Goal: Task Accomplishment & Management: Manage account settings

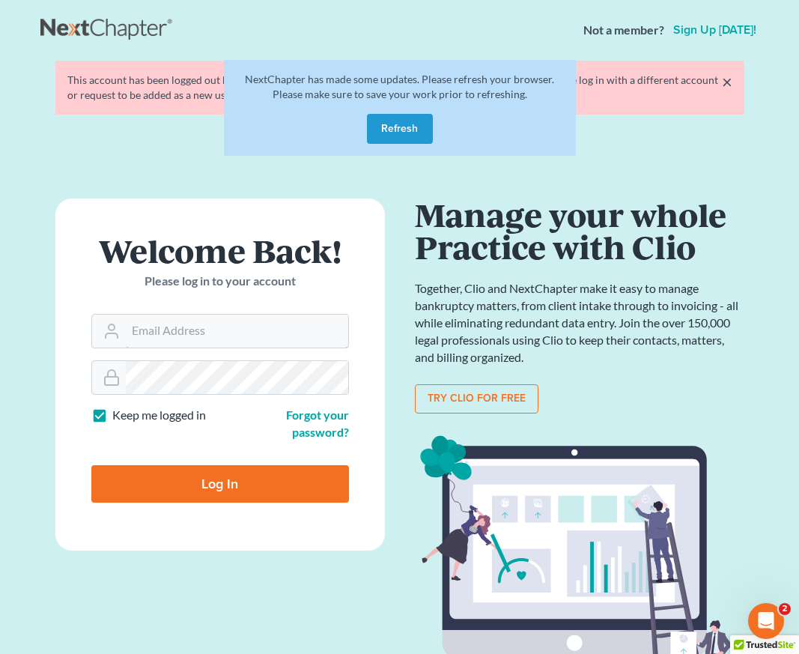
type input "tania@brasfieldlawfirm.com"
click at [416, 124] on button "Refresh" at bounding box center [400, 129] width 66 height 30
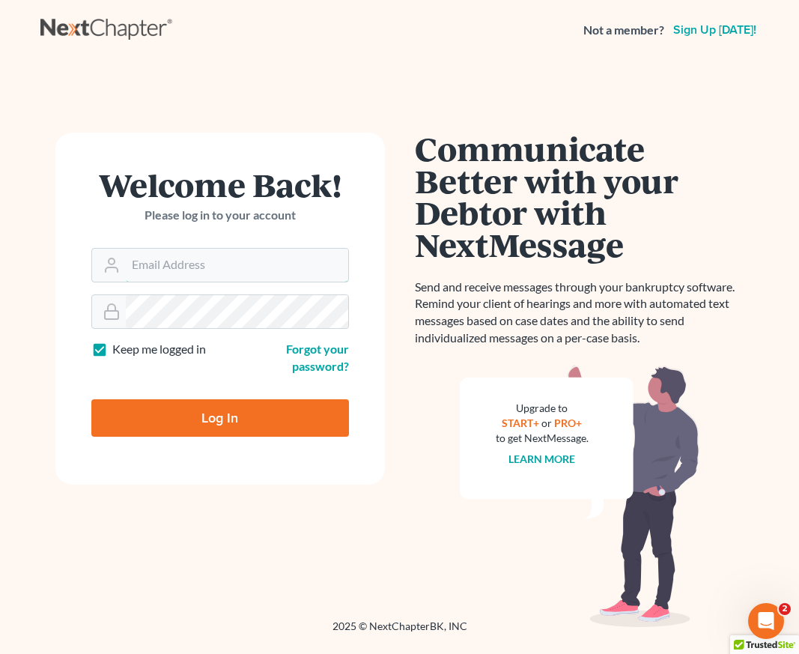
type input "tania@brasfieldlawfirm.com"
click at [211, 413] on input "Log In" at bounding box center [220, 417] width 258 height 37
type input "Thinking..."
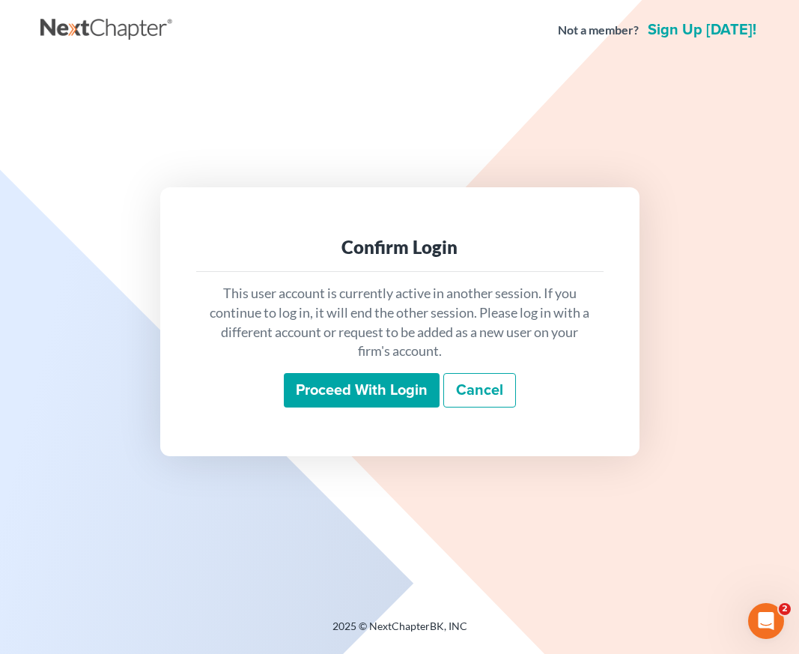
click at [502, 393] on link "Cancel" at bounding box center [479, 390] width 73 height 34
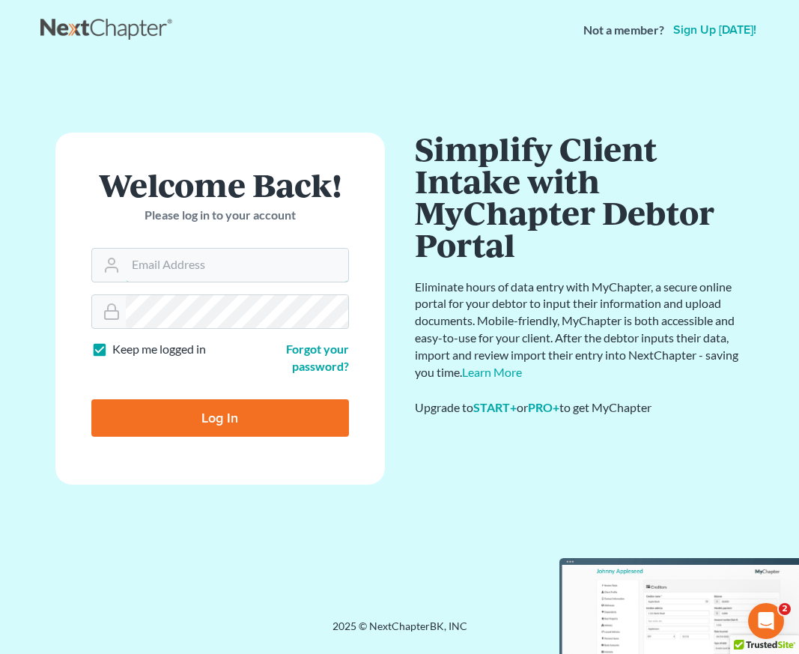
type input "tania@brasfieldlawfirm.com"
click at [217, 424] on input "Log In" at bounding box center [220, 417] width 258 height 37
type input "Thinking..."
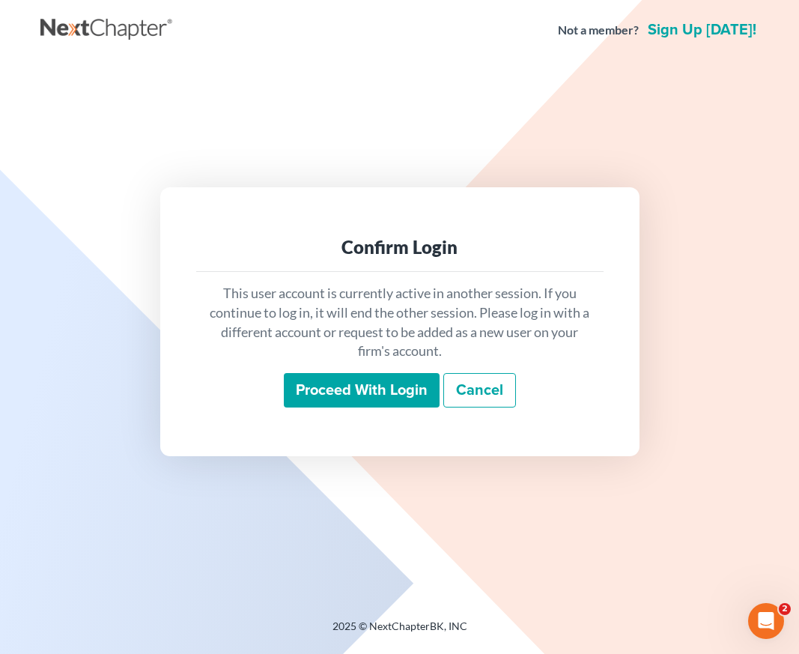
click at [331, 386] on input "Proceed with login" at bounding box center [362, 390] width 156 height 34
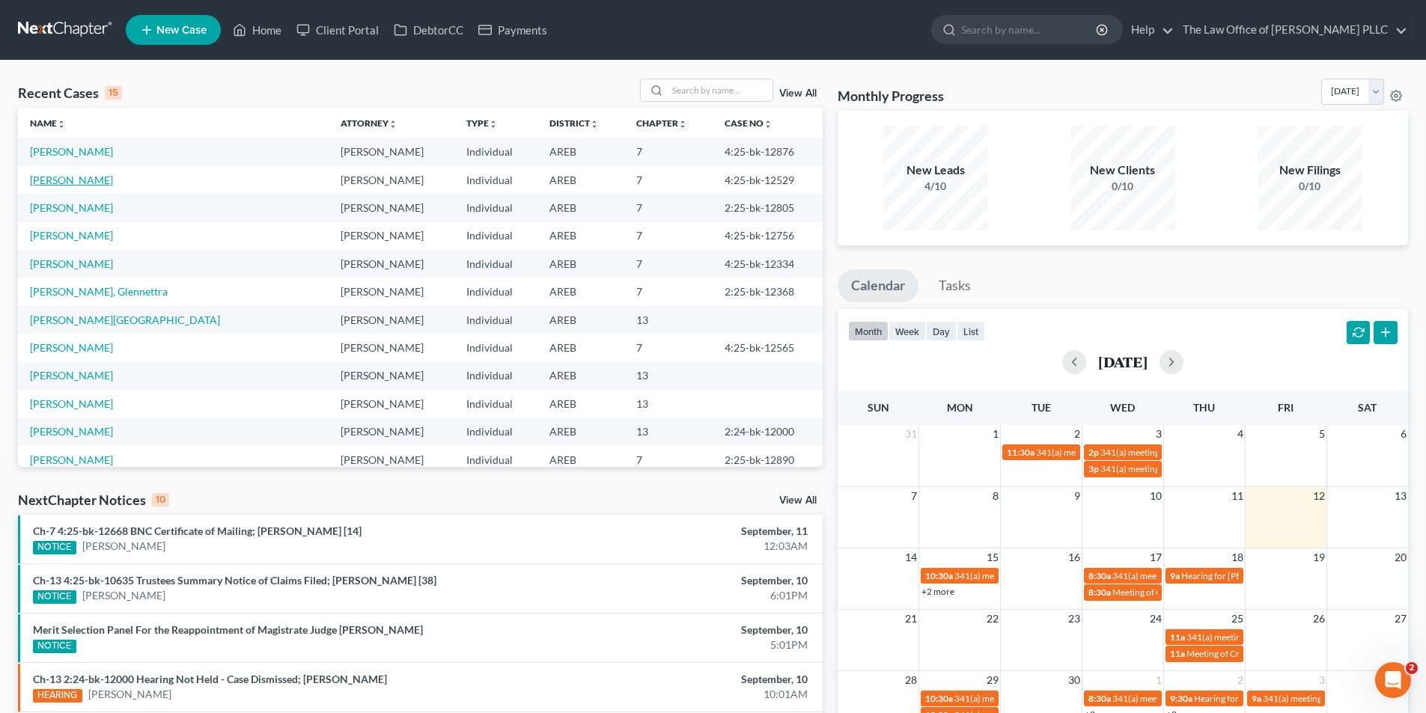
click at [70, 177] on link "[PERSON_NAME]" at bounding box center [71, 180] width 83 height 13
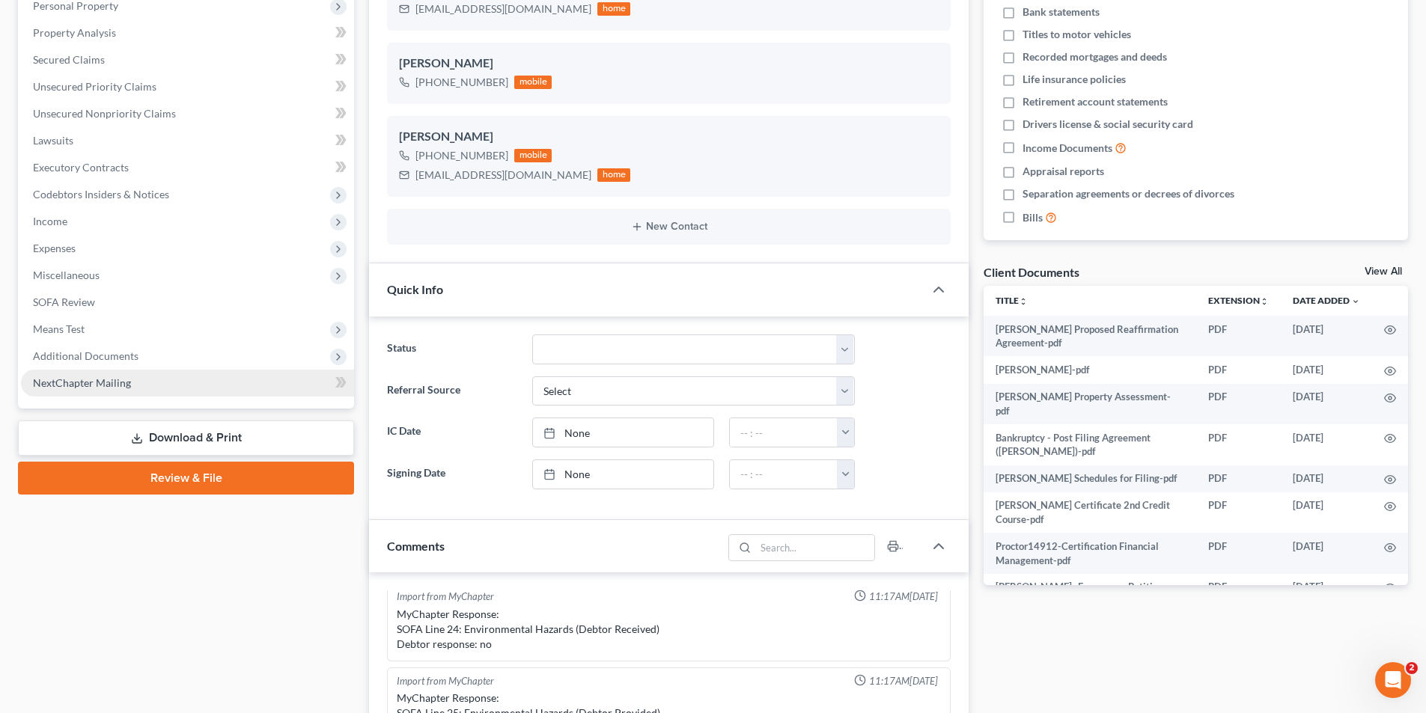
scroll to position [299, 0]
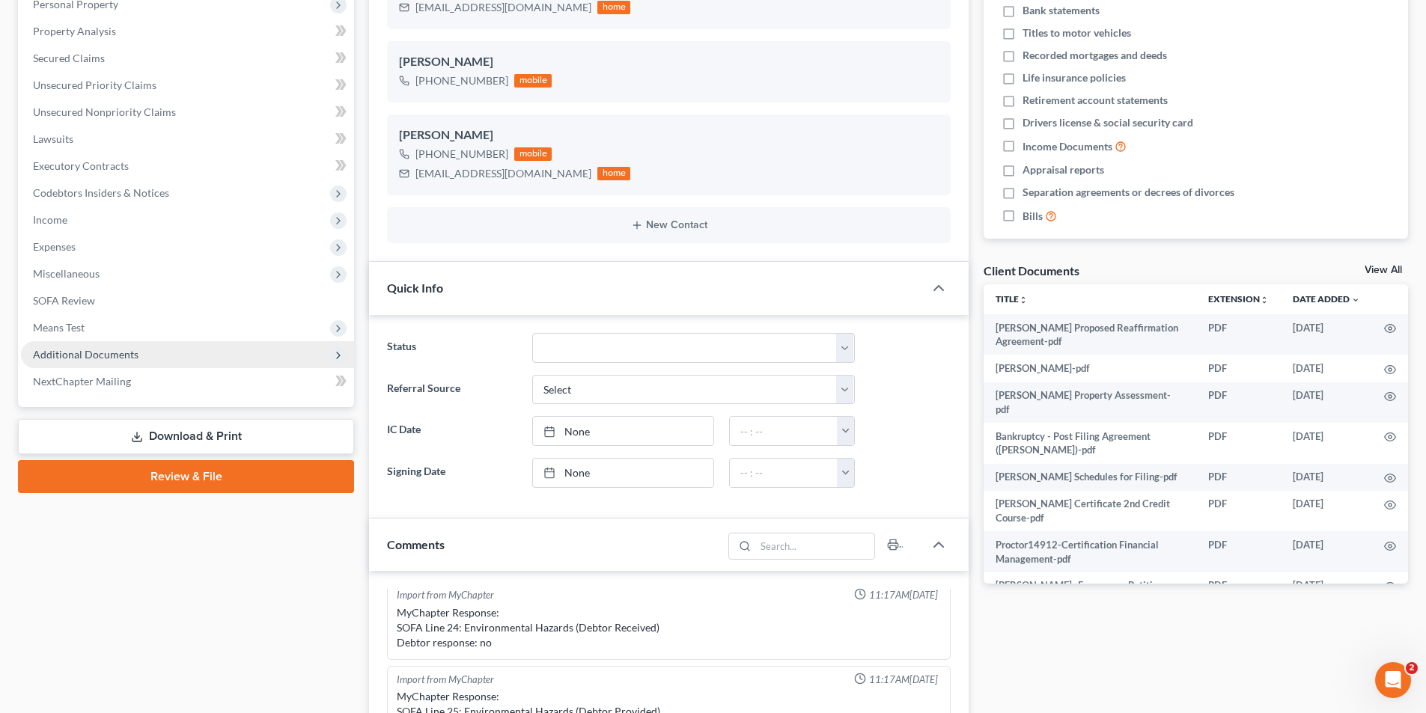
click at [105, 346] on span "Additional Documents" at bounding box center [187, 354] width 333 height 27
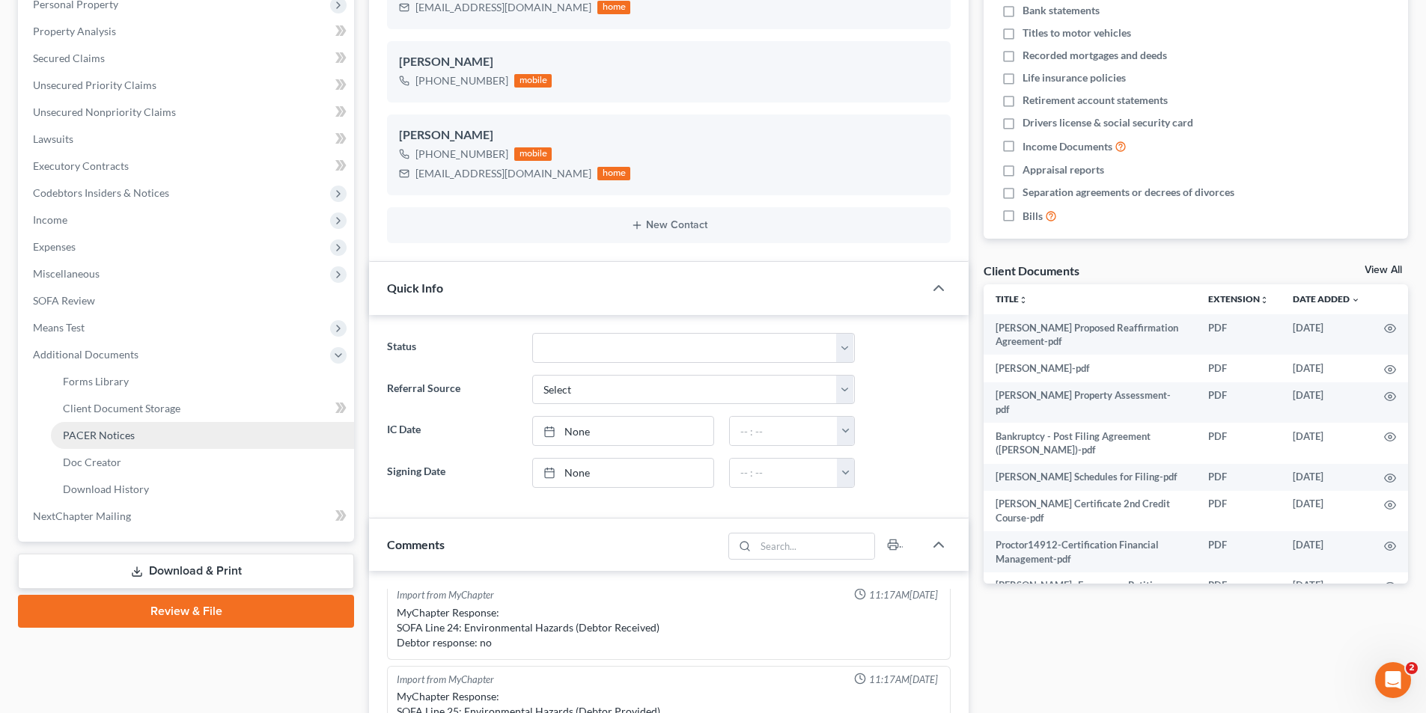
click at [110, 433] on span "PACER Notices" at bounding box center [99, 435] width 72 height 13
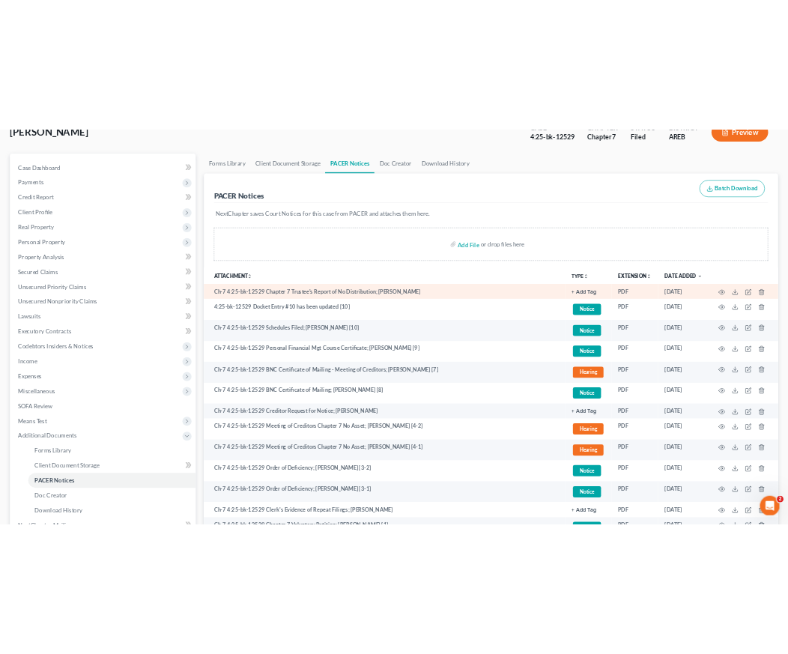
scroll to position [281, 0]
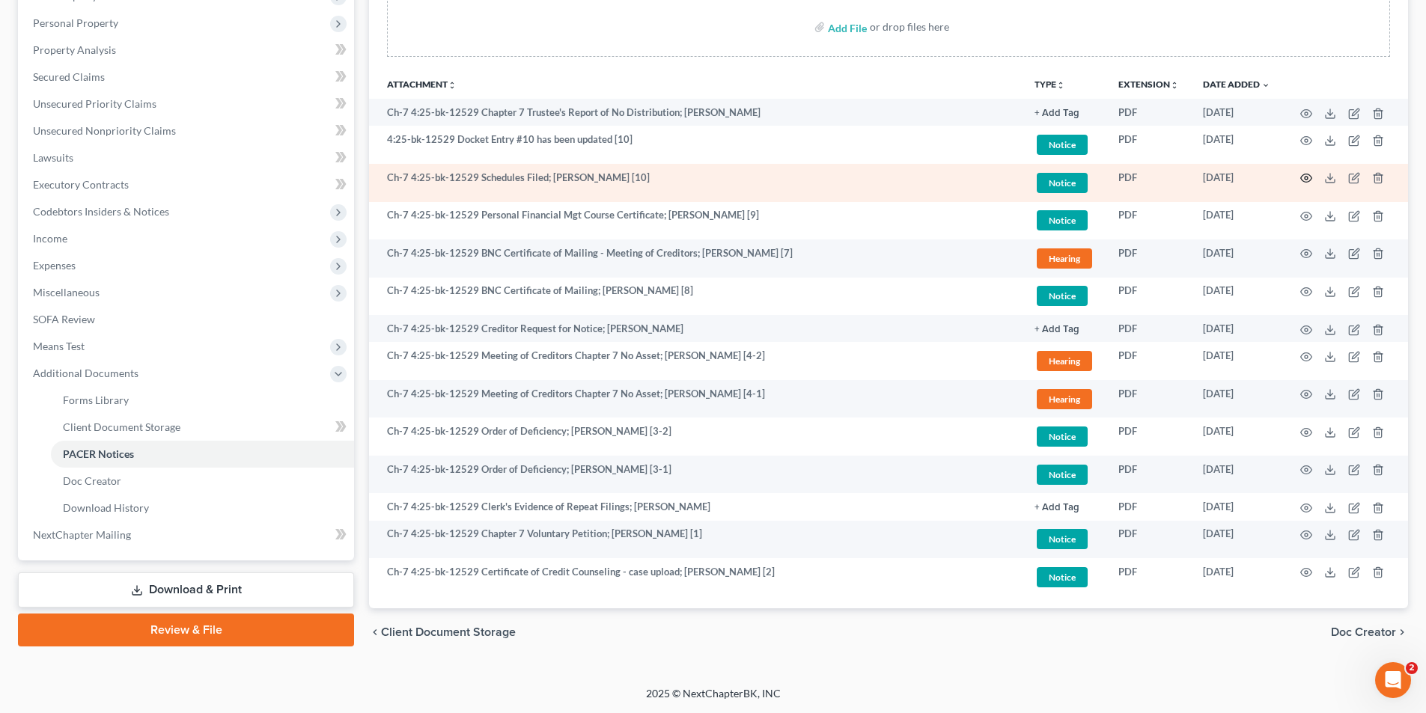
click at [798, 178] on icon "button" at bounding box center [1306, 178] width 12 height 12
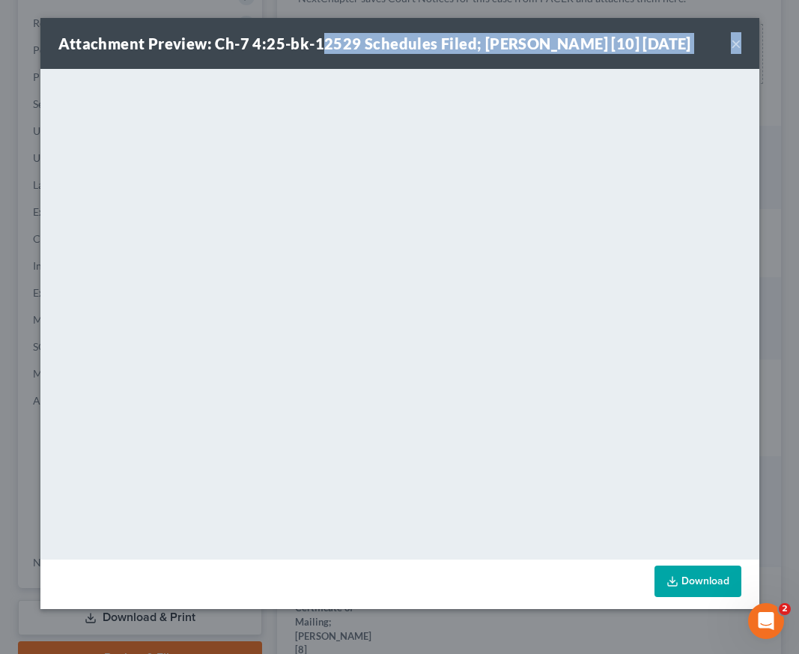
click at [737, 37] on button "×" at bounding box center [736, 43] width 10 height 18
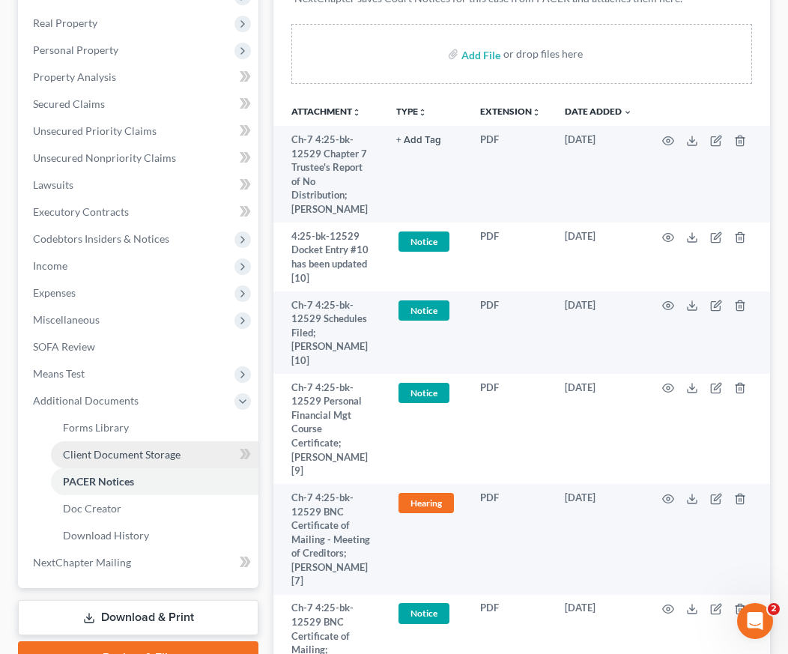
click at [82, 456] on span "Client Document Storage" at bounding box center [122, 454] width 118 height 13
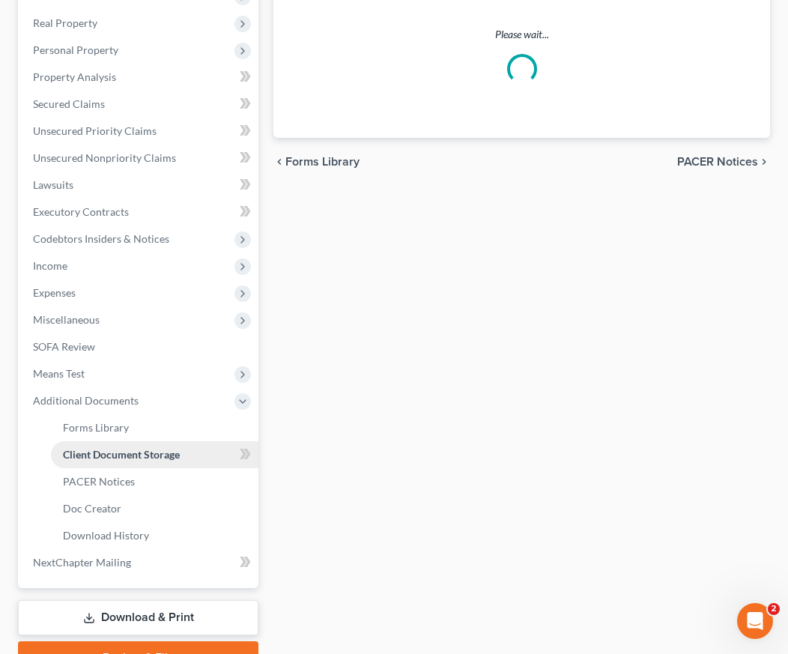
scroll to position [83, 0]
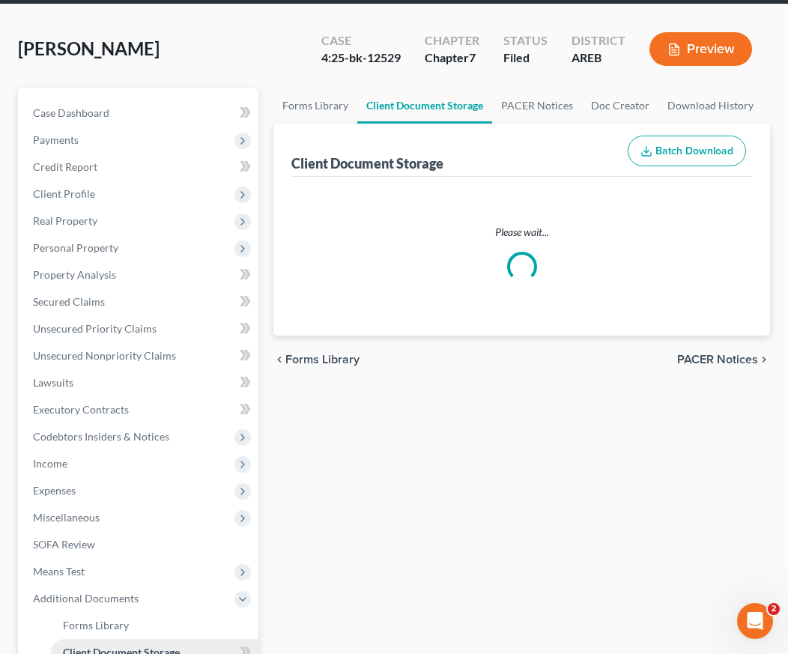
select select "0"
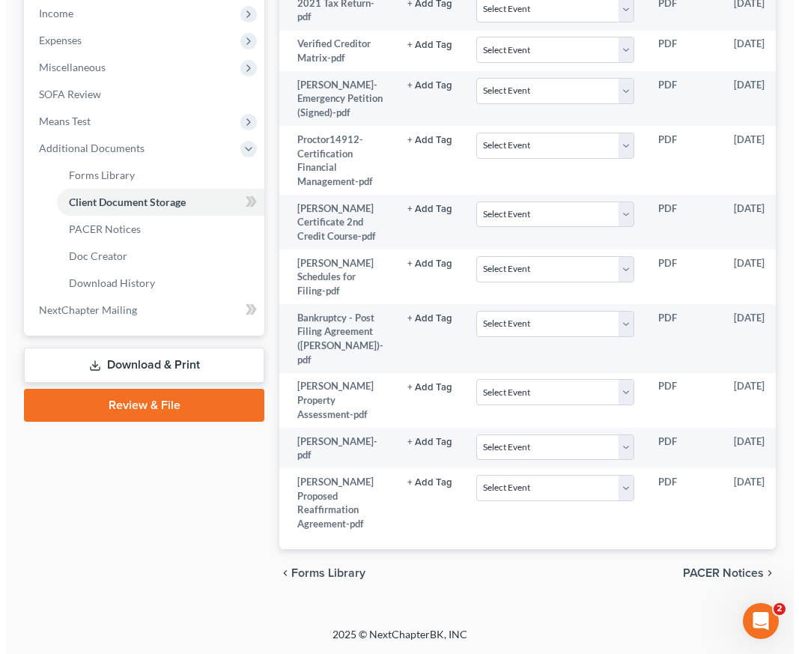
scroll to position [0, 137]
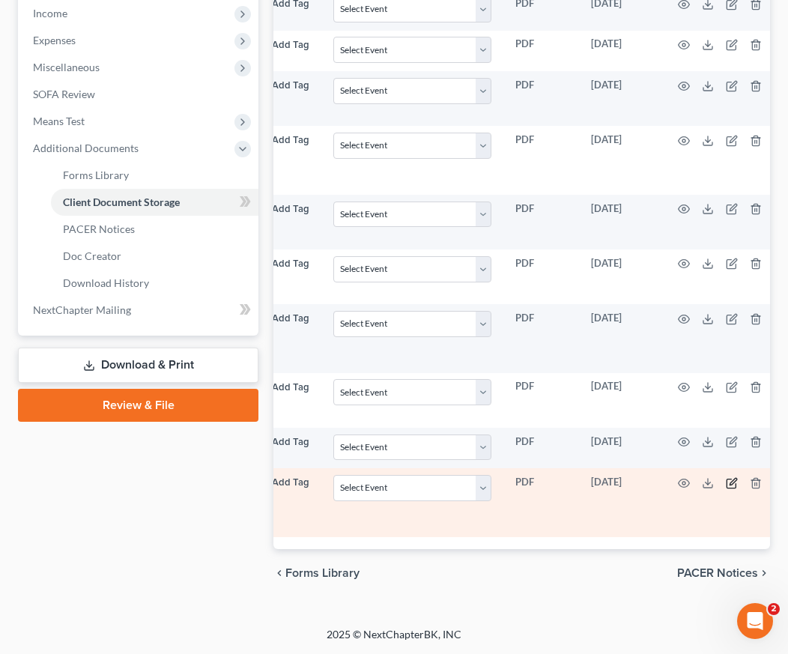
click at [729, 484] on icon "button" at bounding box center [732, 481] width 7 height 7
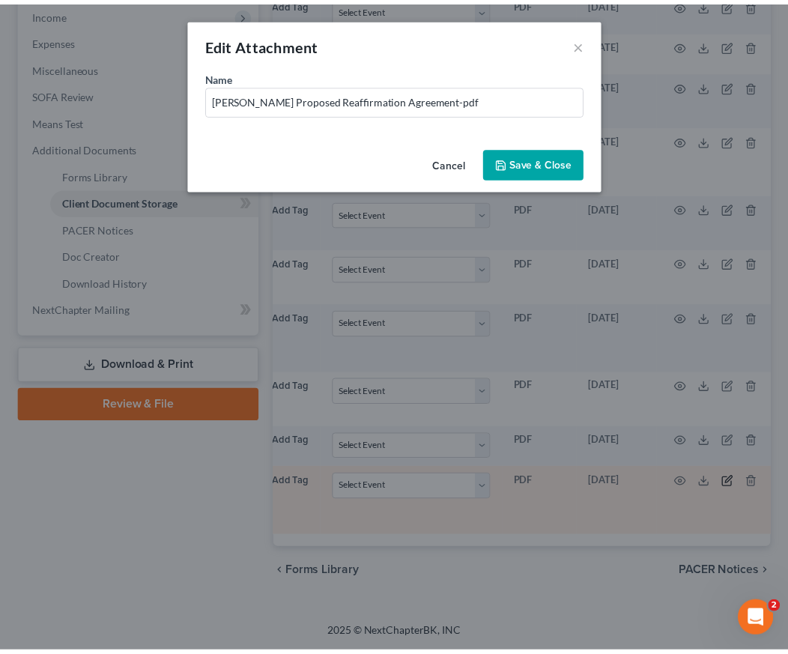
scroll to position [0, 130]
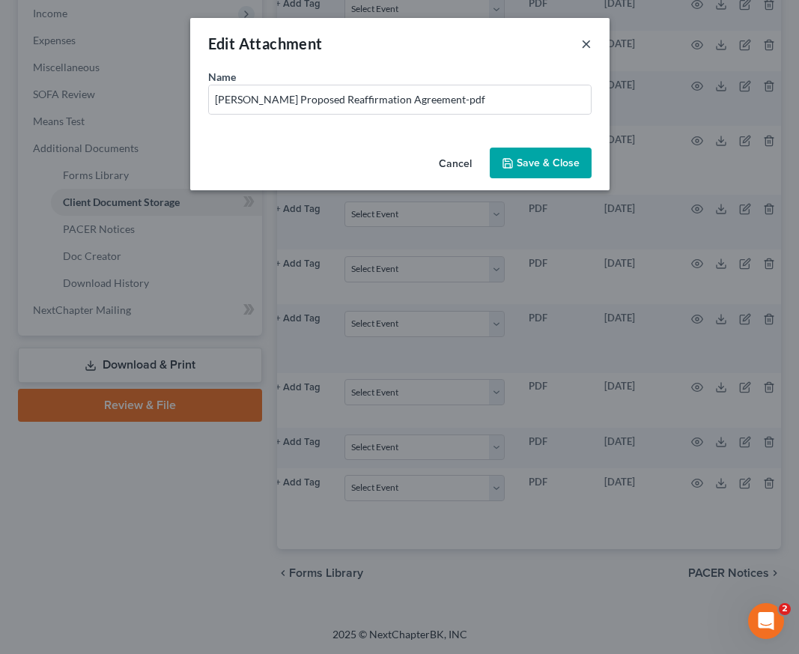
click at [588, 38] on button "×" at bounding box center [586, 43] width 10 height 18
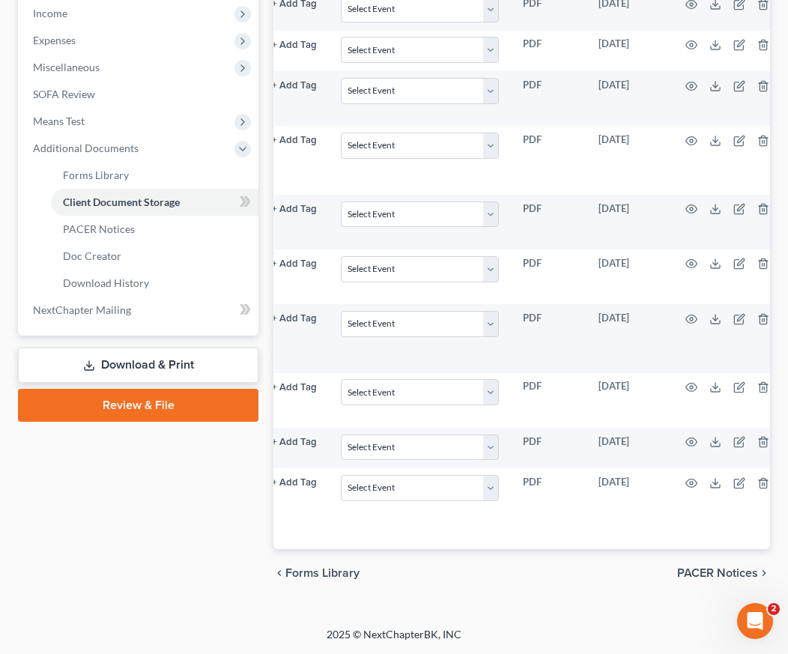
click at [139, 521] on div "Case Dashboard Payments Invoices Payments Payments Credit Report Client Profile" at bounding box center [137, 117] width 255 height 959
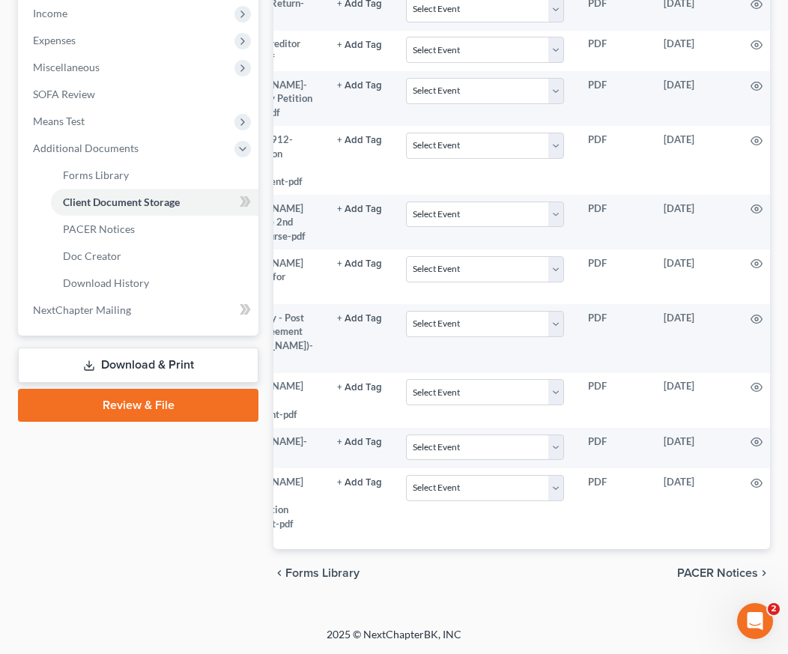
scroll to position [0, 0]
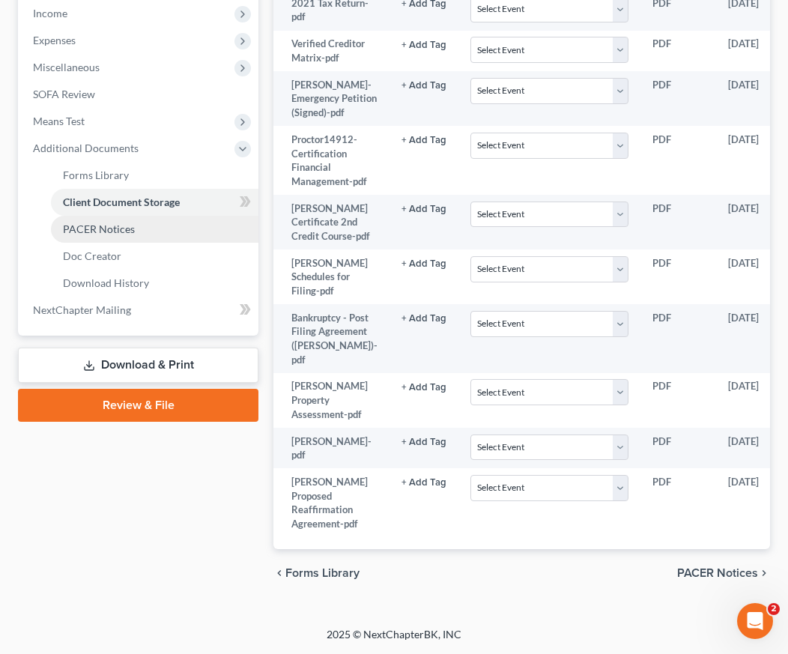
click at [106, 222] on span "PACER Notices" at bounding box center [99, 228] width 72 height 13
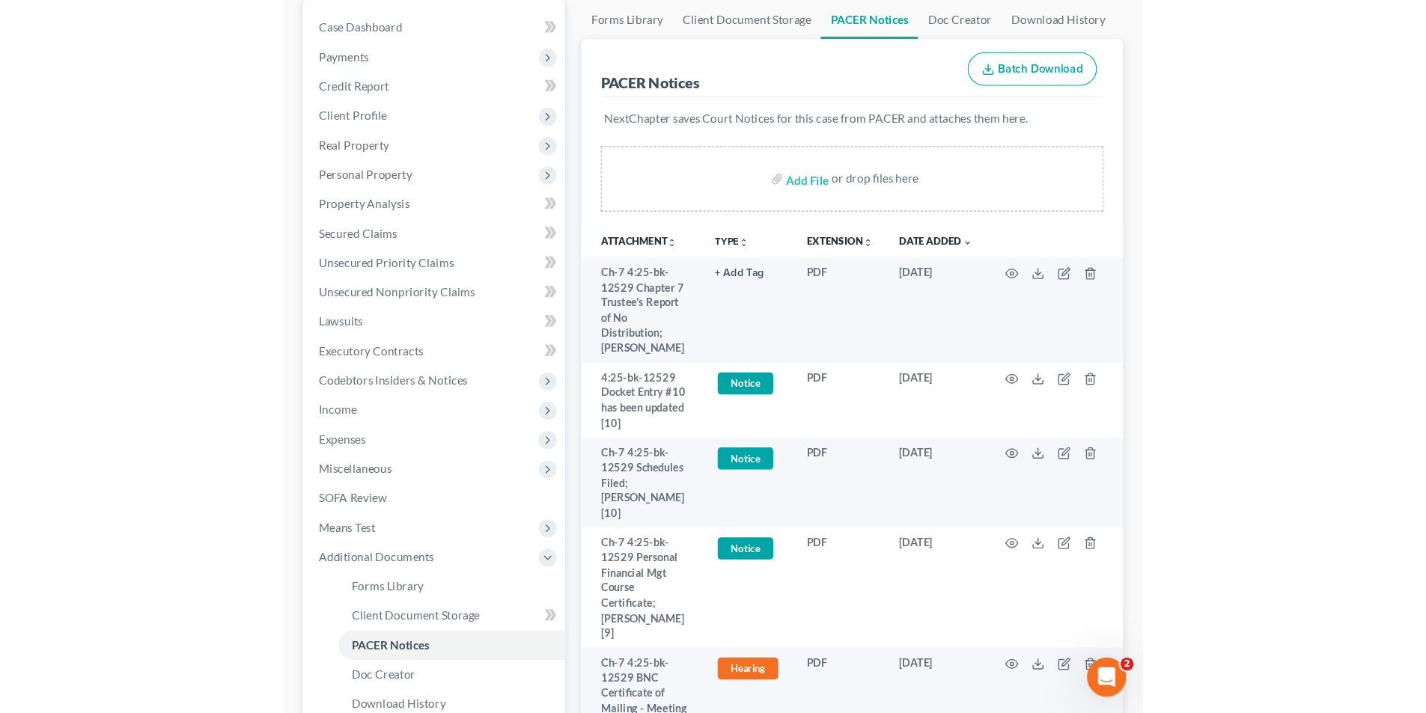
scroll to position [150, 0]
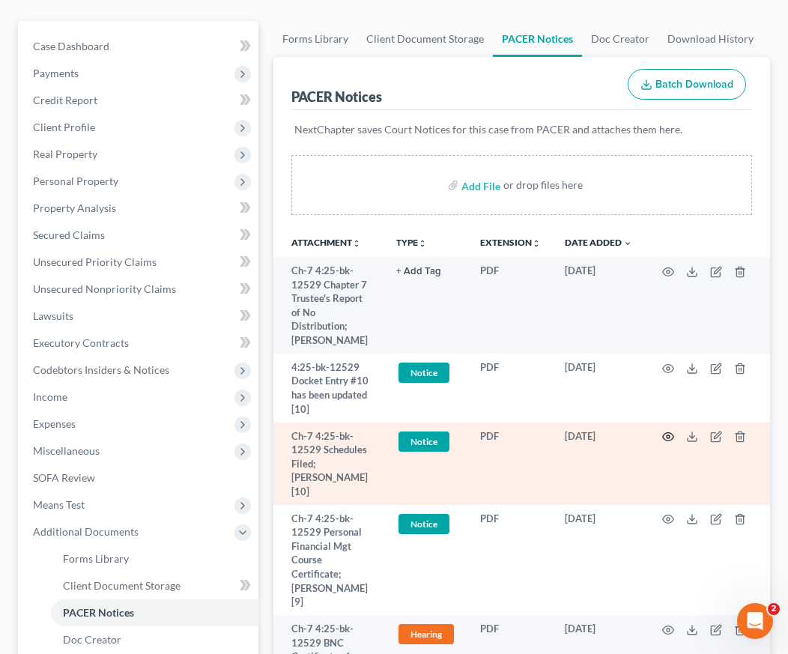
click at [671, 438] on icon "button" at bounding box center [668, 436] width 12 height 12
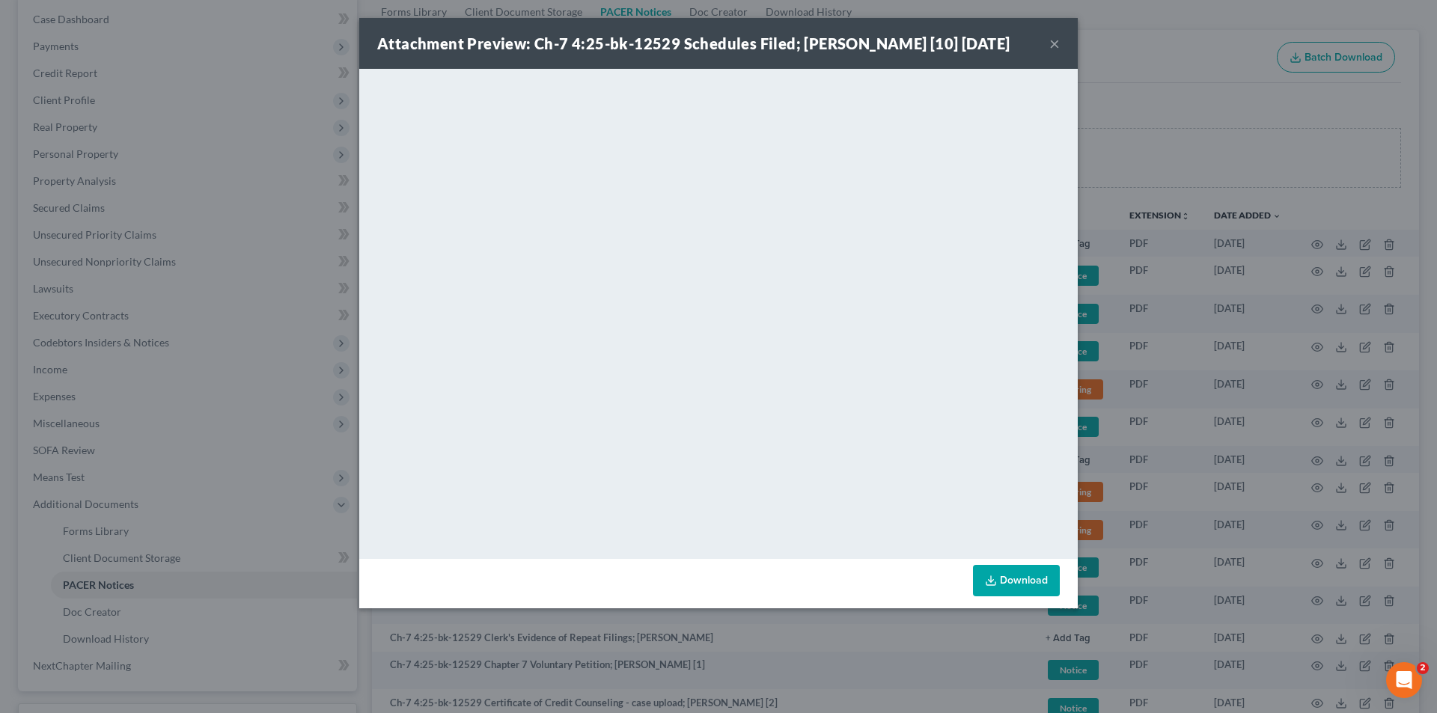
click at [798, 44] on button "×" at bounding box center [1055, 43] width 10 height 18
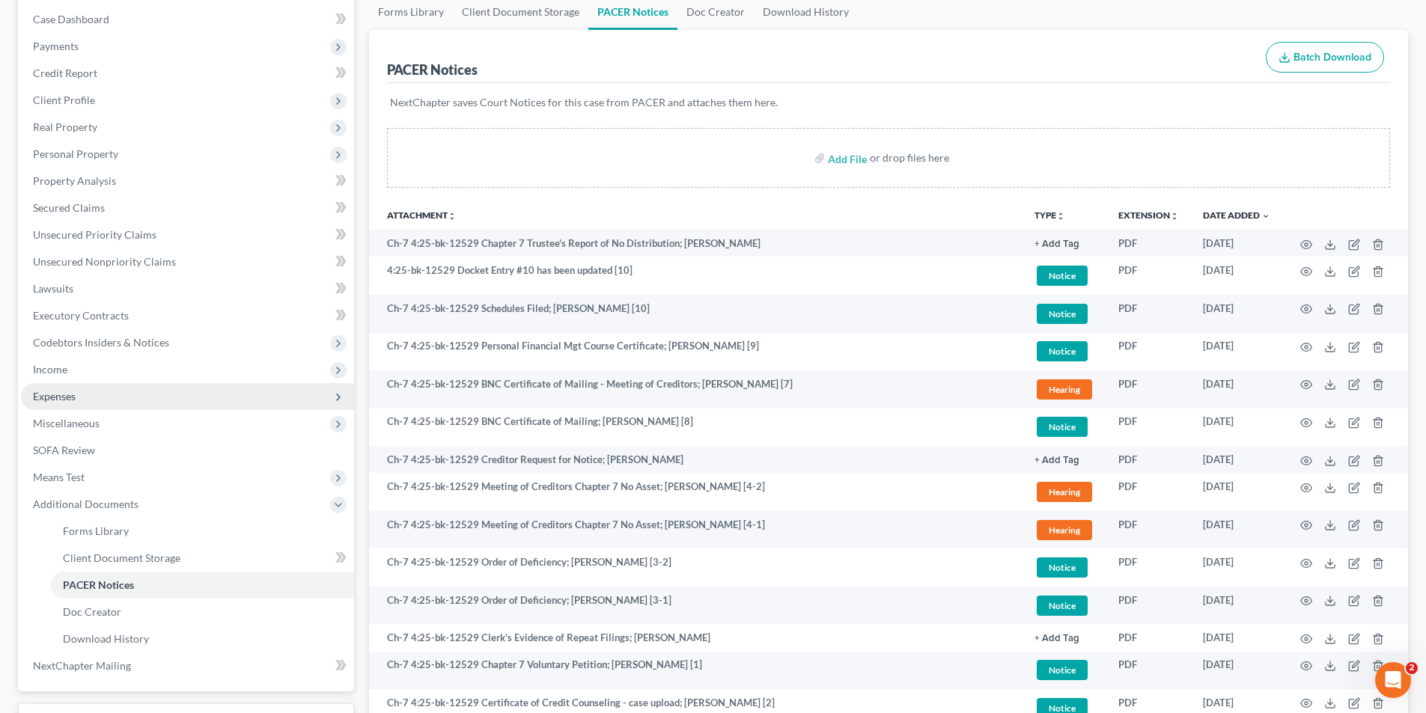
click at [52, 393] on span "Expenses" at bounding box center [54, 396] width 43 height 13
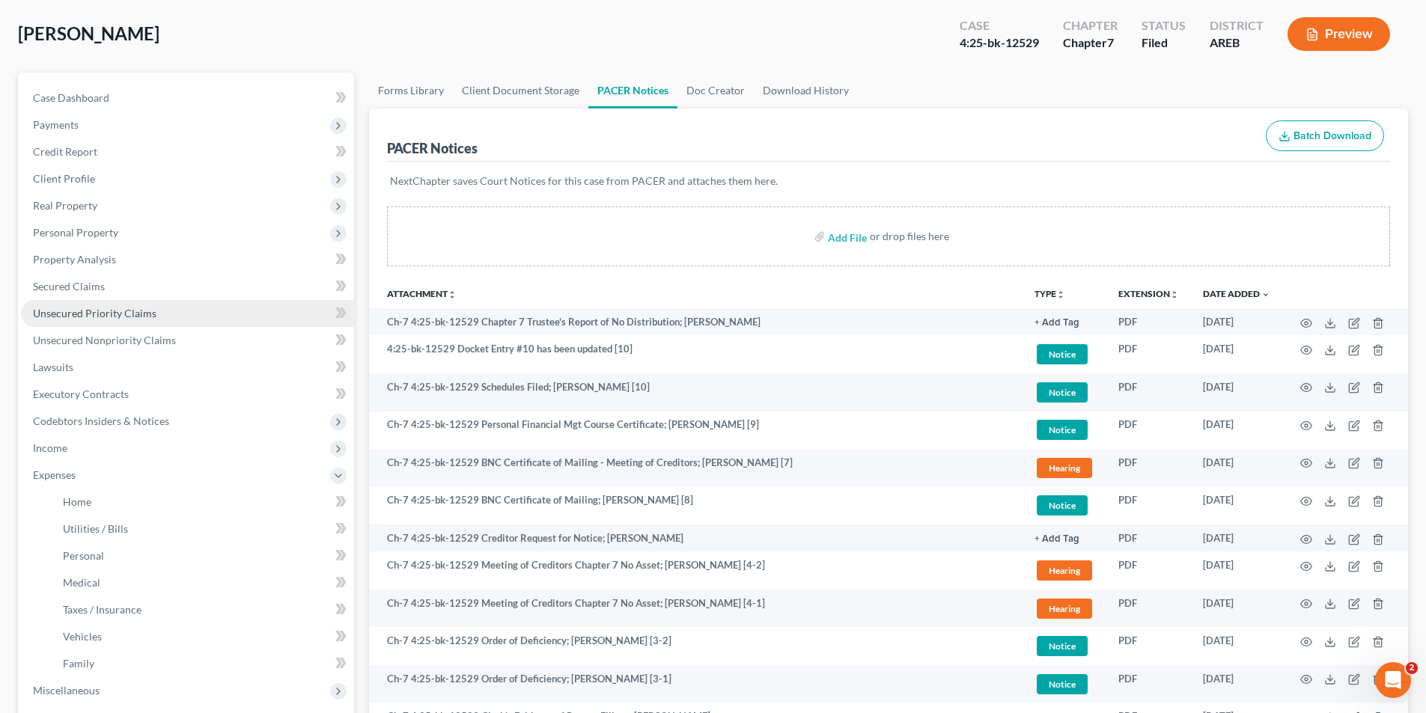
scroll to position [0, 0]
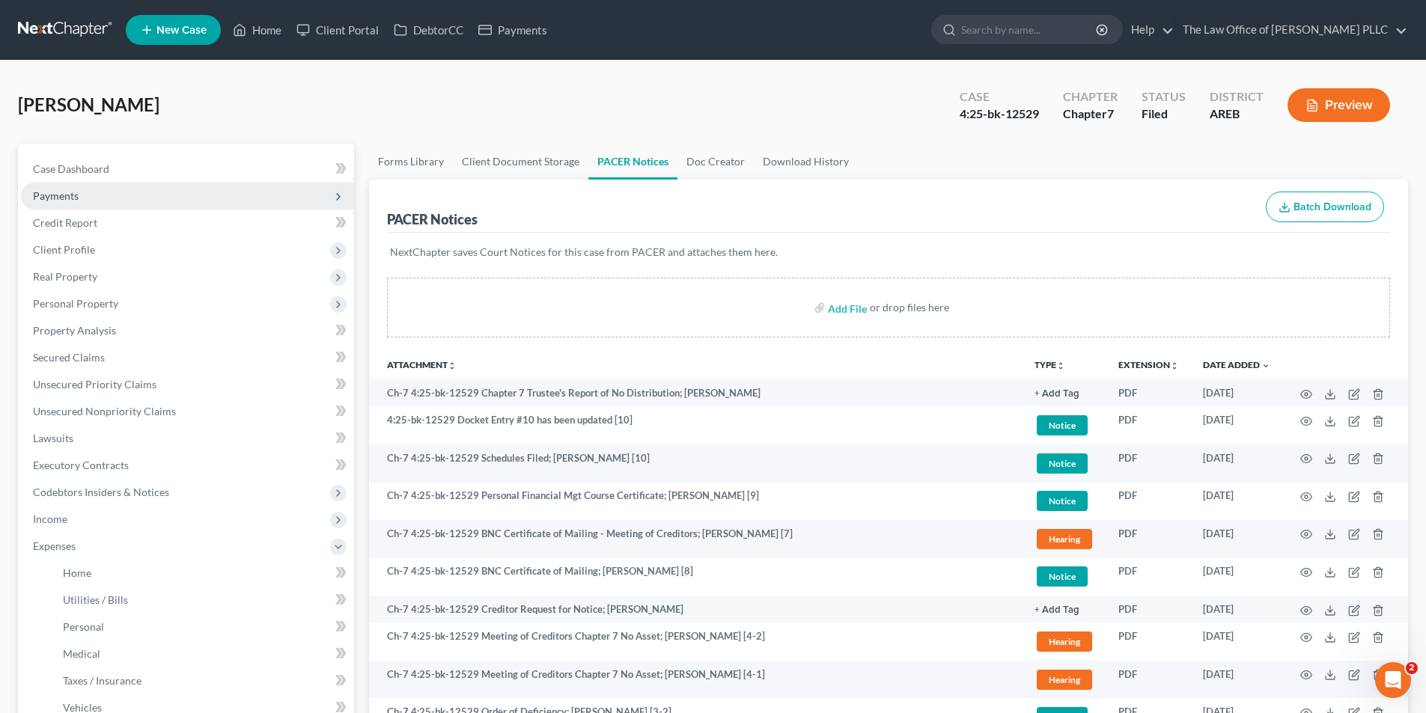
click at [73, 183] on span "Payments" at bounding box center [187, 196] width 333 height 27
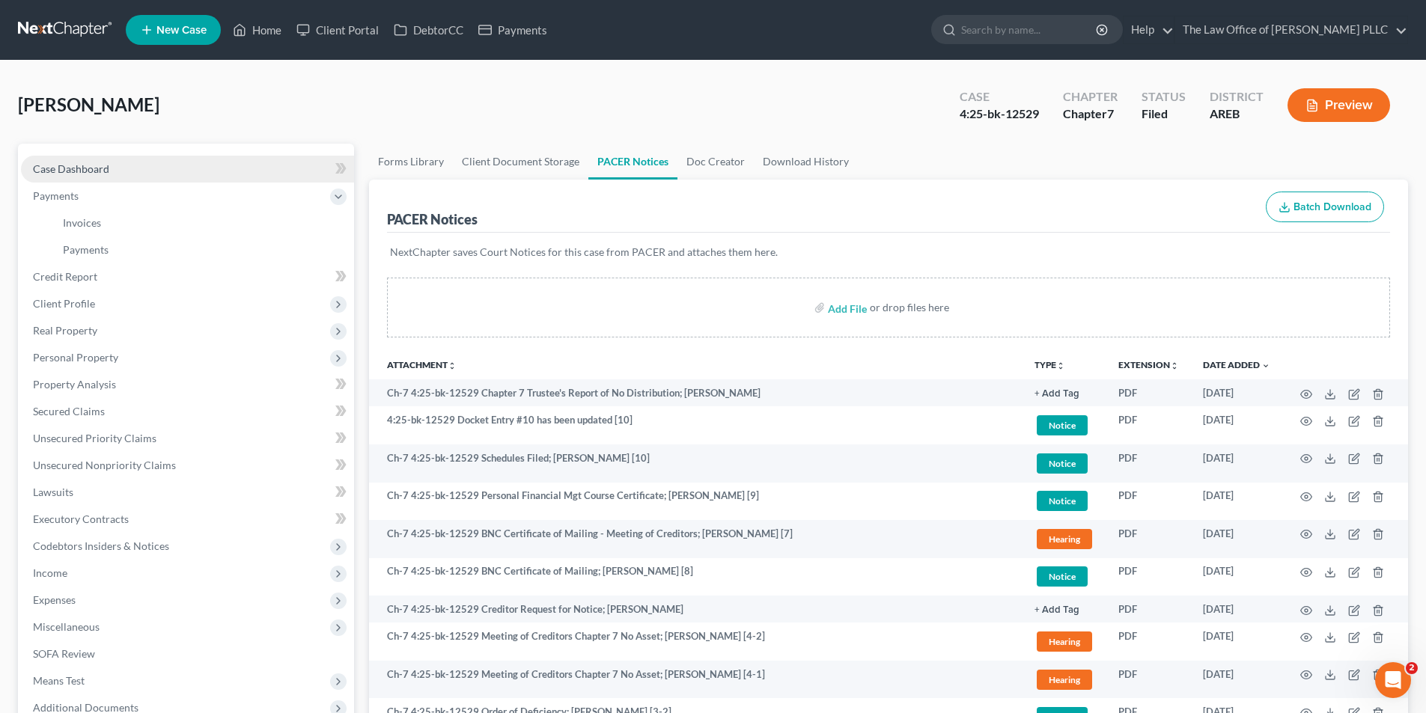
click at [88, 171] on span "Case Dashboard" at bounding box center [71, 168] width 76 height 13
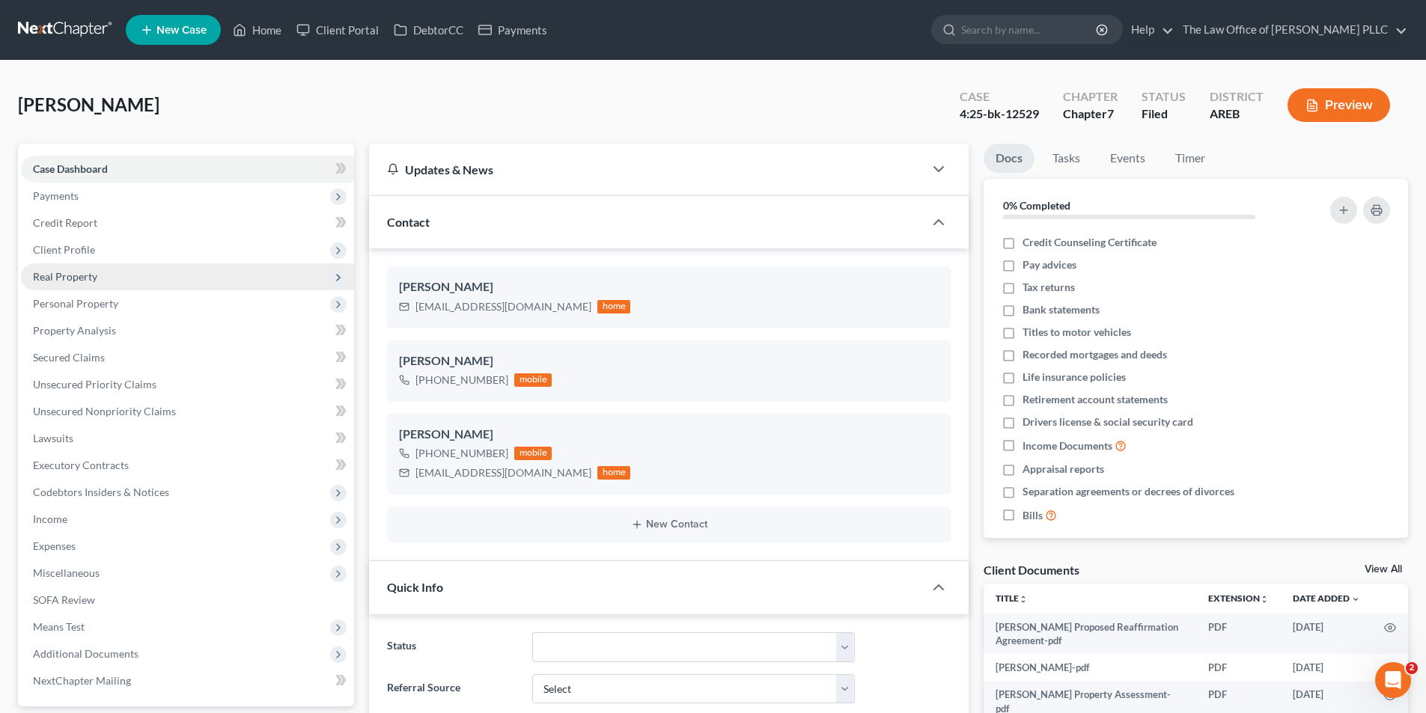
scroll to position [2059, 0]
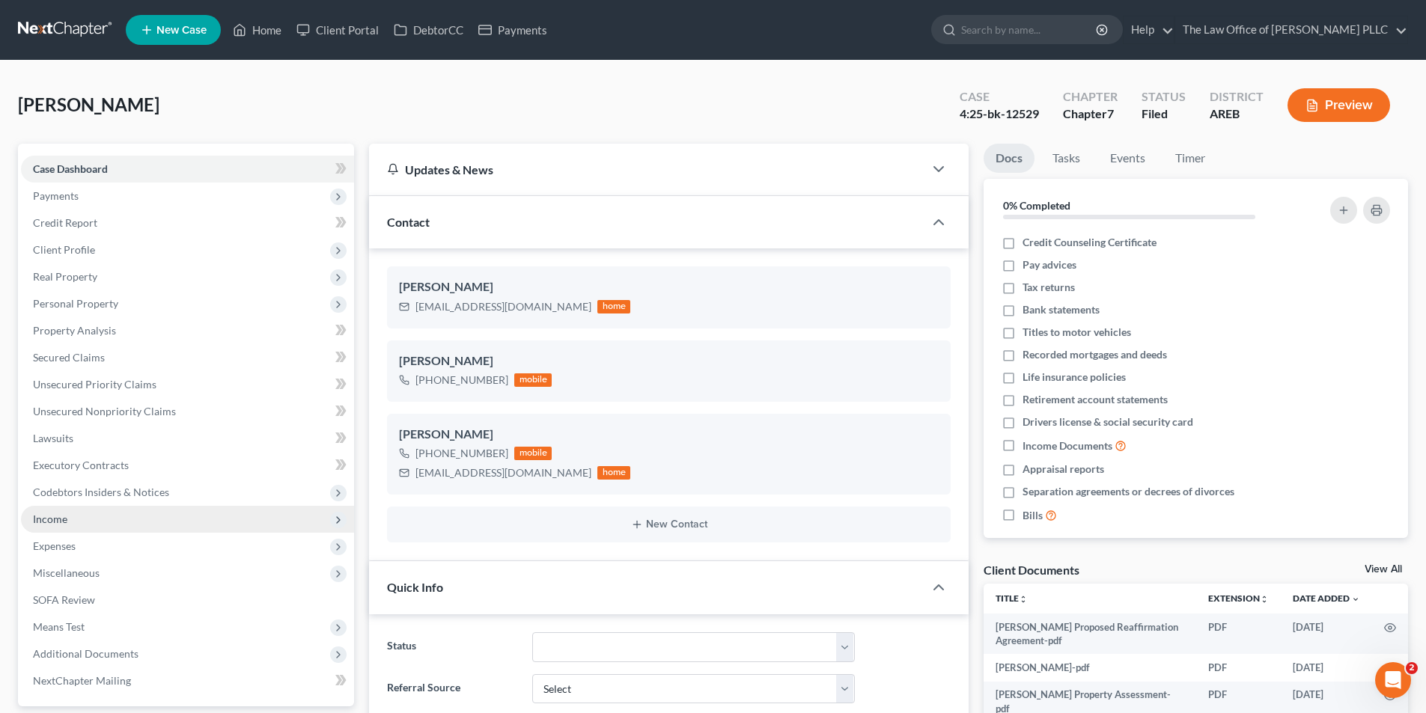
click at [59, 519] on span "Income" at bounding box center [50, 519] width 34 height 13
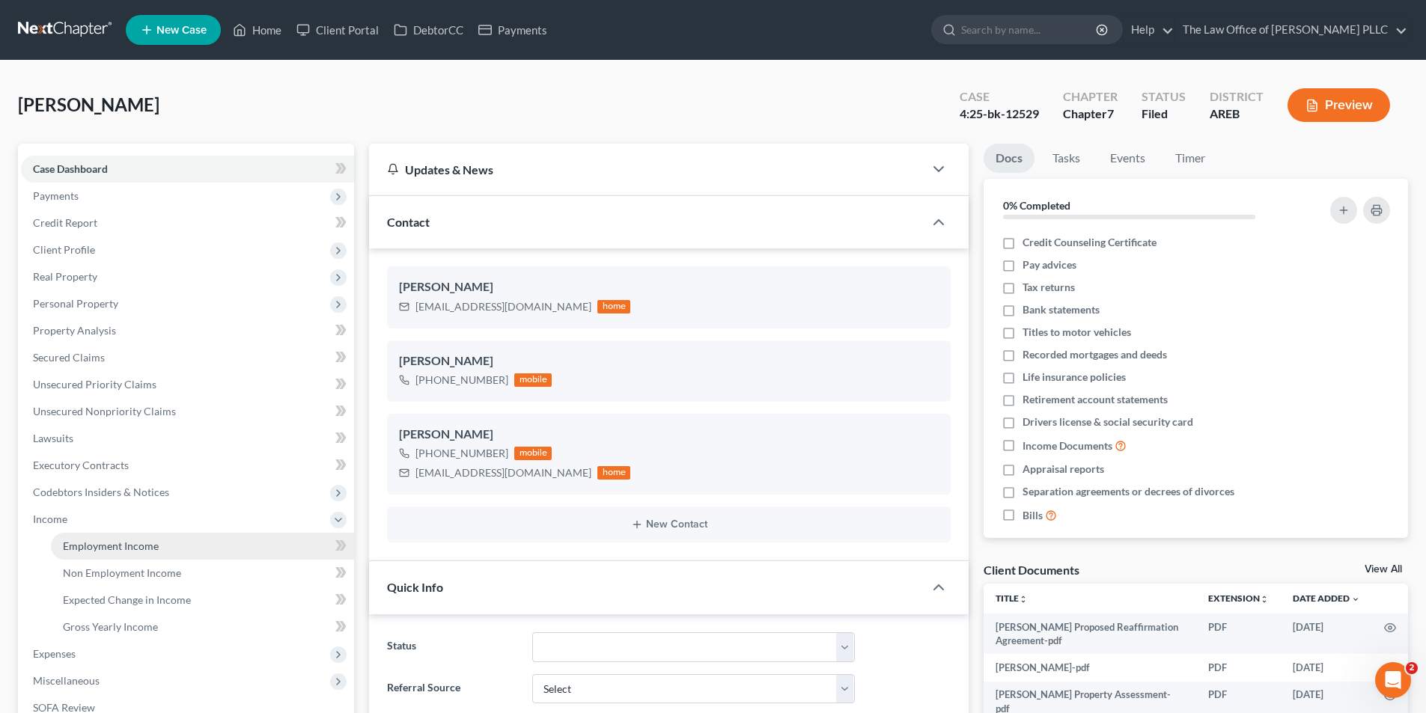
click at [82, 549] on span "Employment Income" at bounding box center [111, 546] width 96 height 13
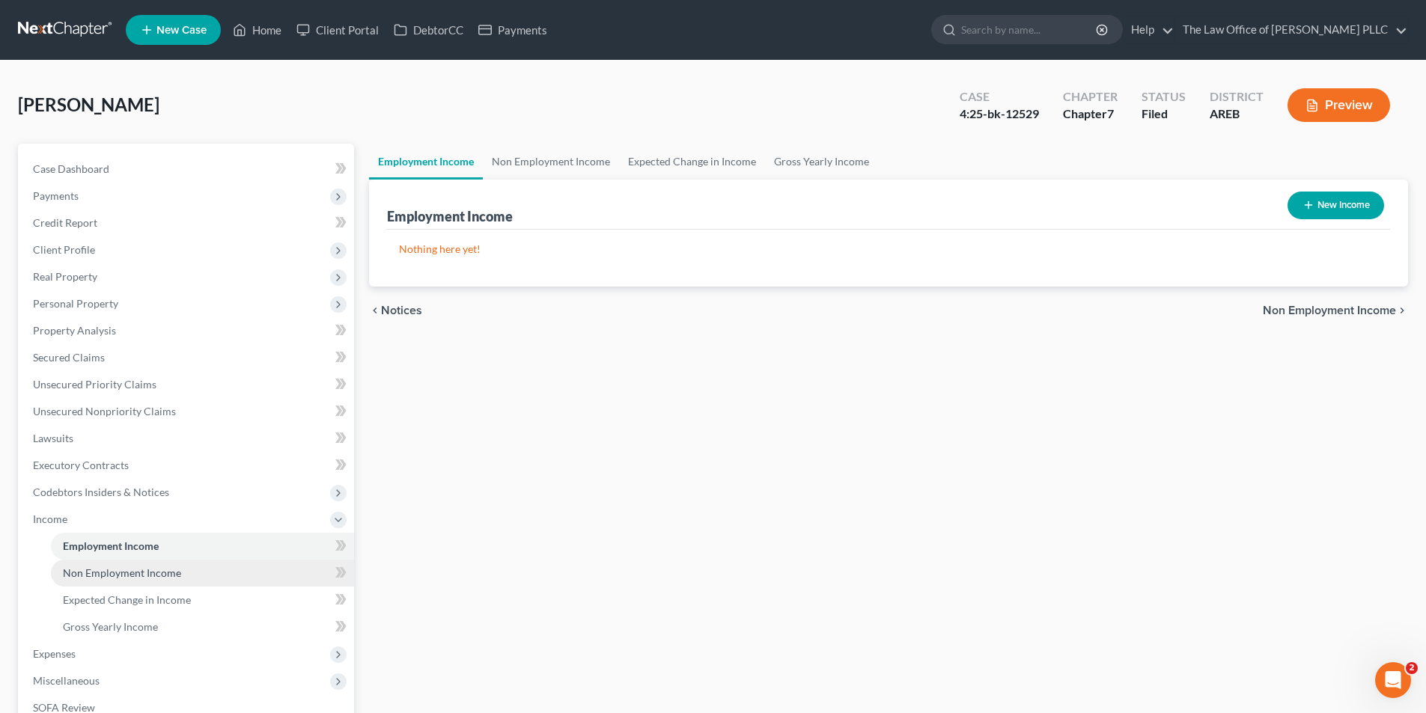
click at [124, 579] on link "Non Employment Income" at bounding box center [202, 573] width 303 height 27
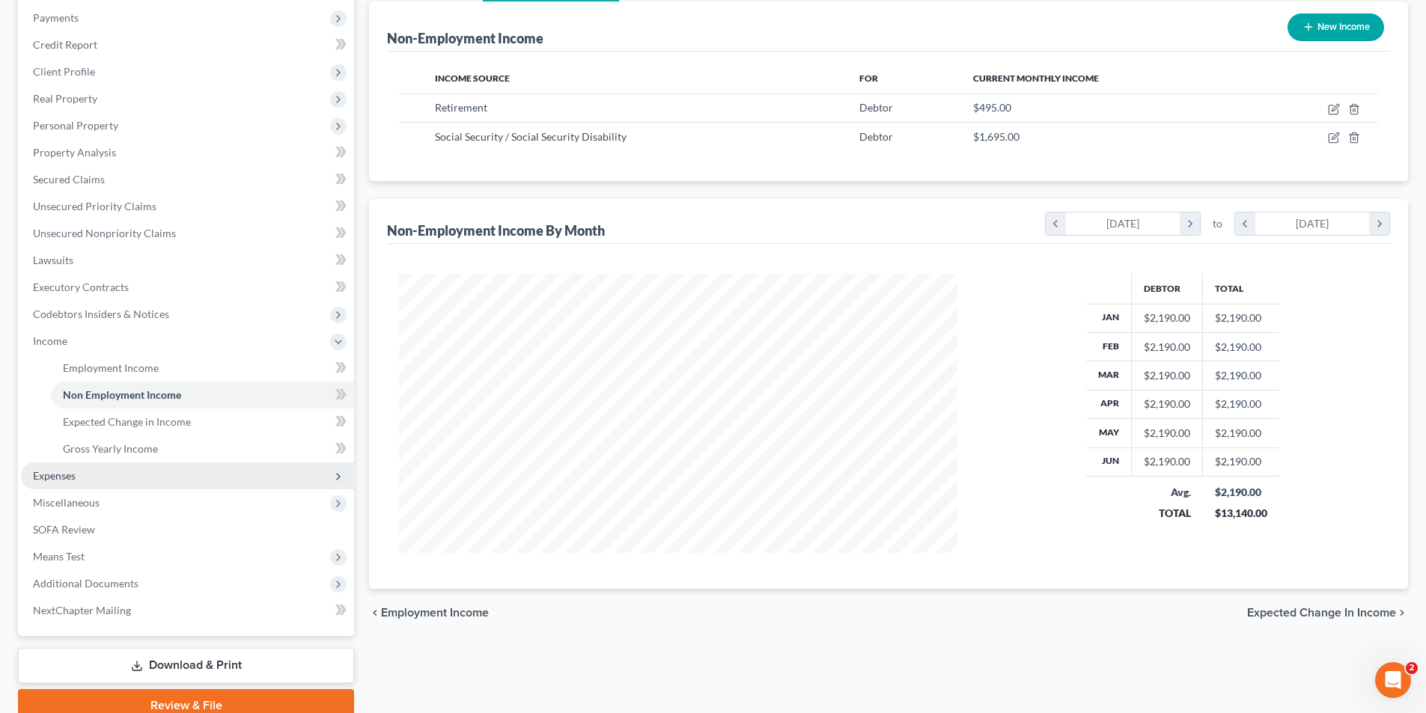
scroll to position [225, 0]
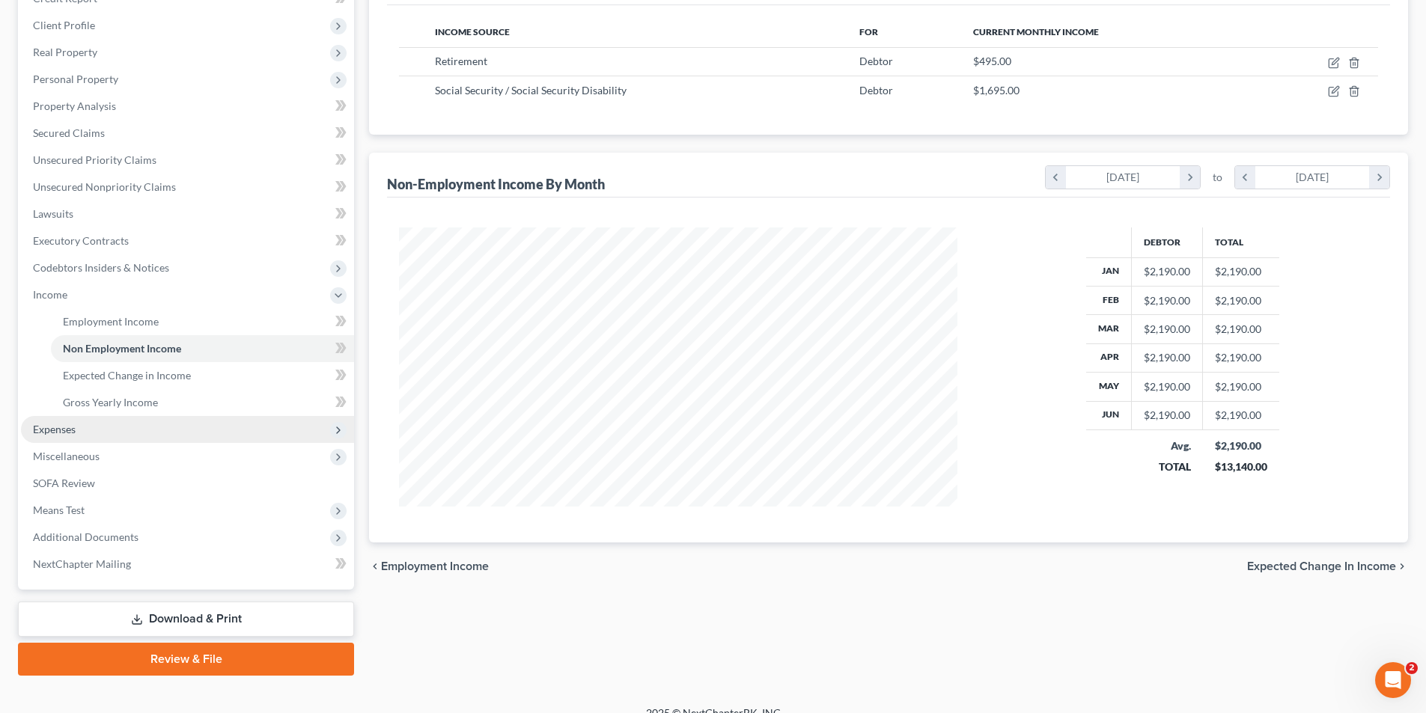
click at [77, 428] on span "Expenses" at bounding box center [187, 429] width 333 height 27
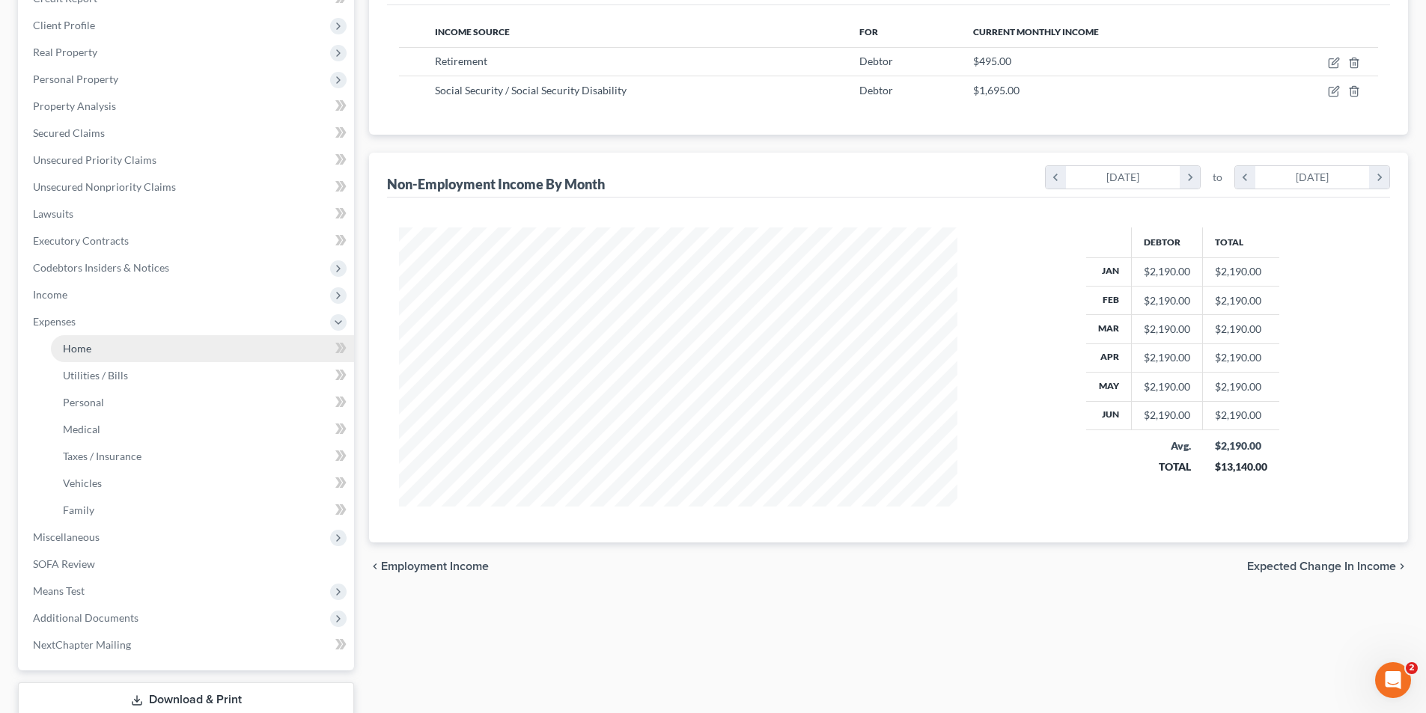
click at [94, 338] on link "Home" at bounding box center [202, 348] width 303 height 27
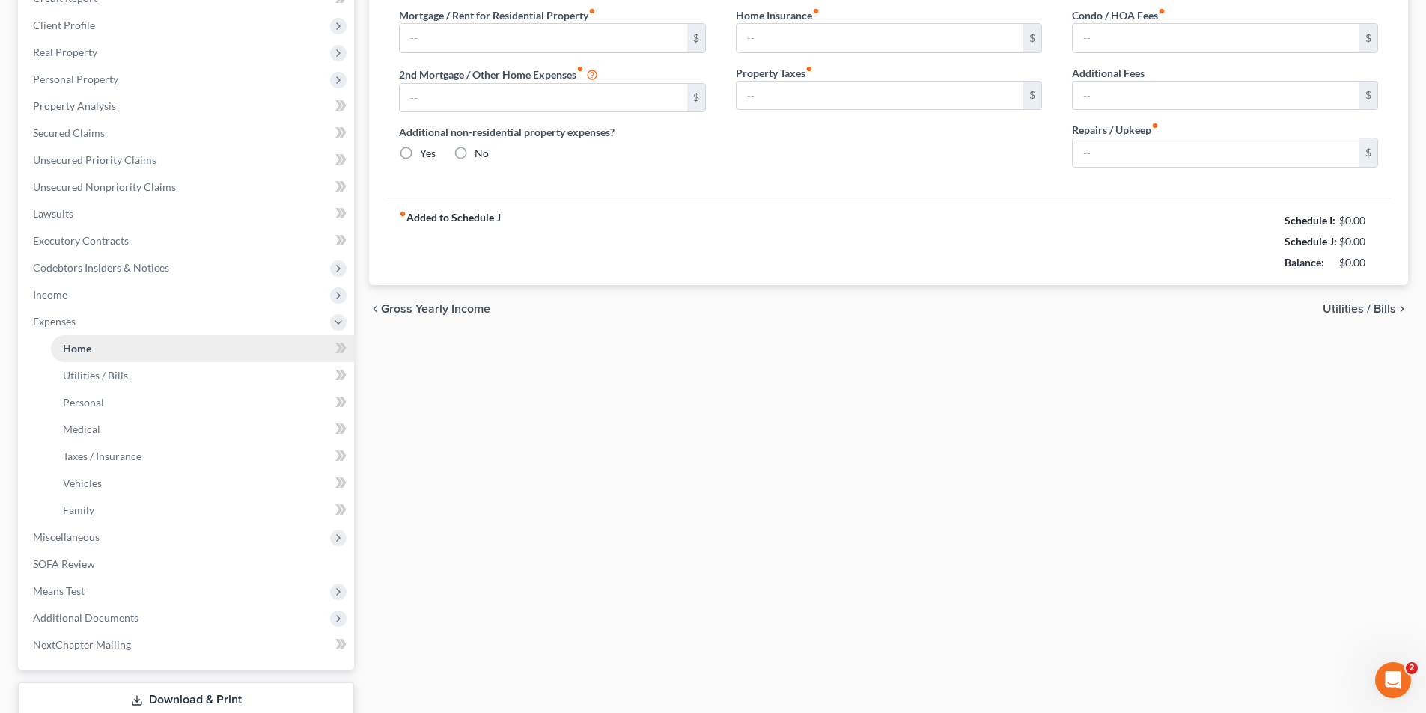
type input "488.95"
type input "0.00"
radio input "true"
type input "0.00"
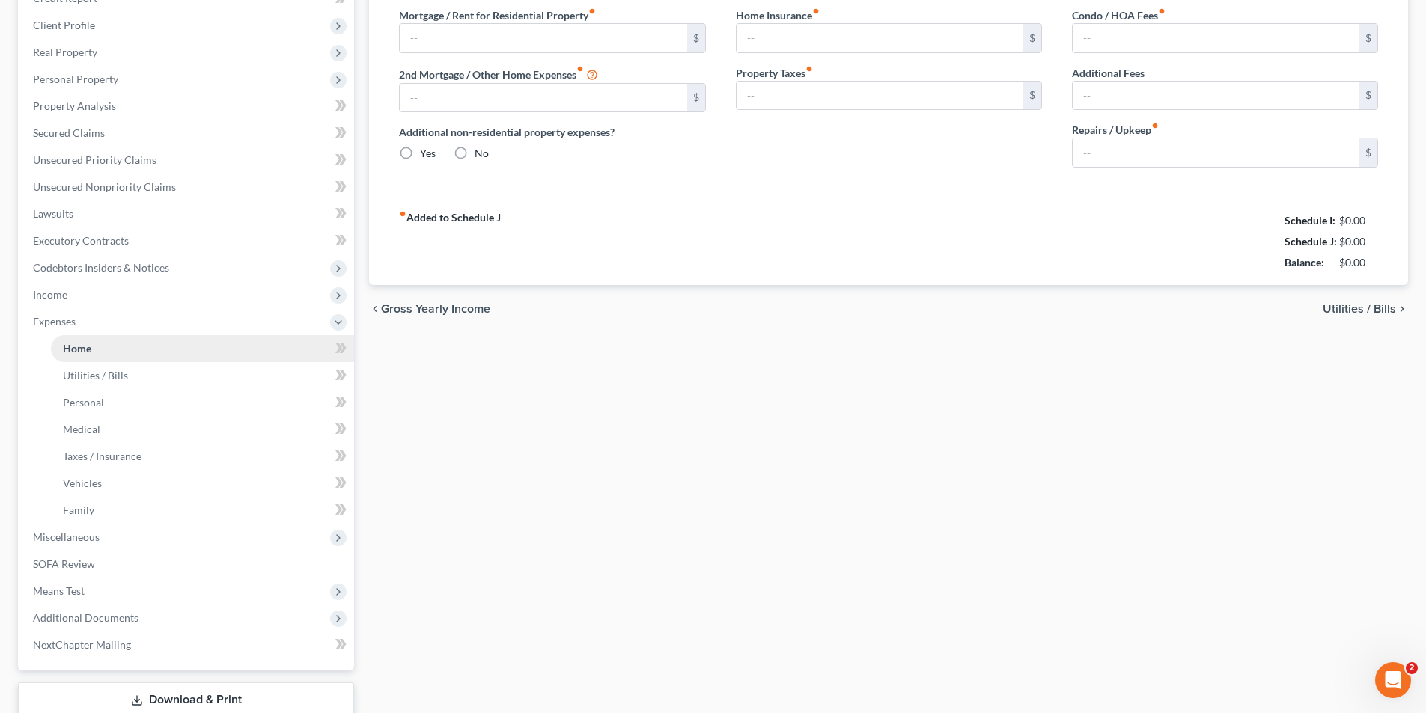
type input "0.00"
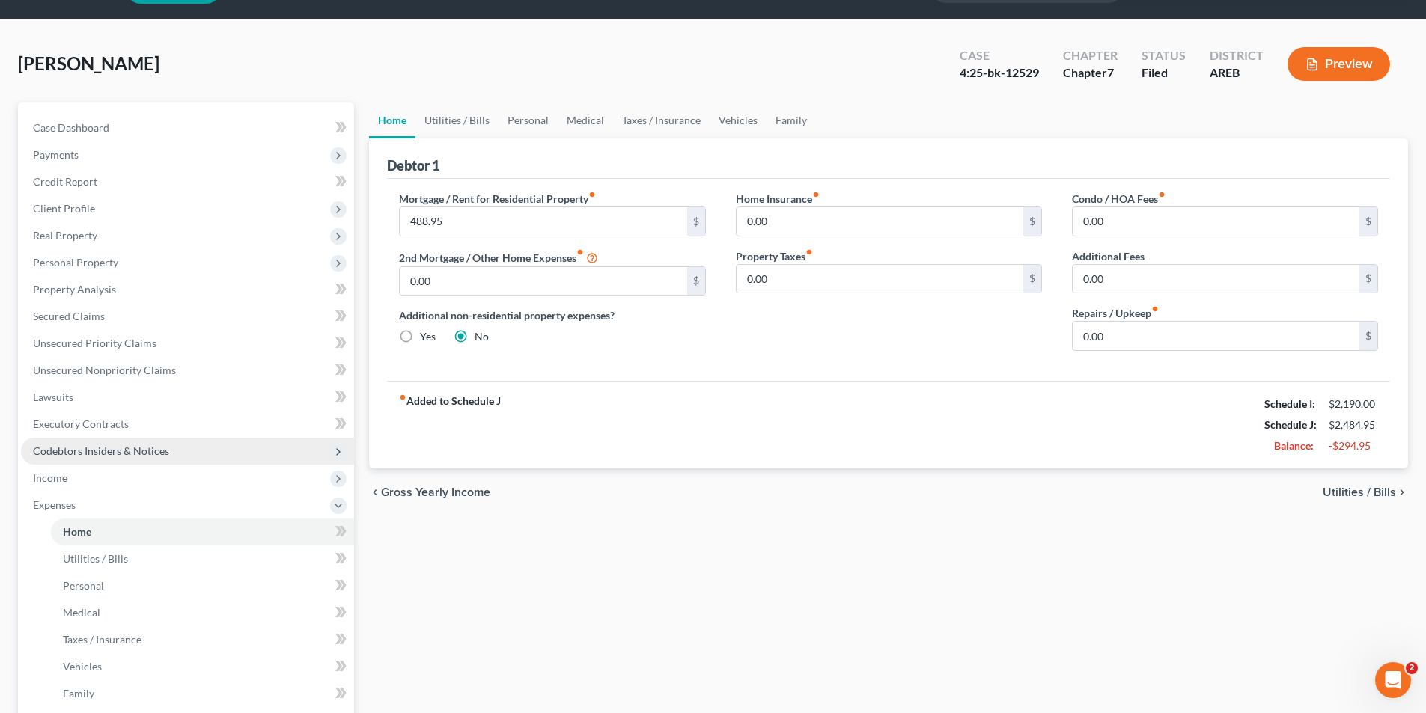
scroll to position [75, 0]
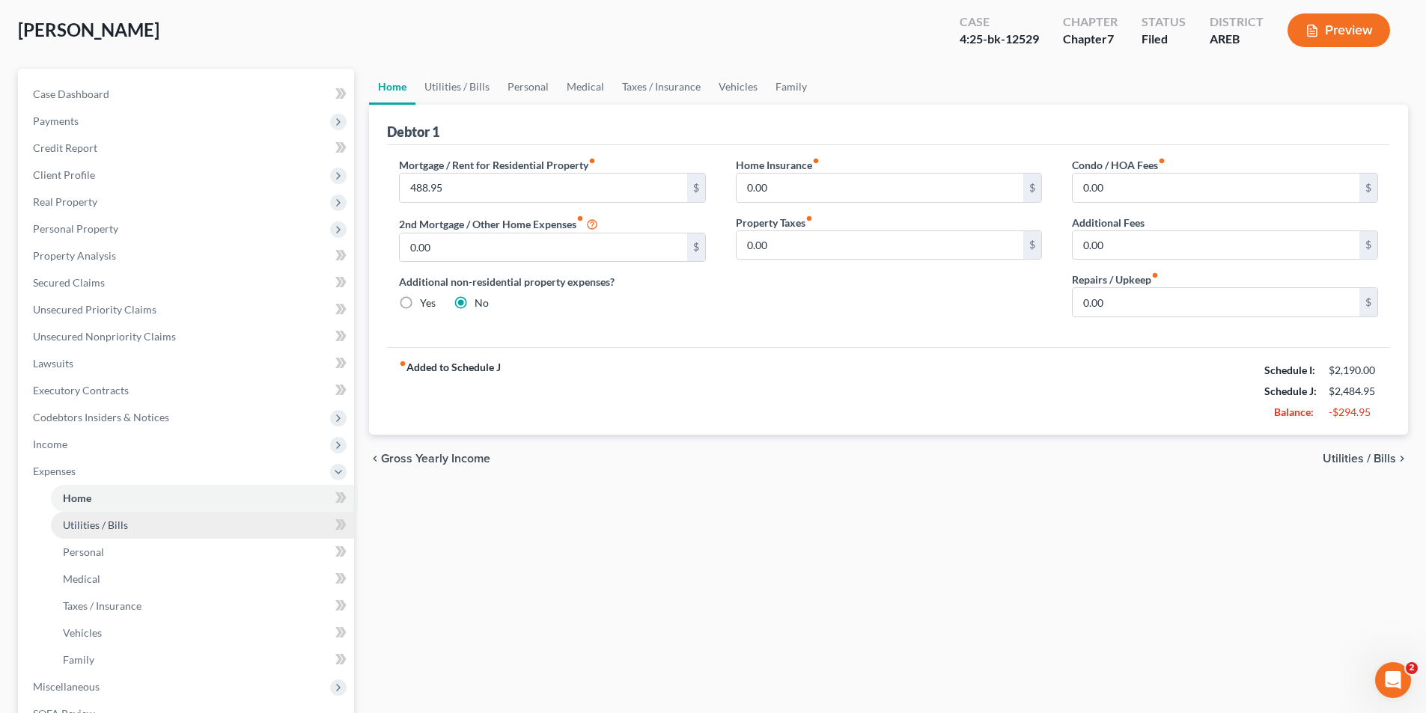
click at [91, 526] on span "Utilities / Bills" at bounding box center [95, 525] width 65 height 13
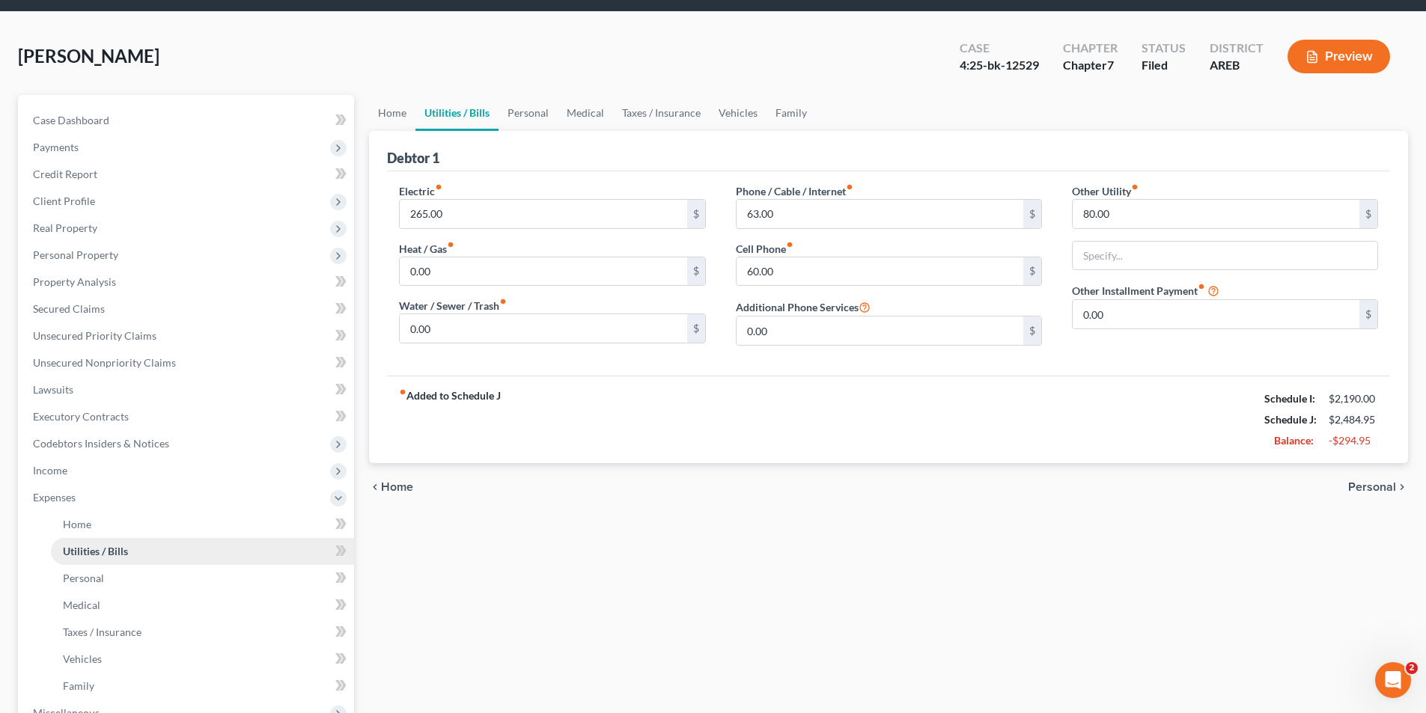
scroll to position [75, 0]
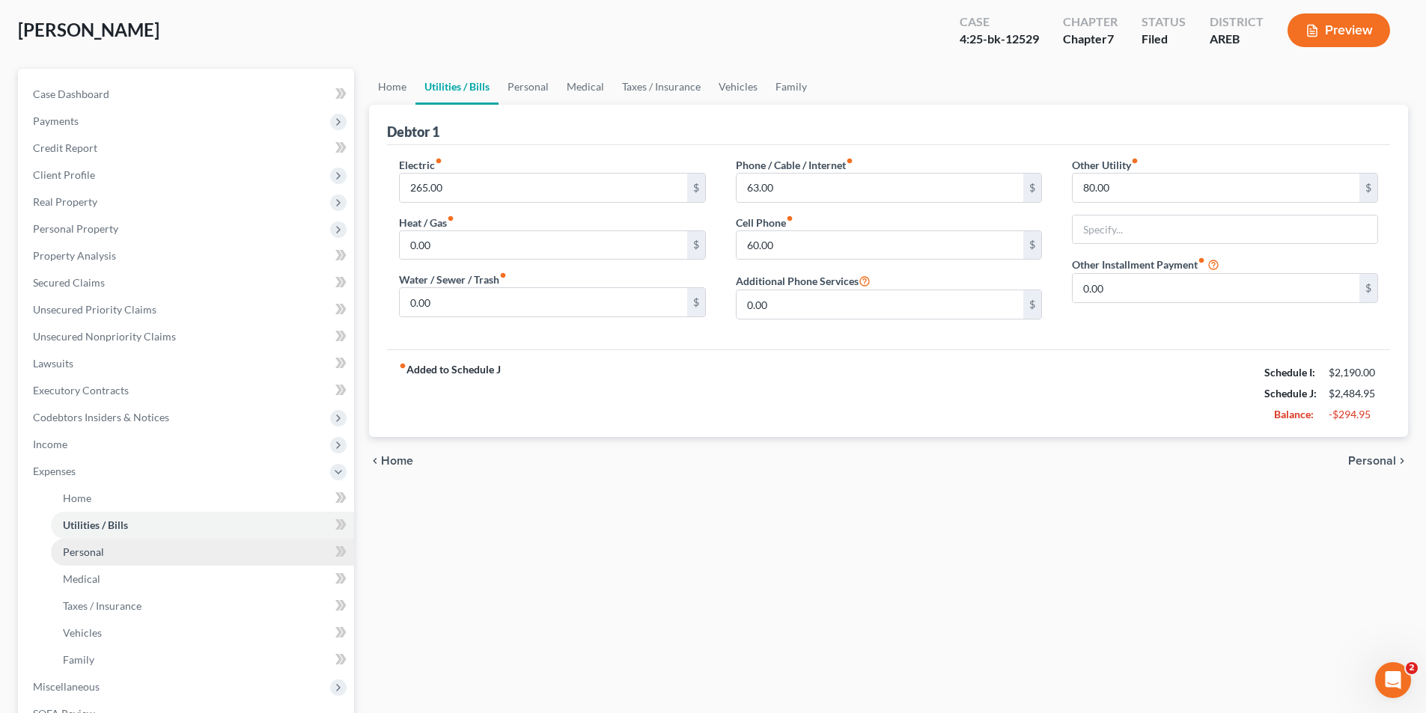
click at [75, 558] on span "Personal" at bounding box center [83, 552] width 41 height 13
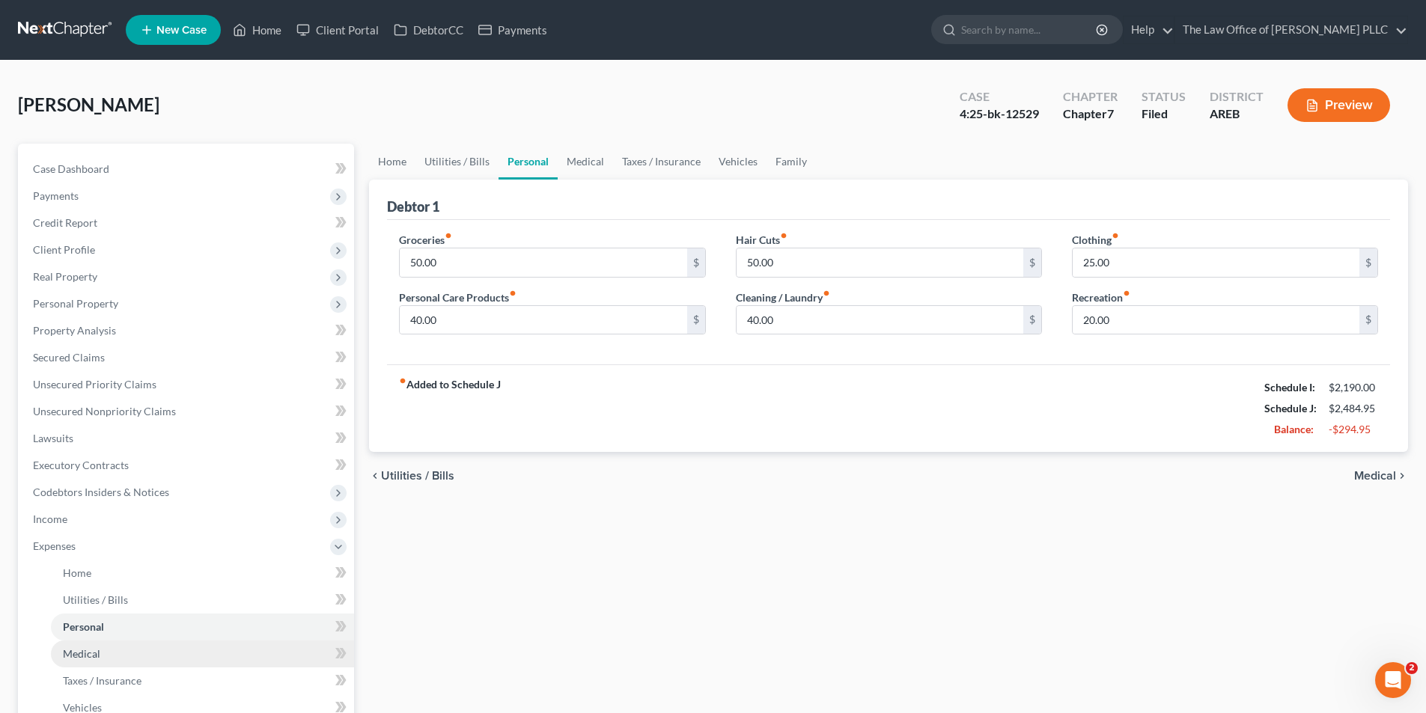
click at [76, 653] on span "Medical" at bounding box center [81, 654] width 37 height 13
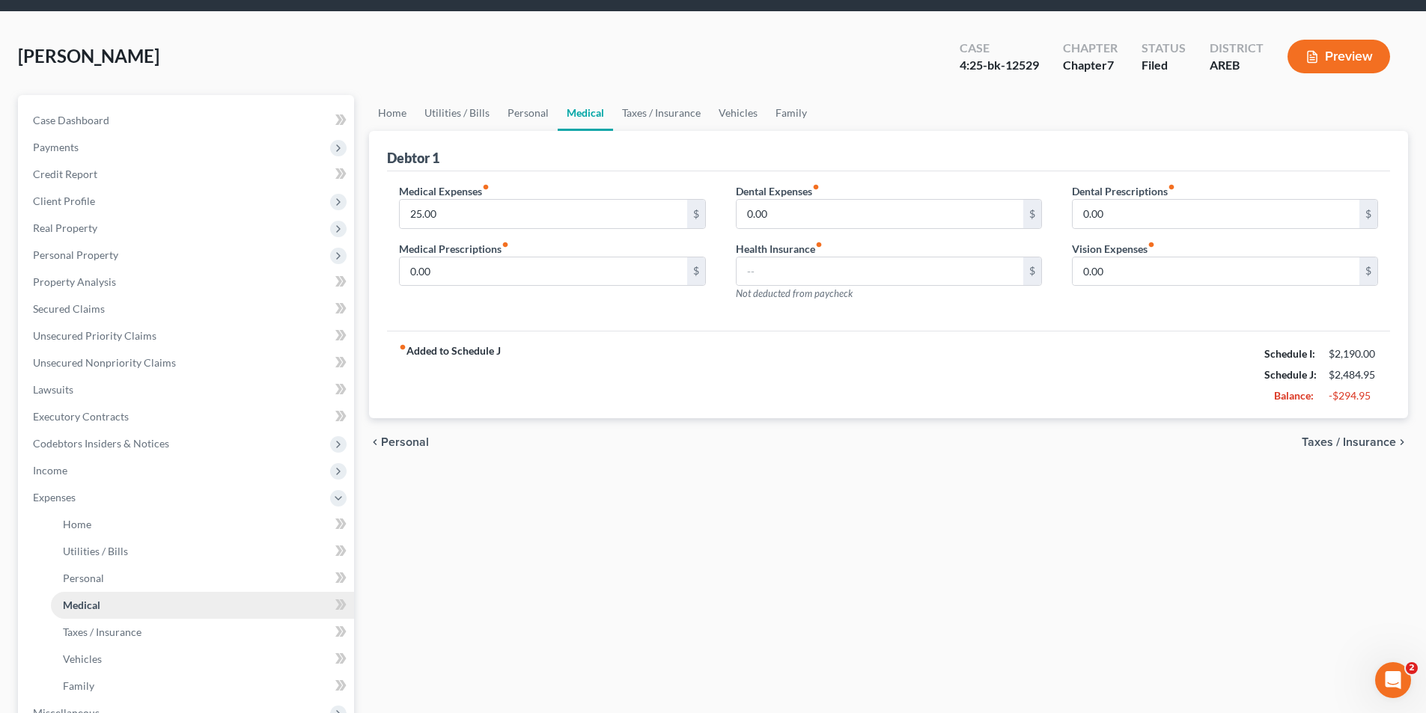
scroll to position [75, 0]
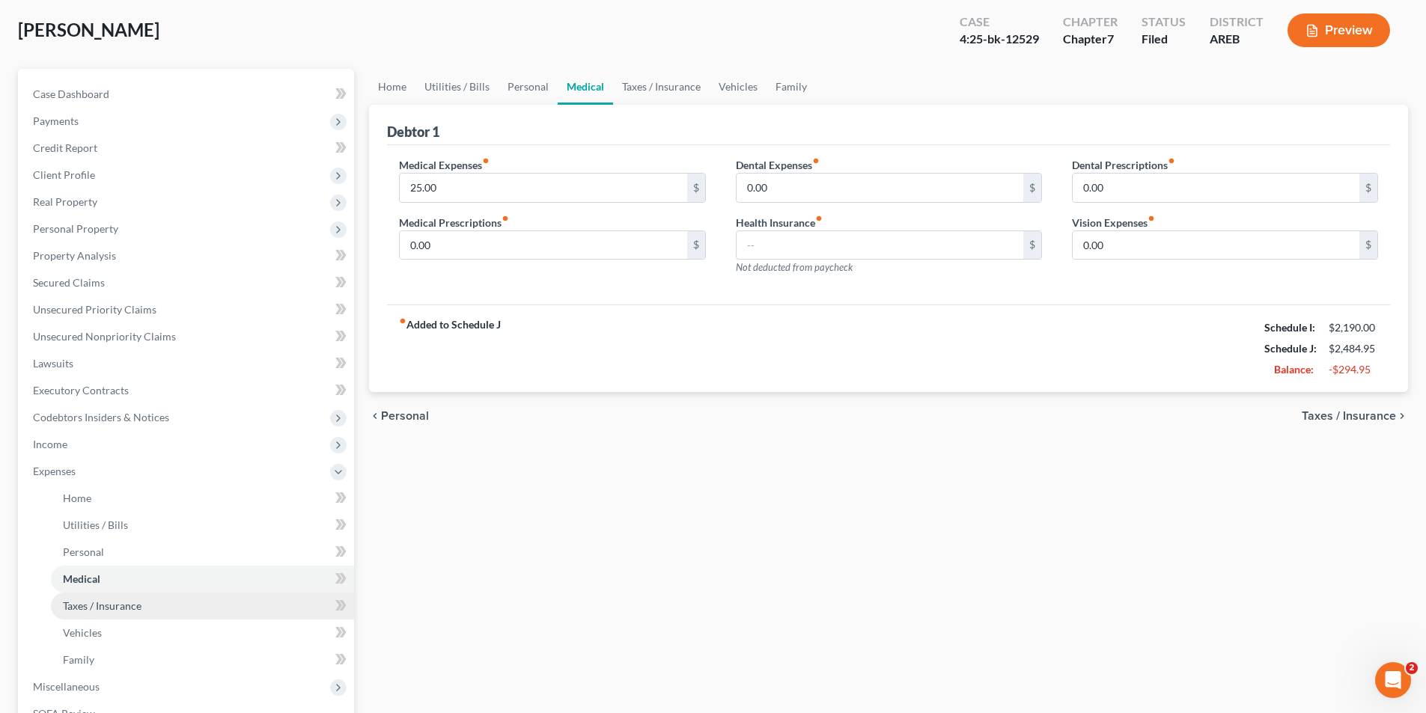
click at [81, 606] on span "Taxes / Insurance" at bounding box center [102, 606] width 79 height 13
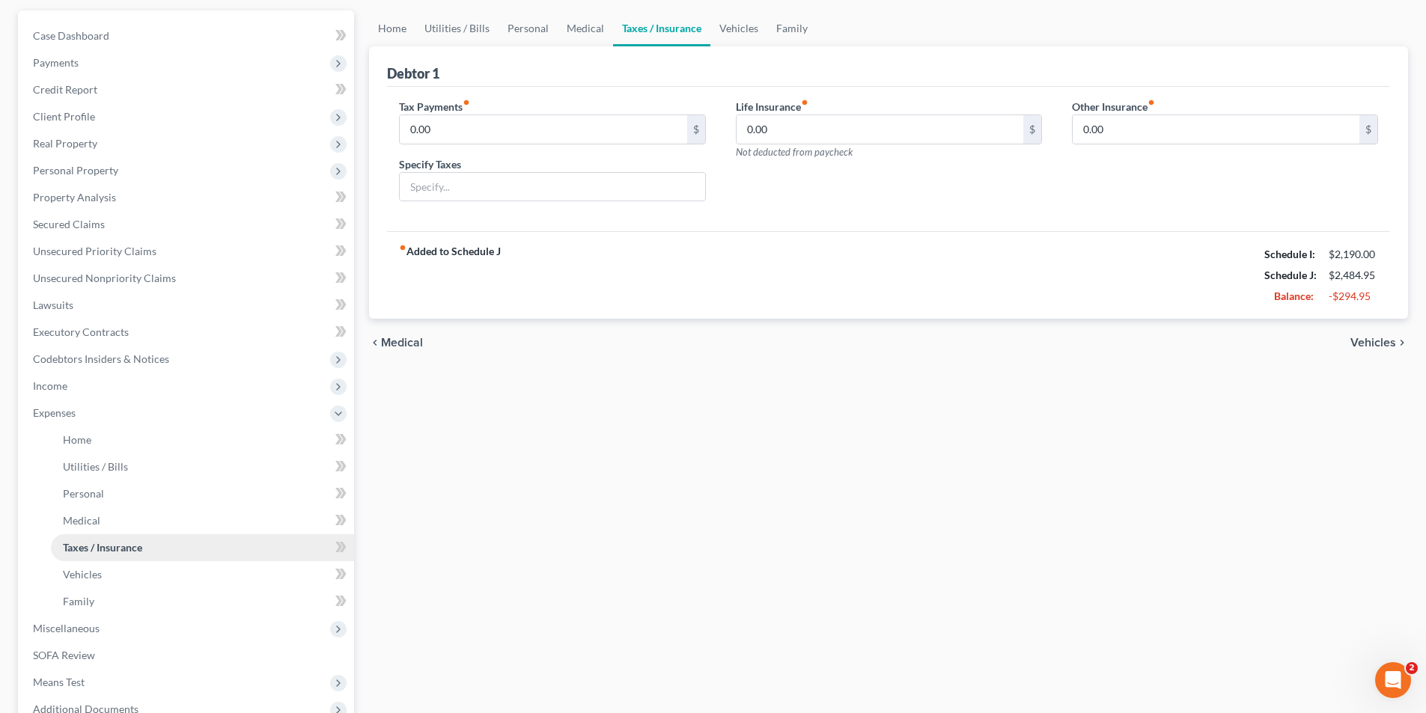
scroll to position [150, 0]
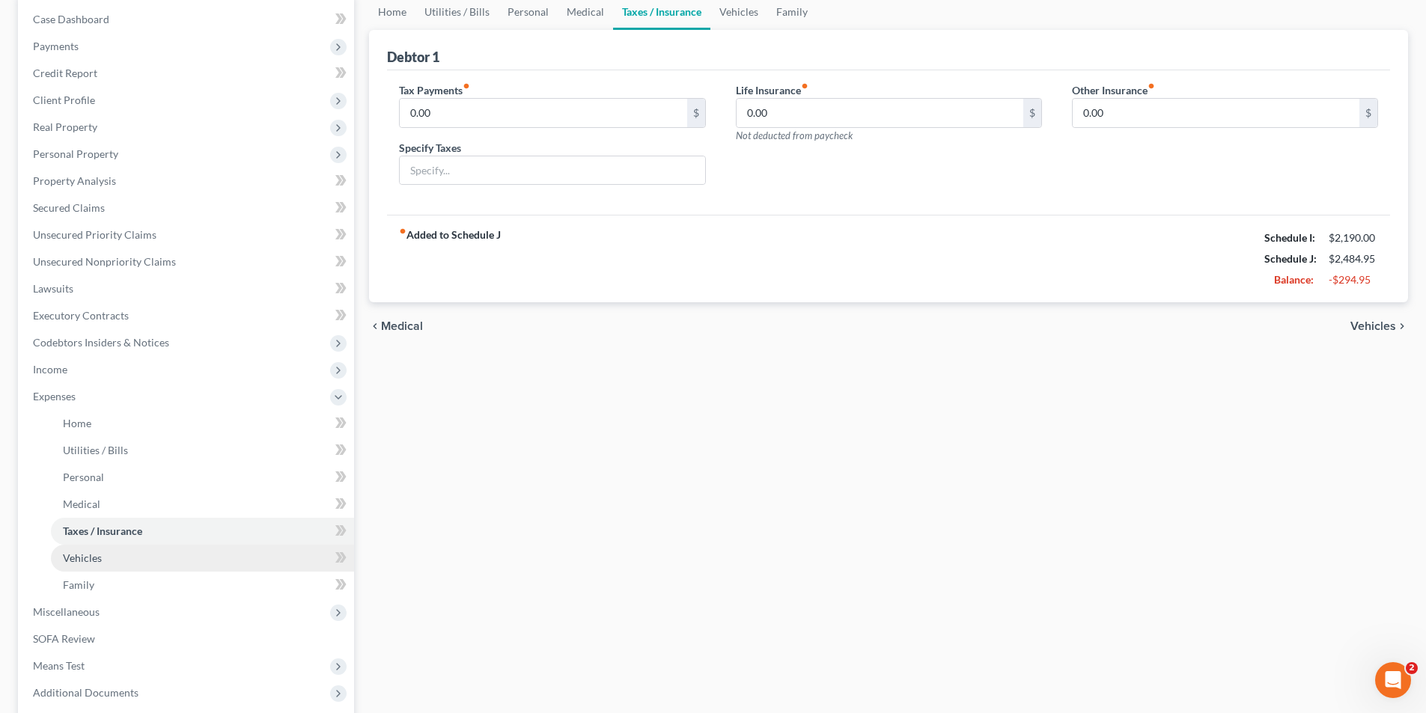
click at [79, 568] on link "Vehicles" at bounding box center [202, 558] width 303 height 27
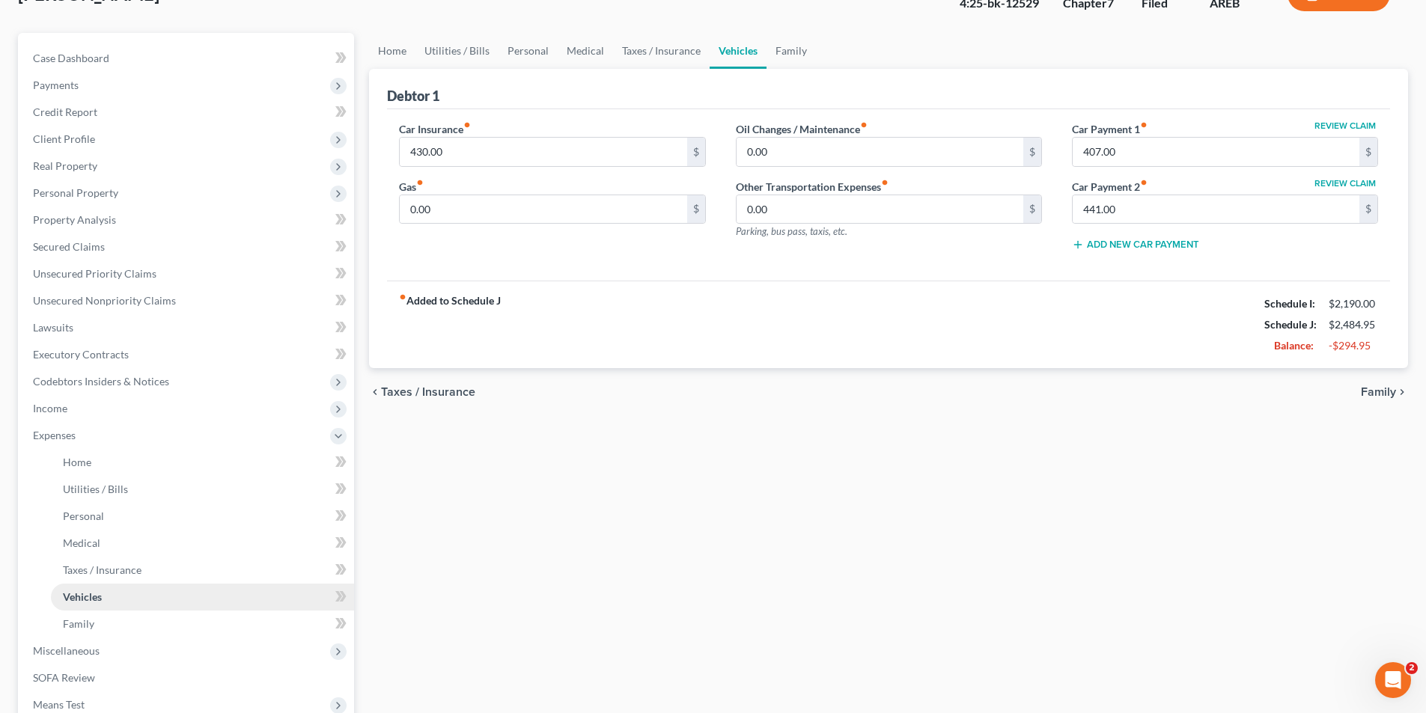
scroll to position [150, 0]
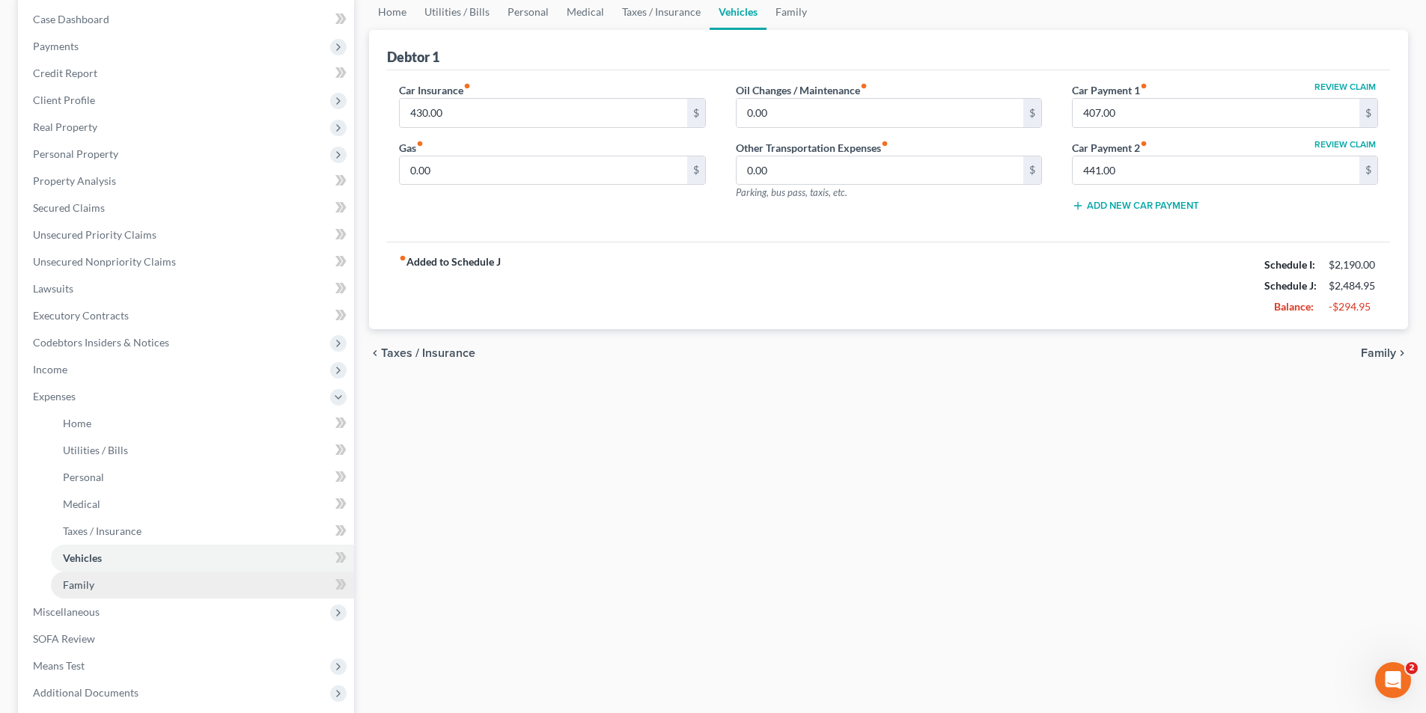
click at [76, 583] on span "Family" at bounding box center [78, 585] width 31 height 13
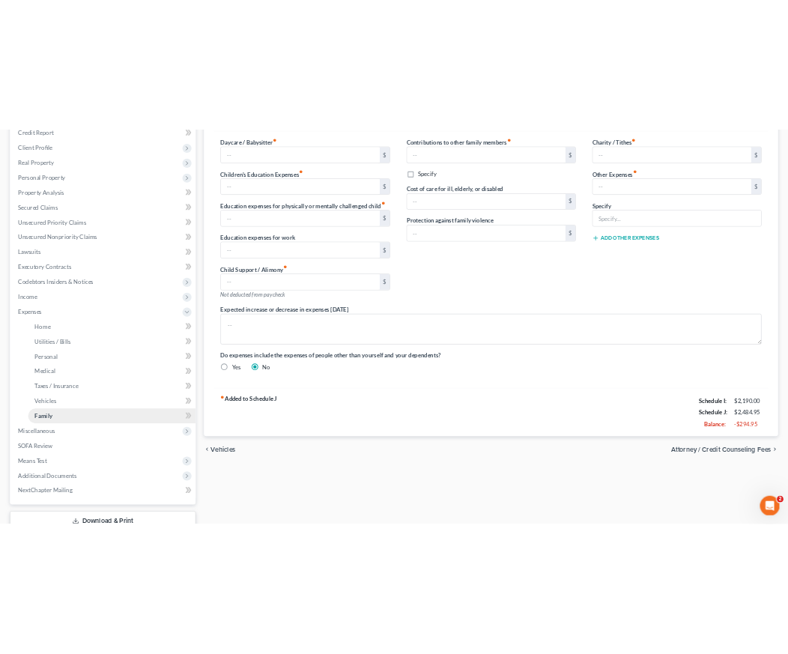
scroll to position [225, 0]
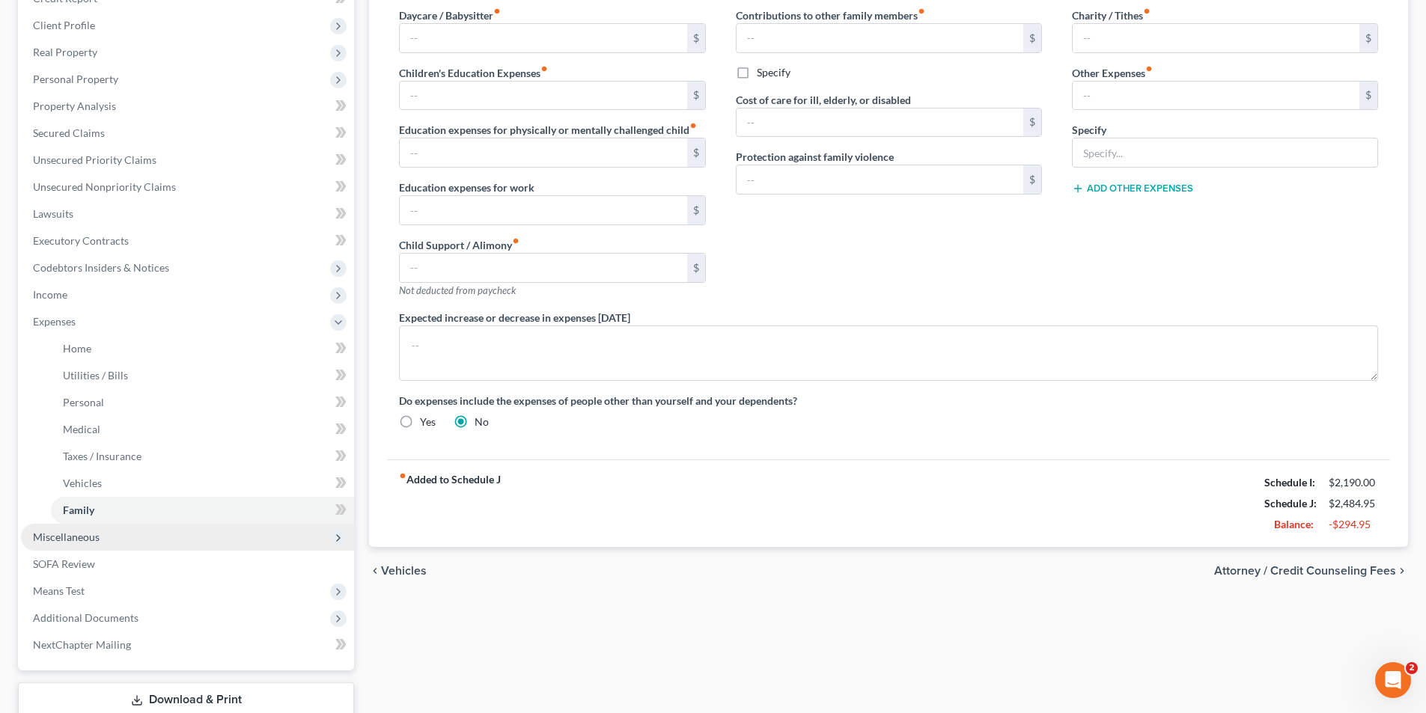
click at [88, 541] on span "Miscellaneous" at bounding box center [66, 537] width 67 height 13
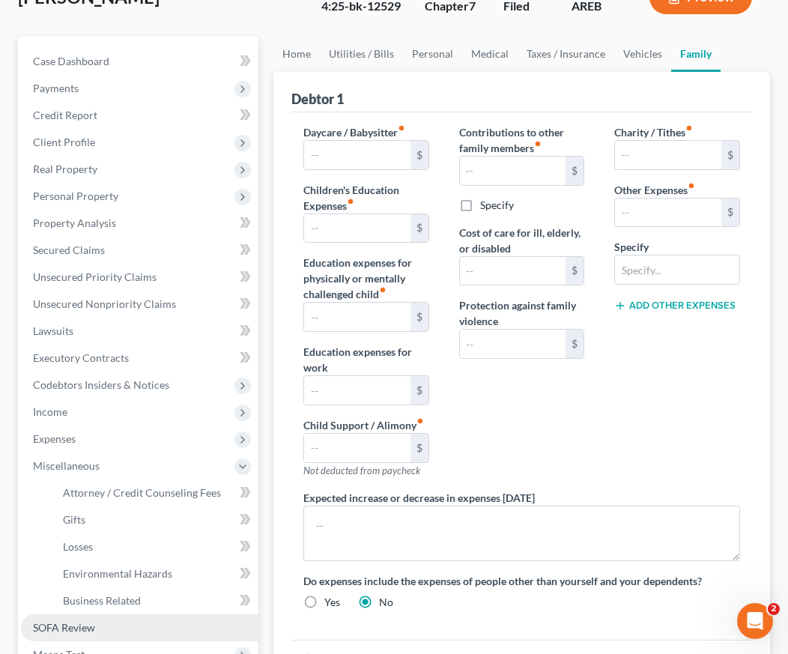
scroll to position [133, 0]
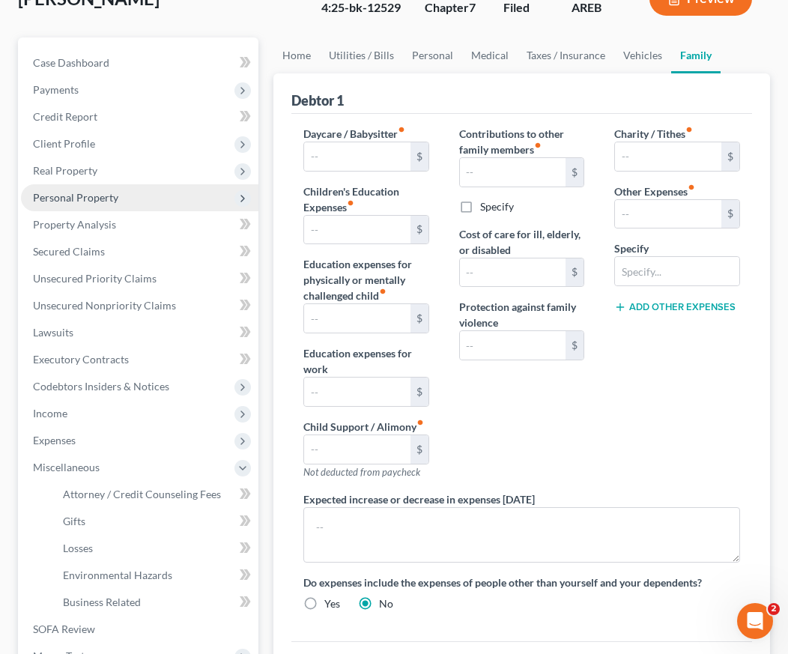
click at [57, 203] on span "Personal Property" at bounding box center [75, 197] width 85 height 13
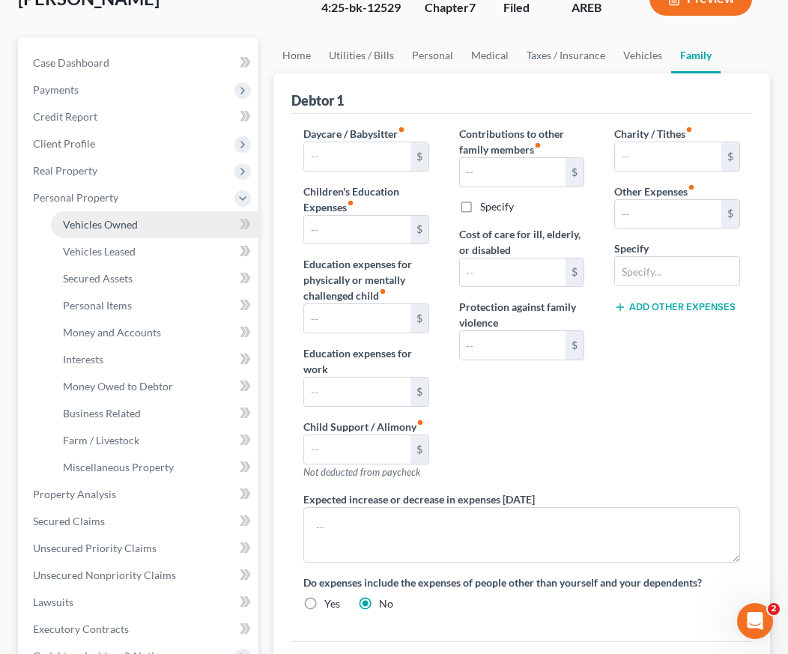
click at [70, 231] on link "Vehicles Owned" at bounding box center [154, 224] width 207 height 27
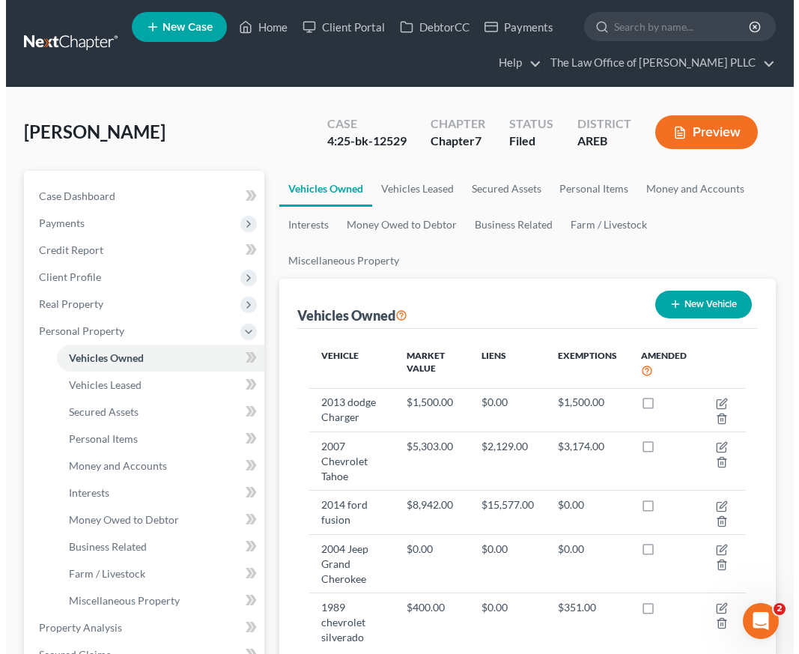
scroll to position [75, 0]
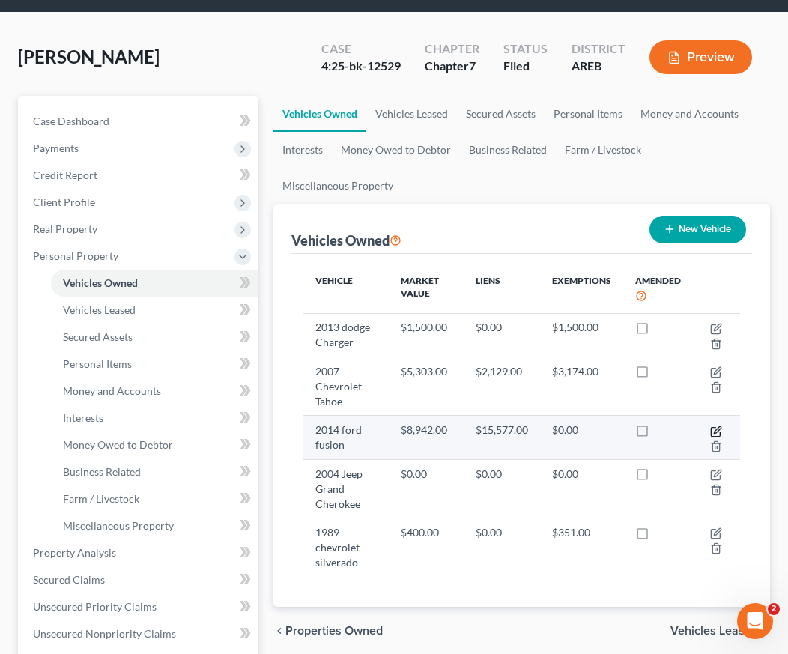
click at [717, 429] on icon "button" at bounding box center [716, 431] width 12 height 12
select select "0"
select select "12"
select select "3"
select select "0"
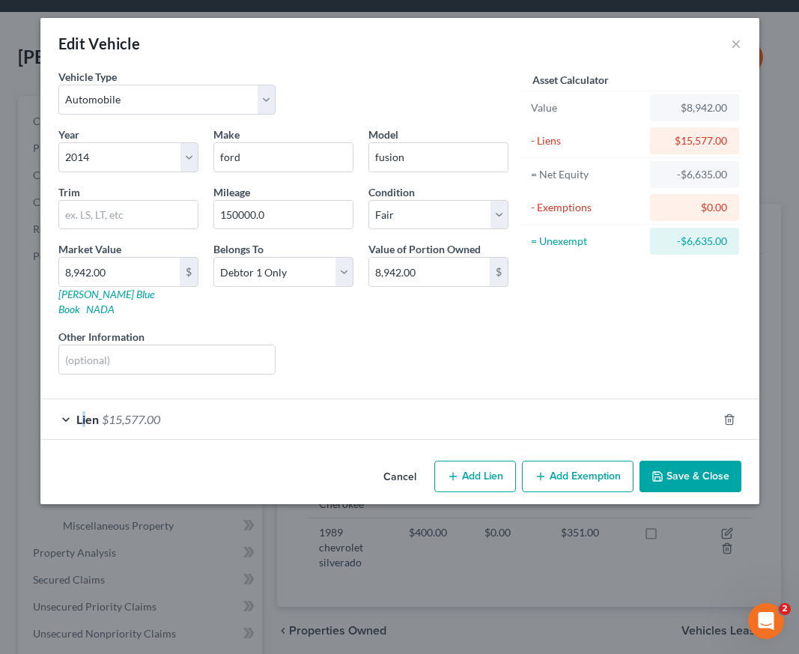
click at [85, 412] on span "Lien" at bounding box center [87, 419] width 22 height 14
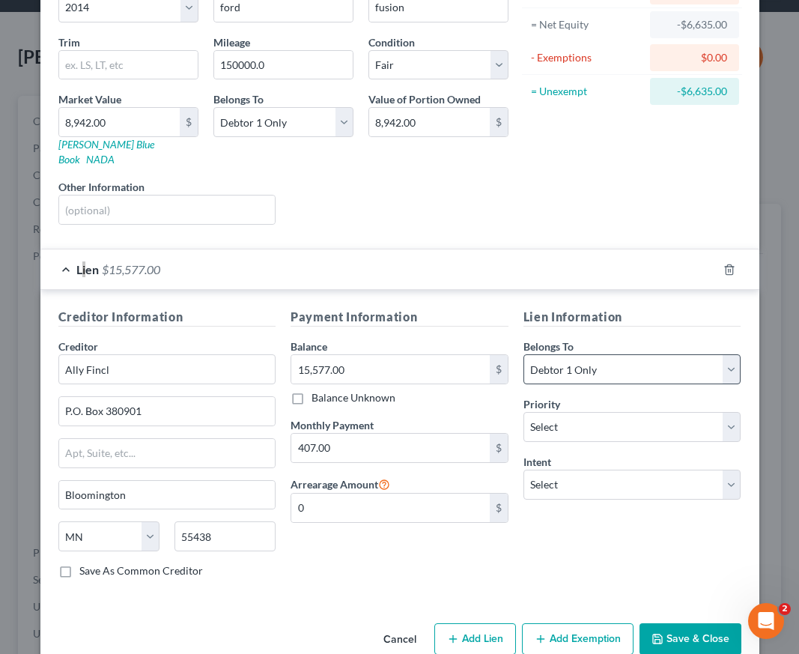
scroll to position [0, 0]
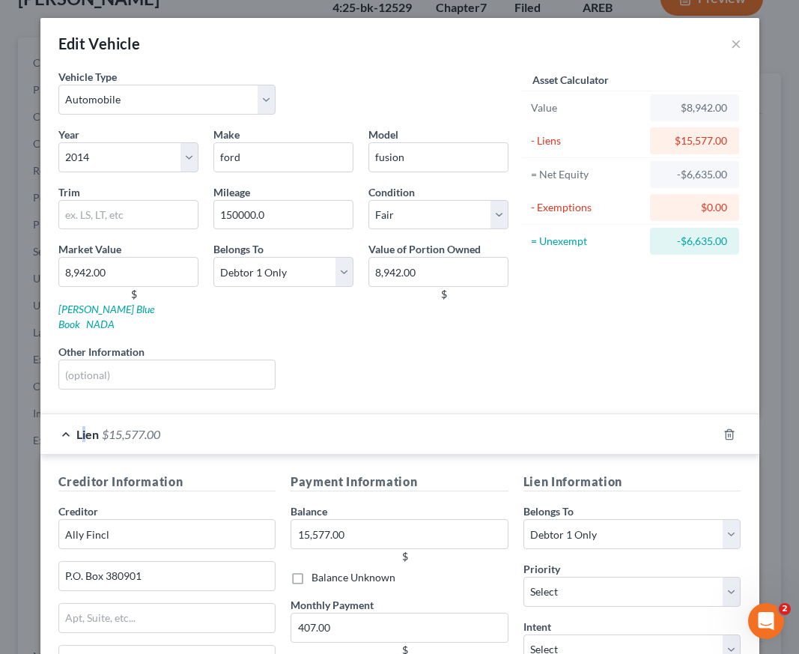
scroll to position [16, 0]
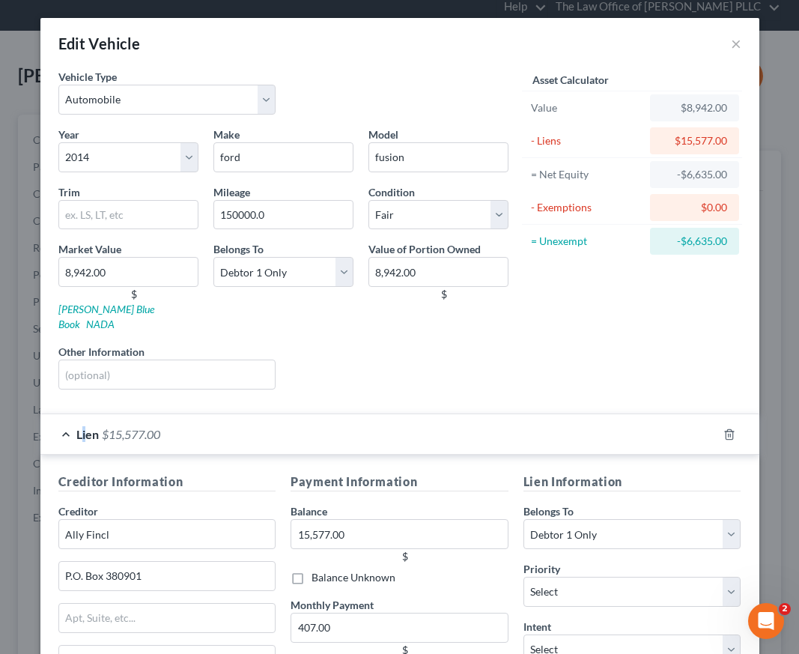
radio input "true"
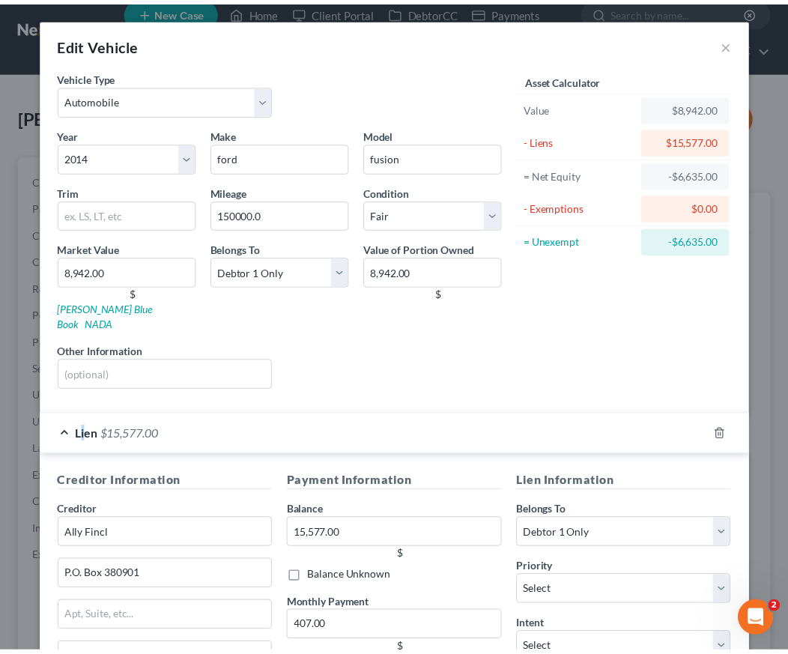
scroll to position [0, 0]
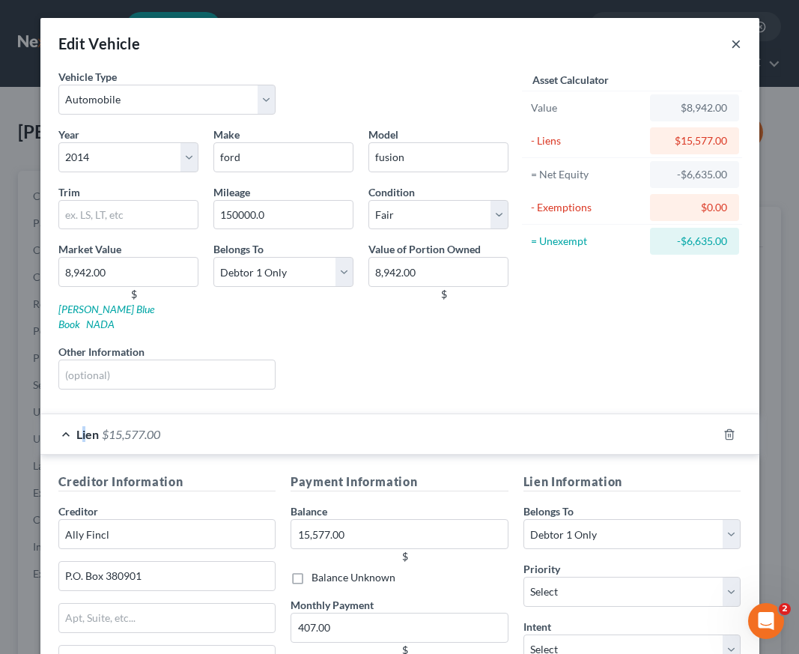
click at [734, 44] on button "×" at bounding box center [736, 43] width 10 height 18
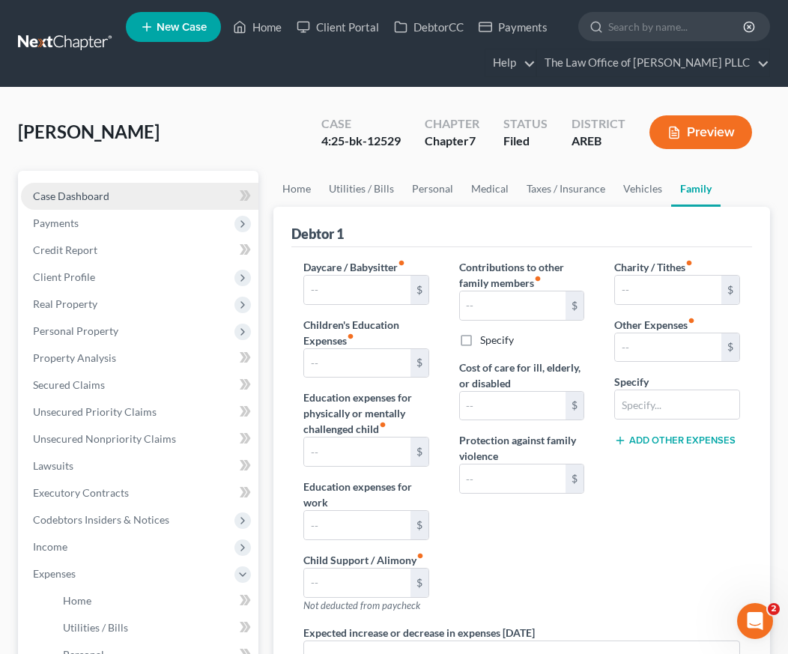
click at [120, 197] on link "Case Dashboard" at bounding box center [139, 196] width 237 height 27
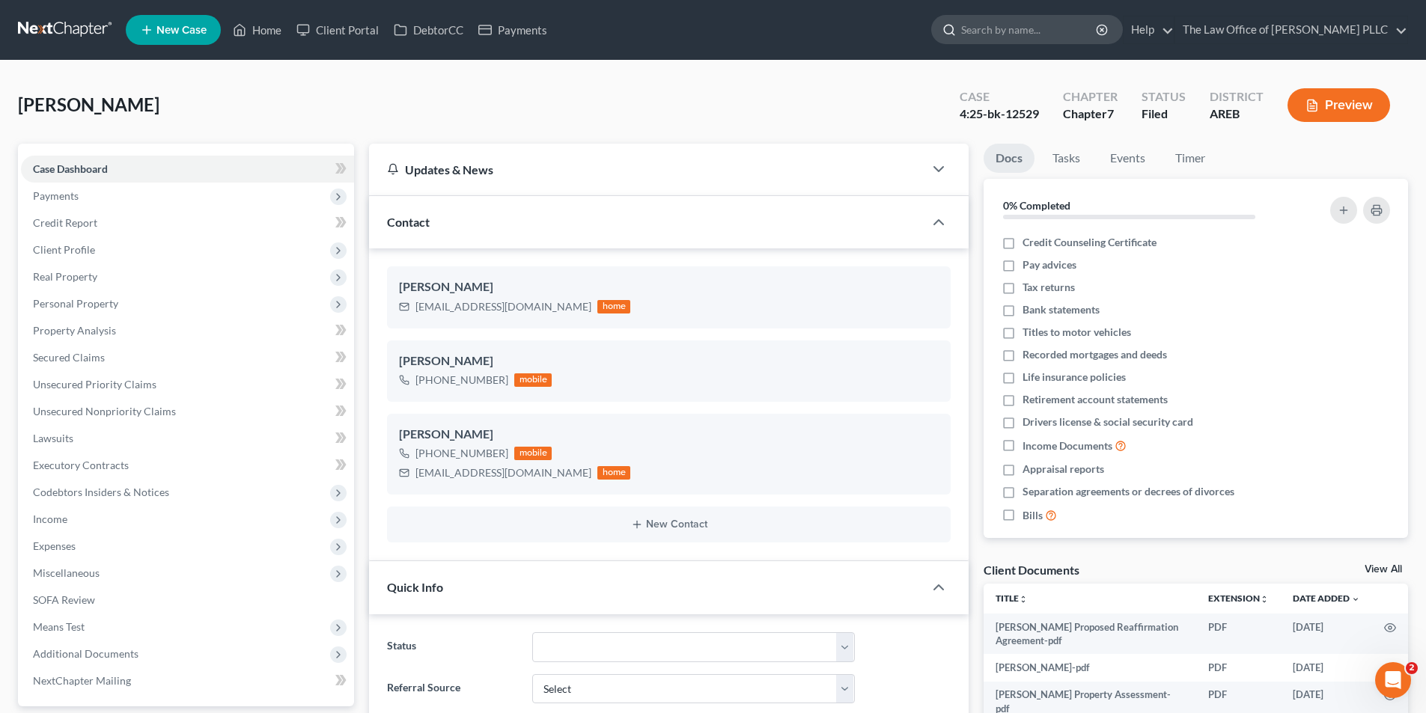
click at [798, 22] on input "search" at bounding box center [1029, 30] width 137 height 28
type input "holot"
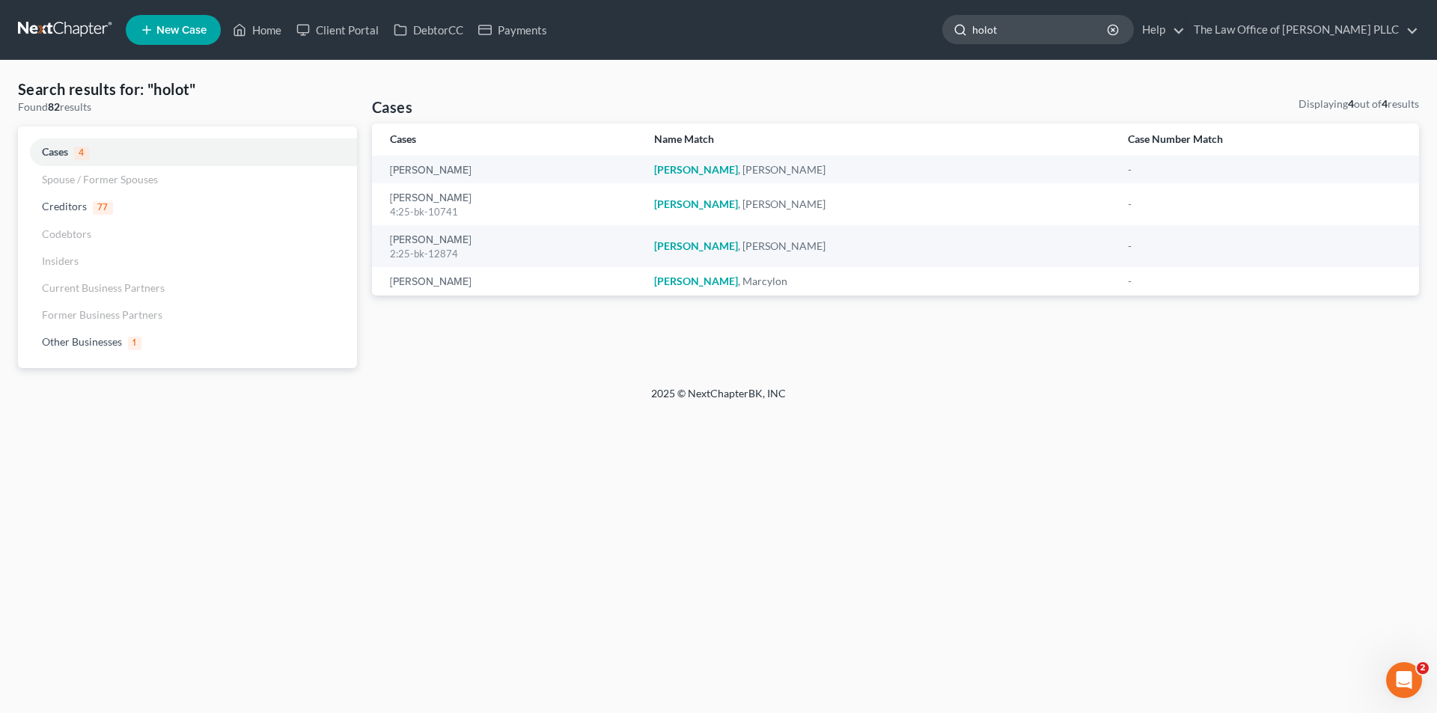
click at [798, 25] on input "holot" at bounding box center [1040, 30] width 137 height 28
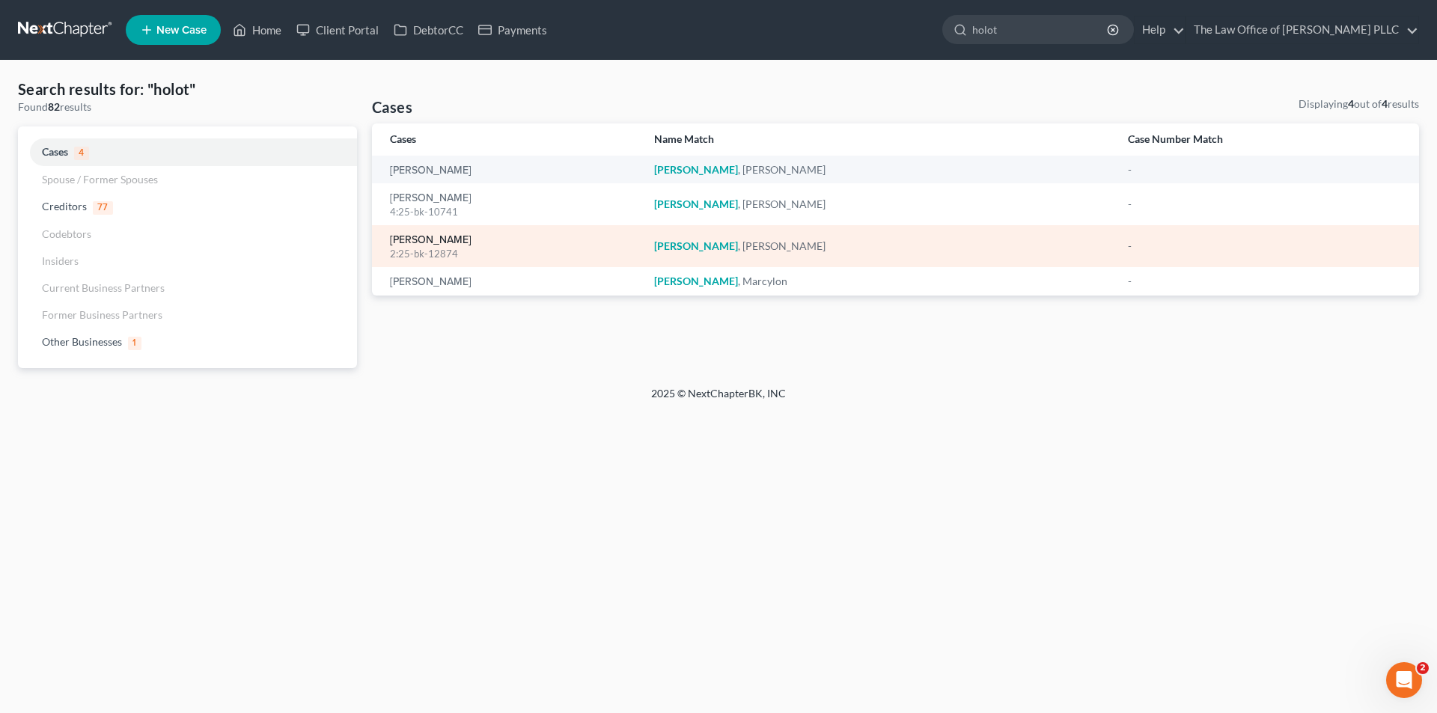
click at [399, 241] on link "[PERSON_NAME]" at bounding box center [431, 240] width 82 height 10
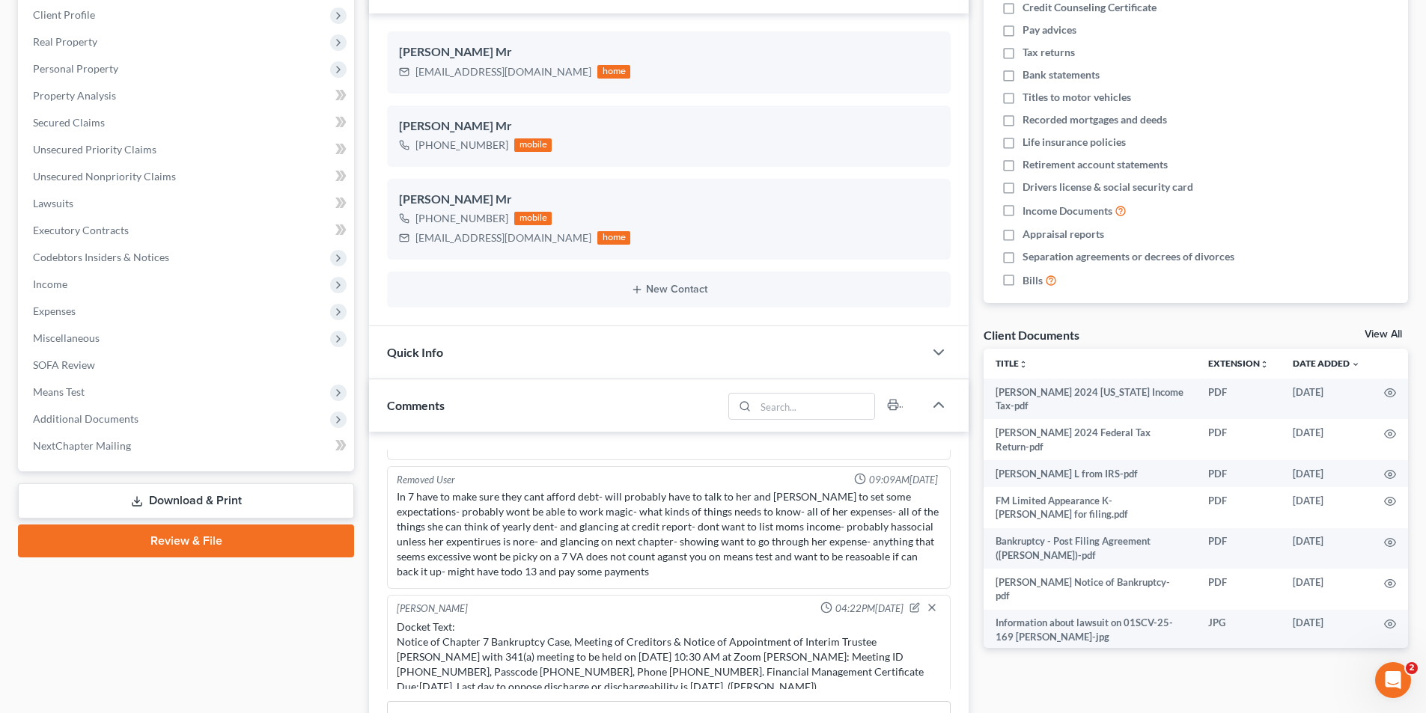
scroll to position [299, 0]
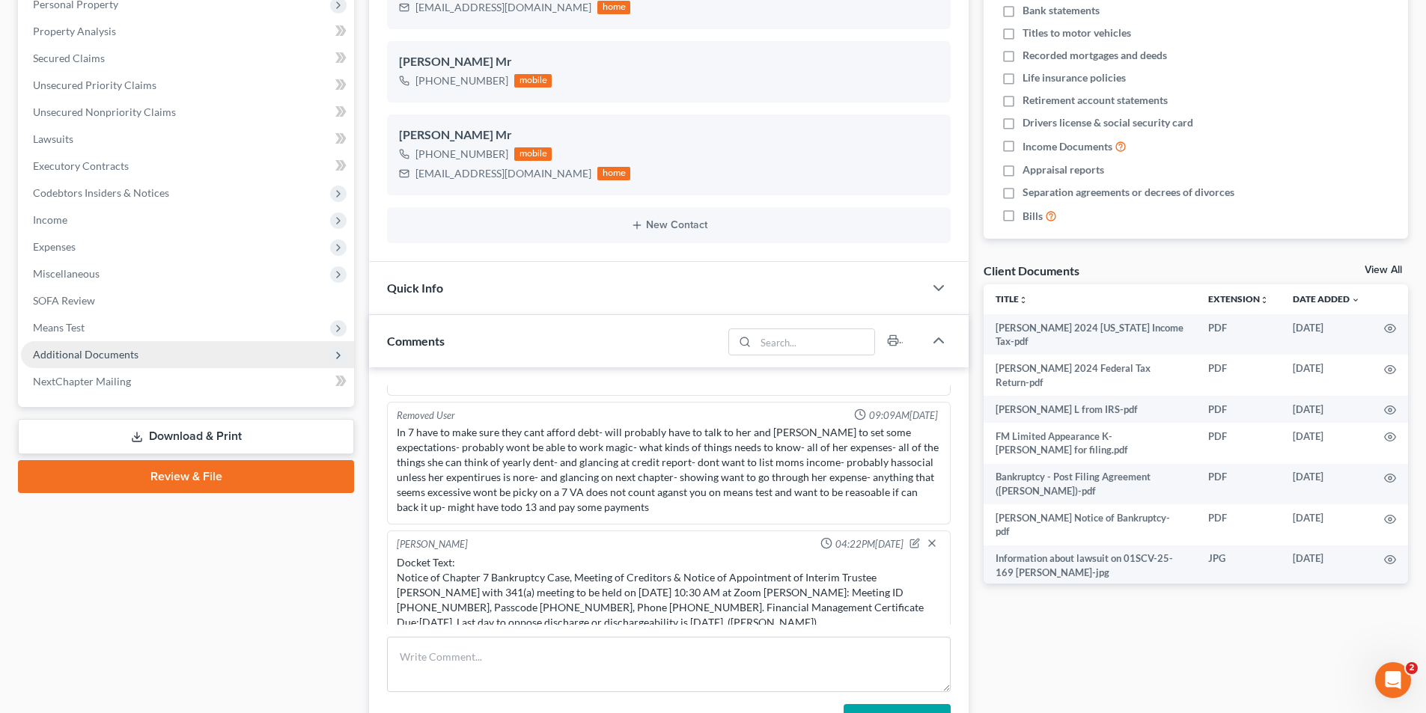
click at [52, 357] on span "Additional Documents" at bounding box center [86, 354] width 106 height 13
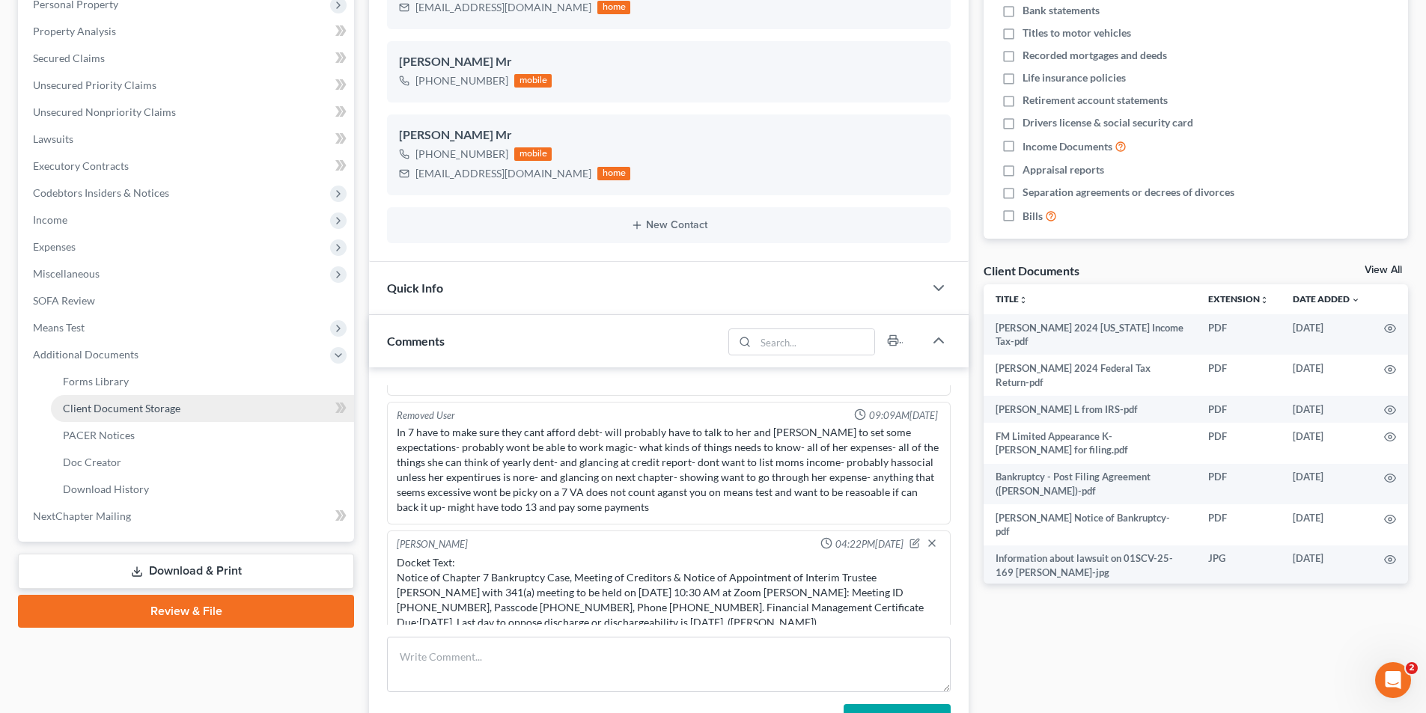
click at [64, 413] on span "Client Document Storage" at bounding box center [122, 408] width 118 height 13
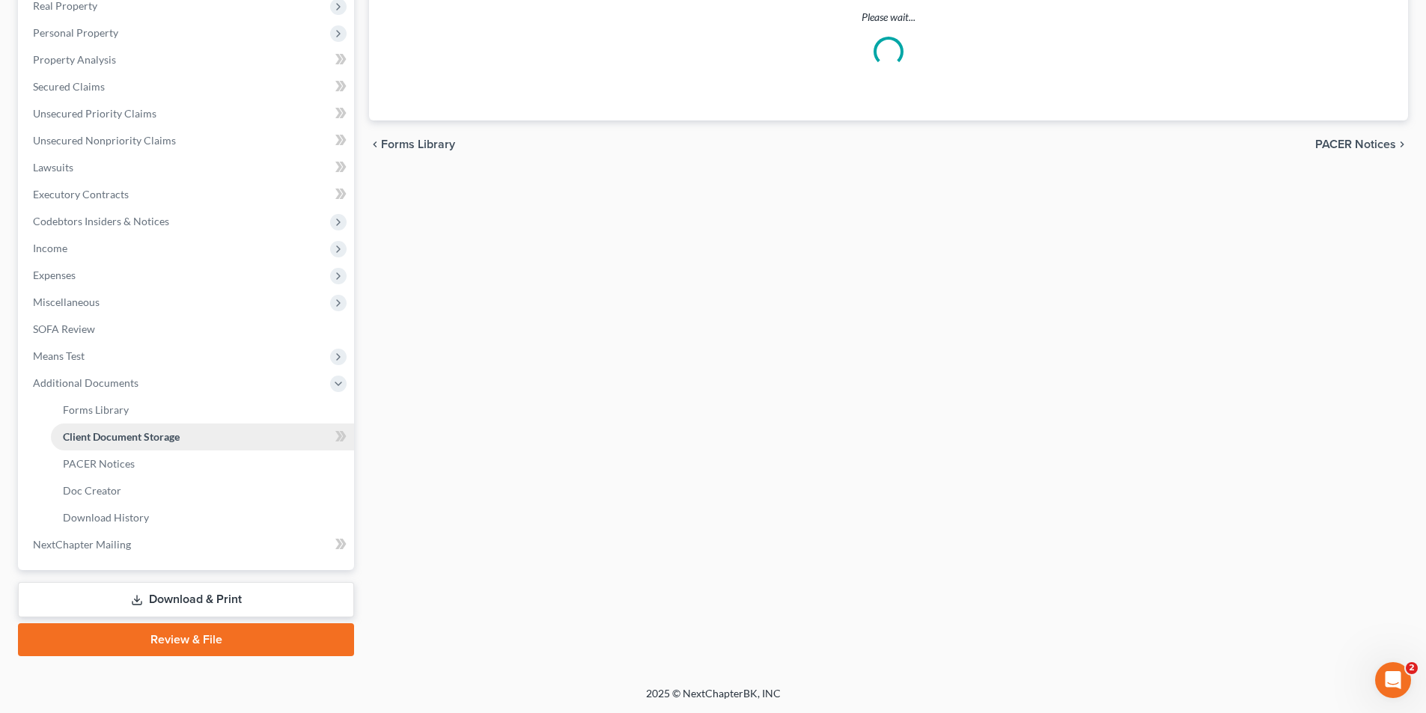
scroll to position [205, 0]
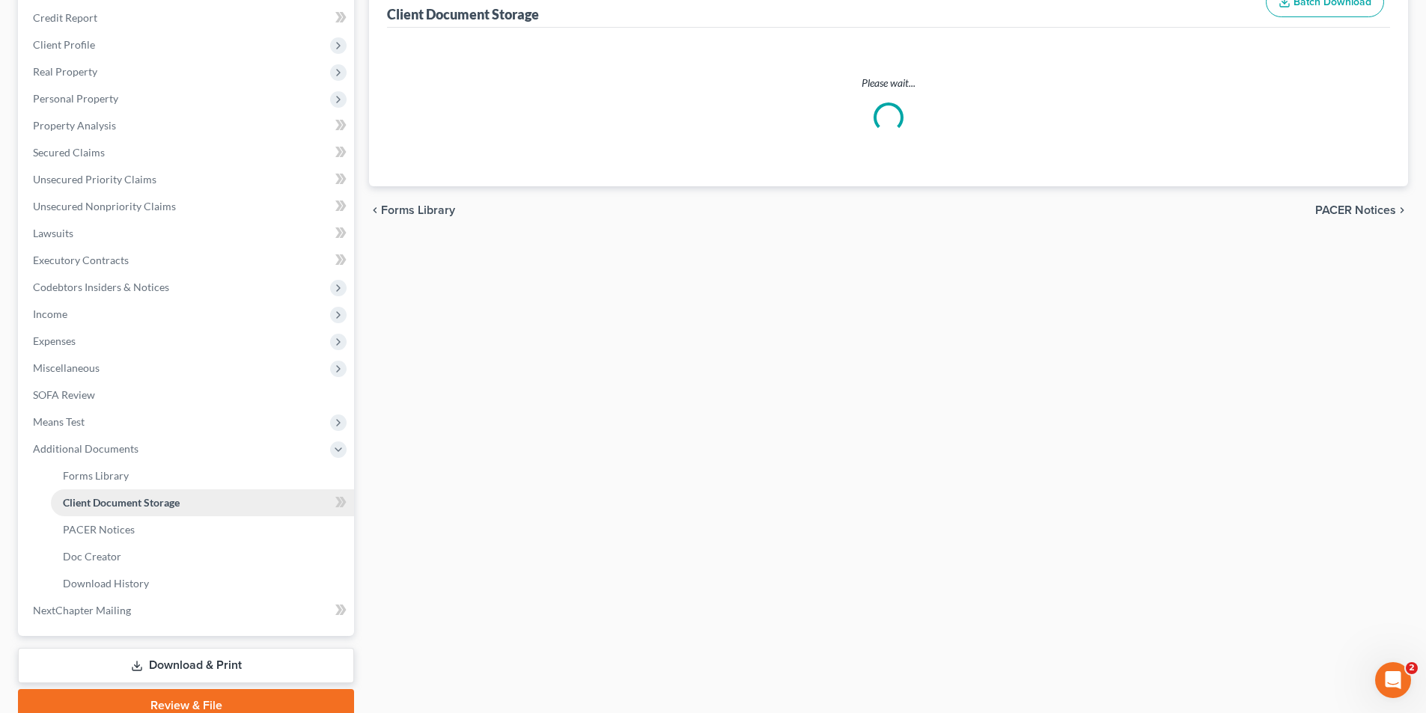
select select "0"
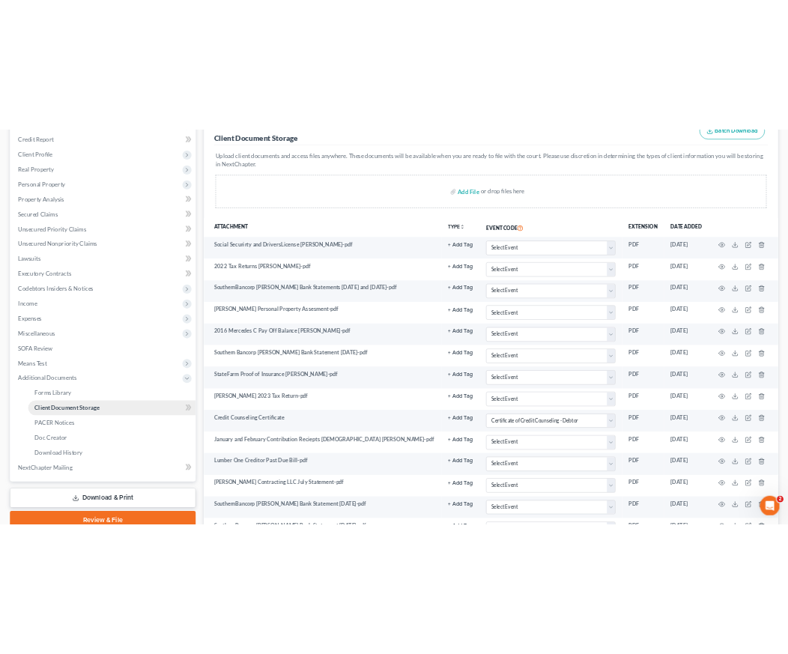
scroll to position [0, 0]
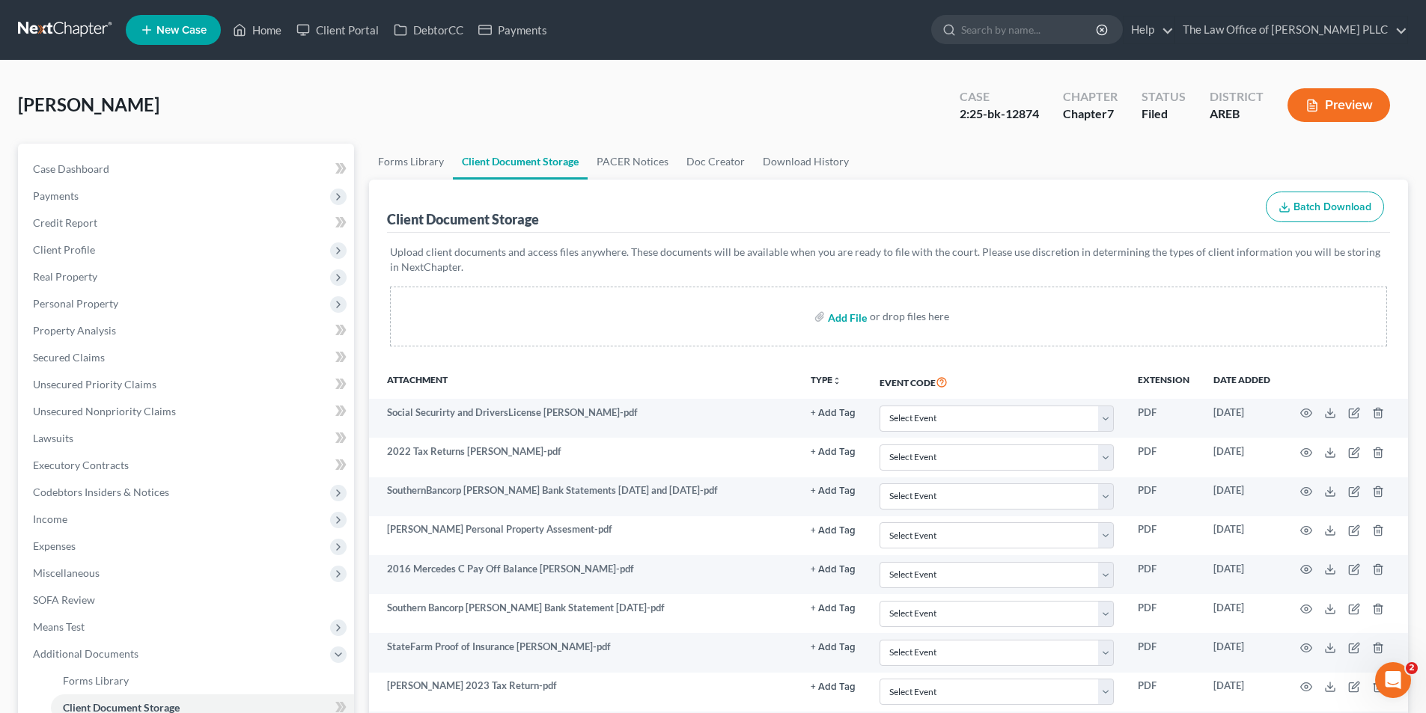
click at [798, 320] on input "file" at bounding box center [846, 316] width 36 height 27
type input "C:\fakepath\K-[PERSON_NAME] BancorpSouth BankStatement ending [DATE].pdf"
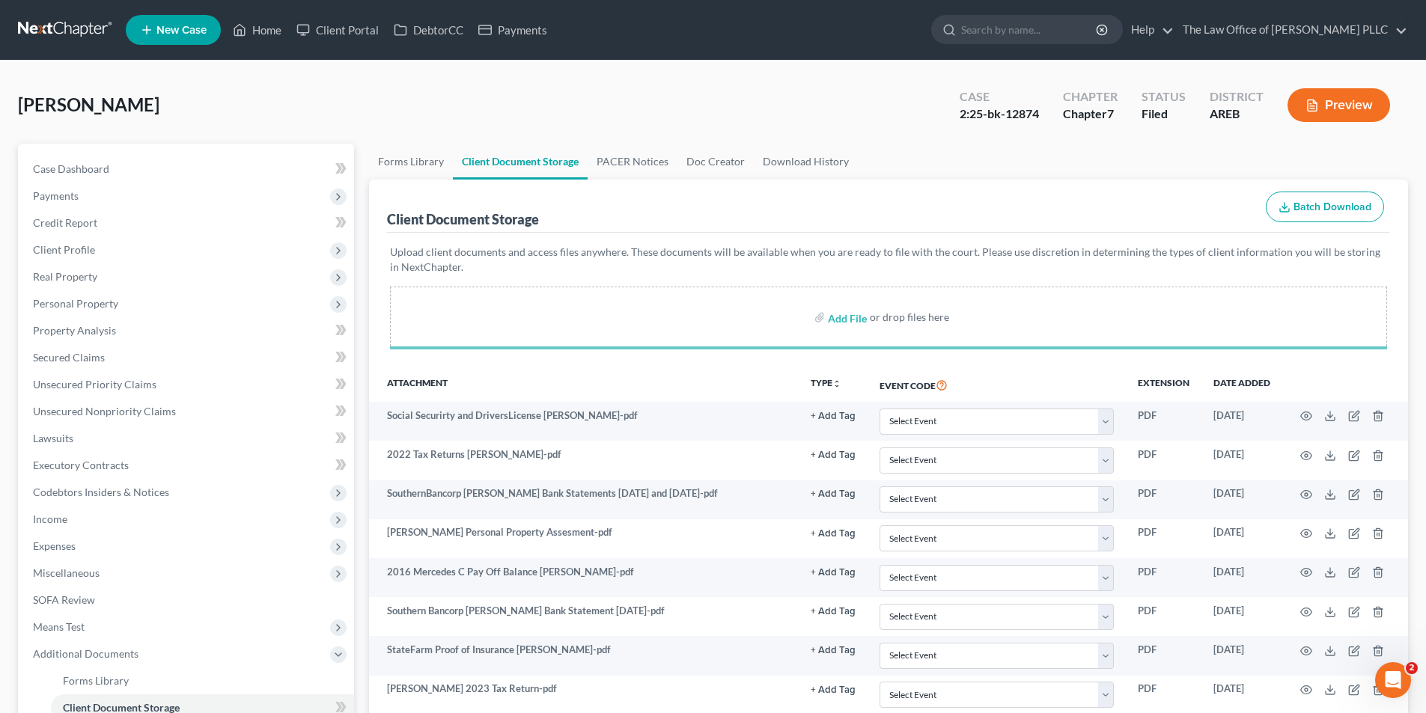
select select "0"
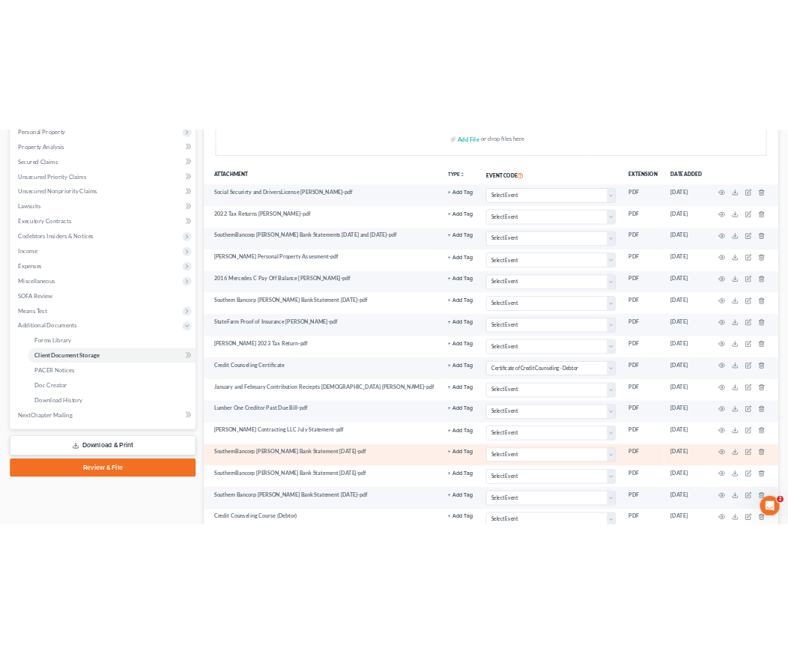
scroll to position [674, 0]
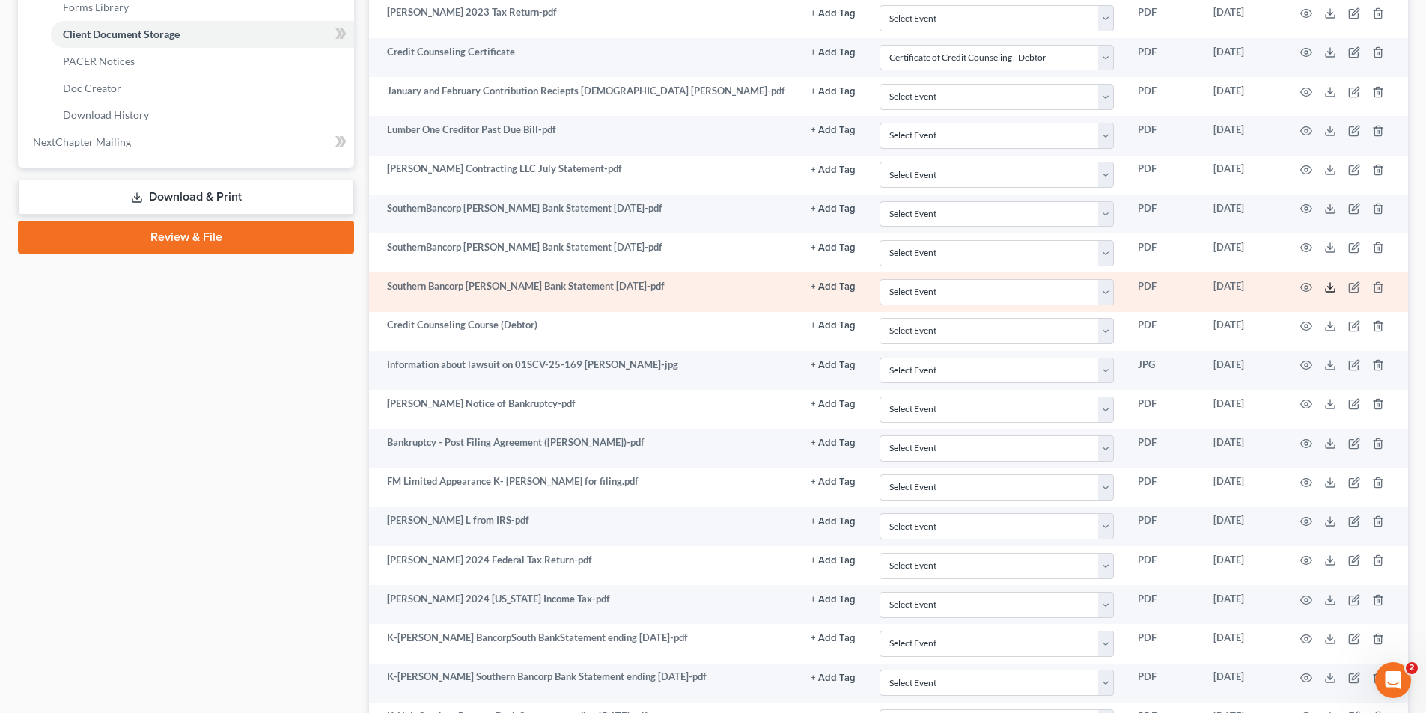
click at [798, 287] on icon at bounding box center [1330, 287] width 12 height 12
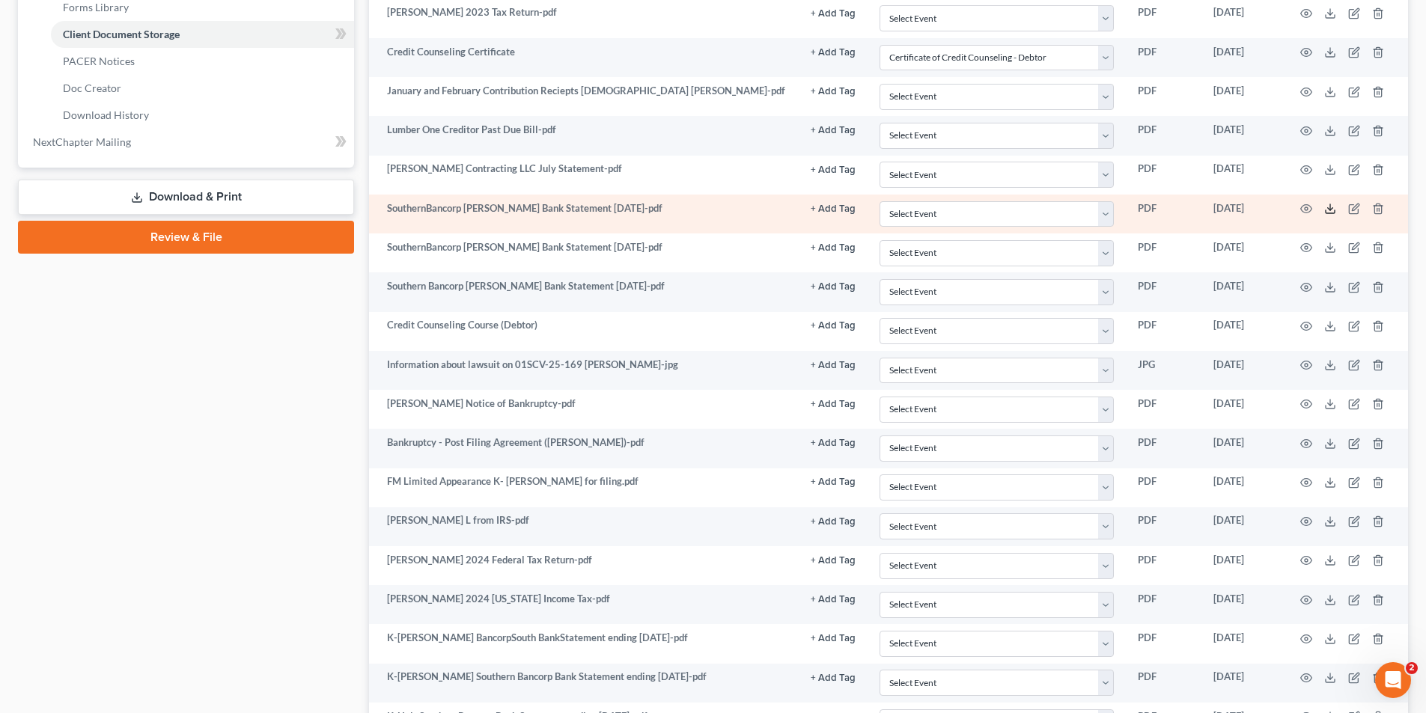
click at [798, 209] on icon at bounding box center [1330, 209] width 12 height 12
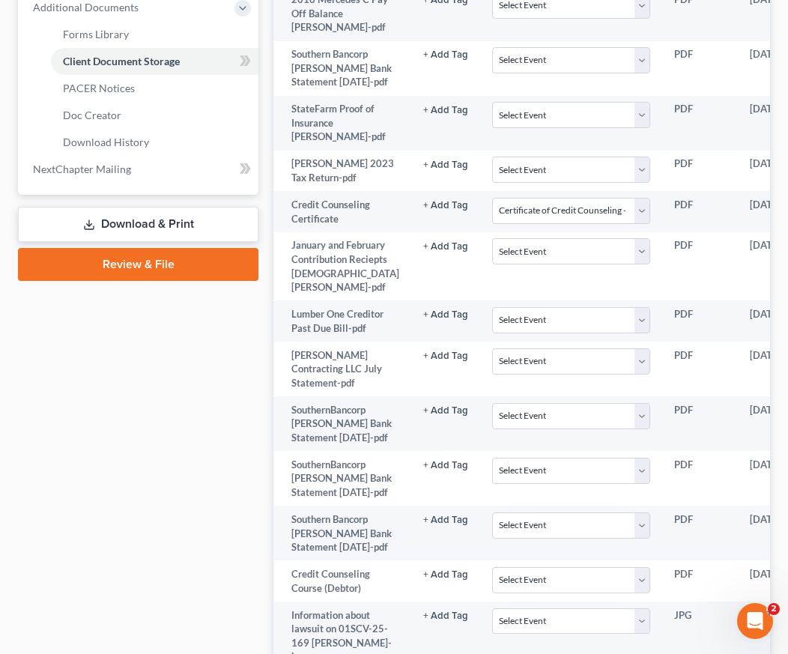
click at [55, 447] on div "Case Dashboard Payments Invoices Payments Payments Credit Report Client Profile" at bounding box center [137, 352] width 255 height 1711
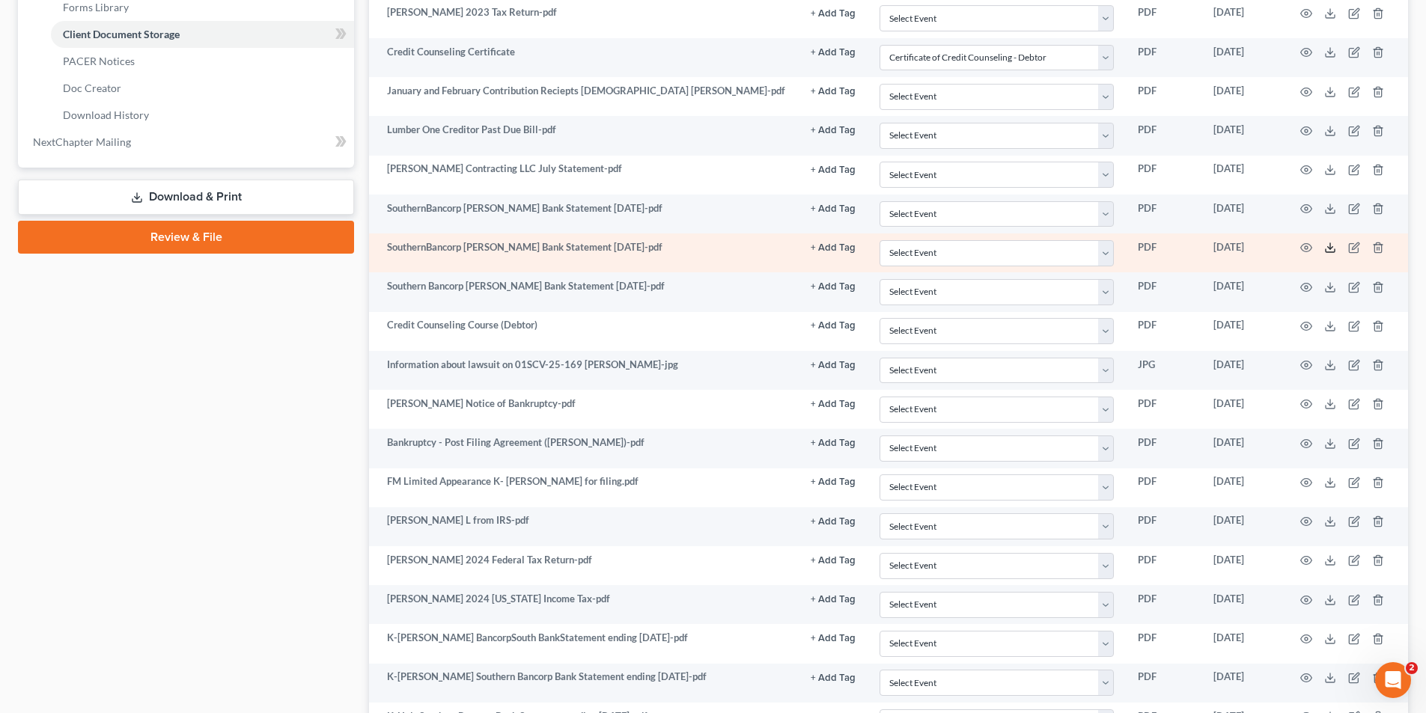
click at [798, 250] on icon at bounding box center [1330, 248] width 12 height 12
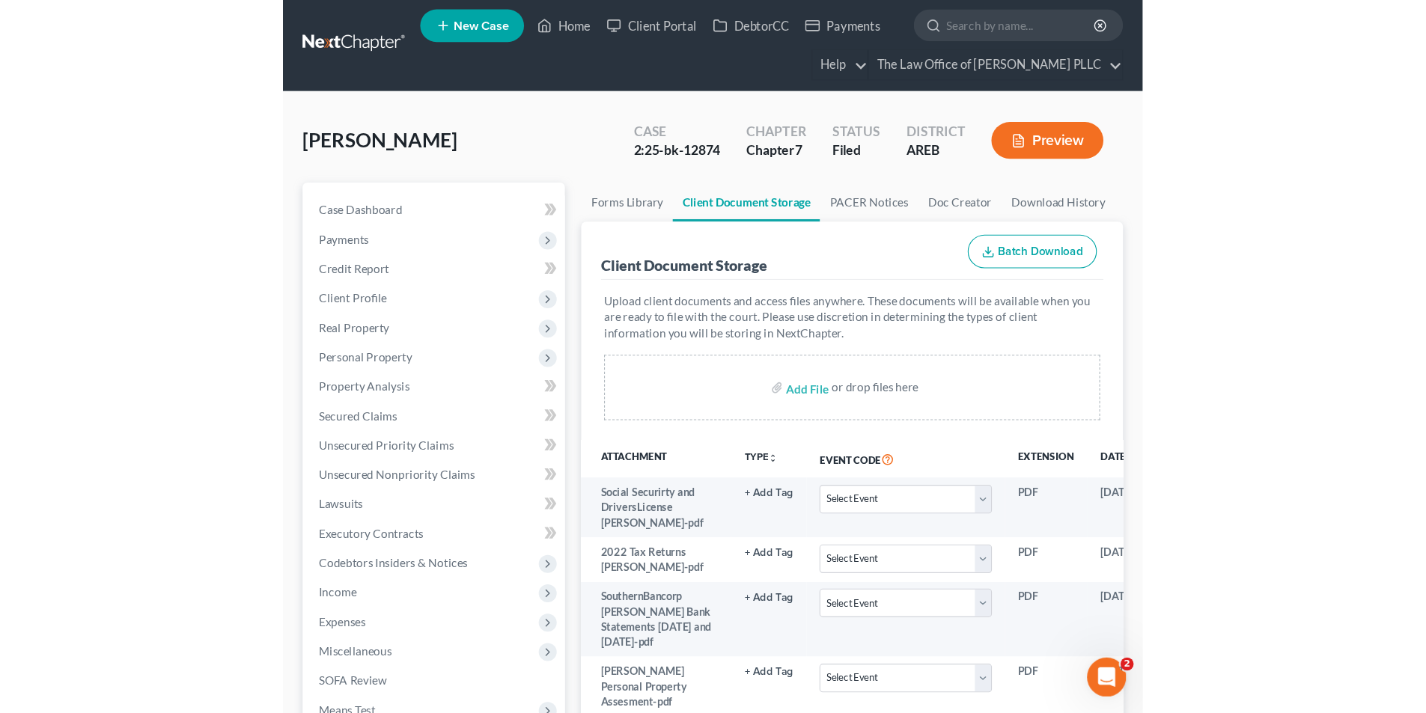
scroll to position [0, 0]
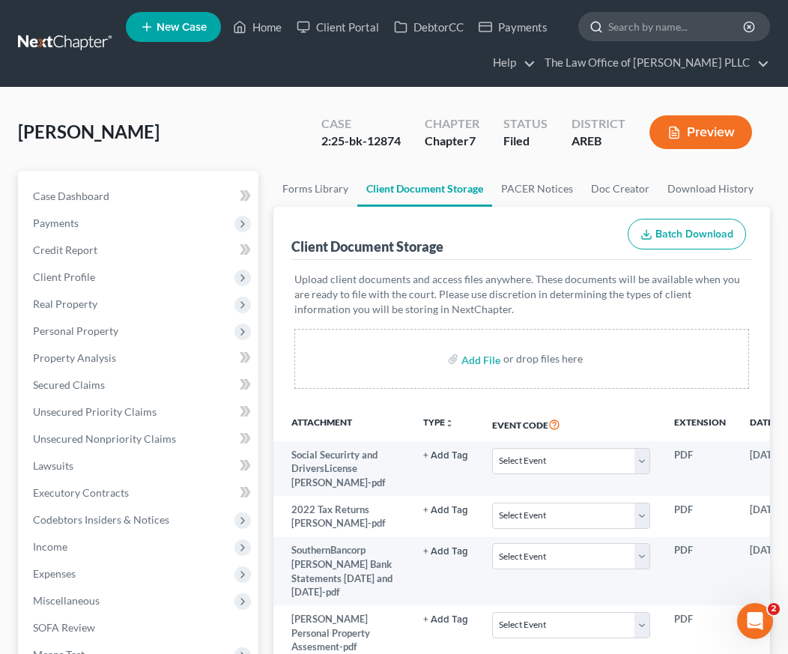
click at [671, 27] on input "search" at bounding box center [676, 27] width 137 height 28
type input "[PERSON_NAME]"
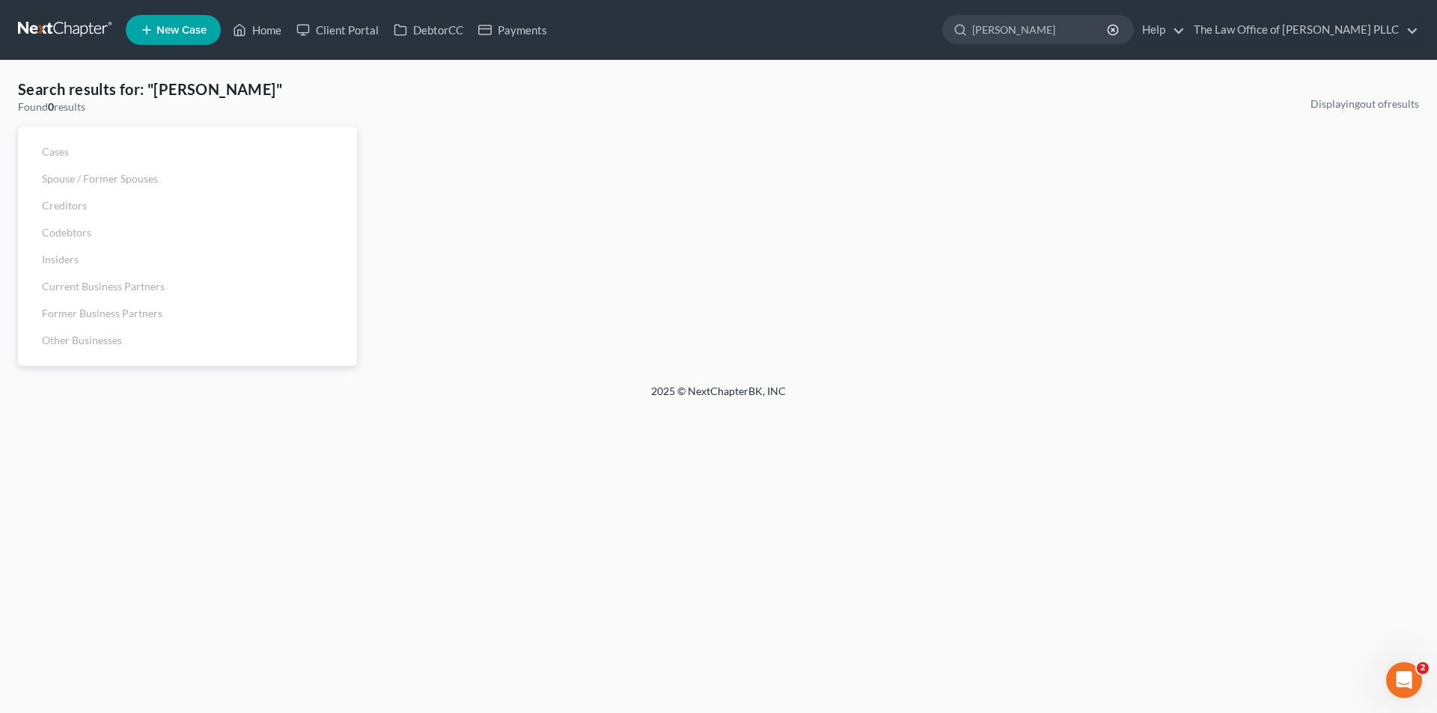
drag, startPoint x: 1062, startPoint y: 21, endPoint x: 928, endPoint y: 49, distance: 136.1
click at [798, 49] on ul "New Case Home Client Portal DebtorCC Payments [PERSON_NAME] - No Result - See a…" at bounding box center [773, 29] width 1294 height 39
type input "[PERSON_NAME]"
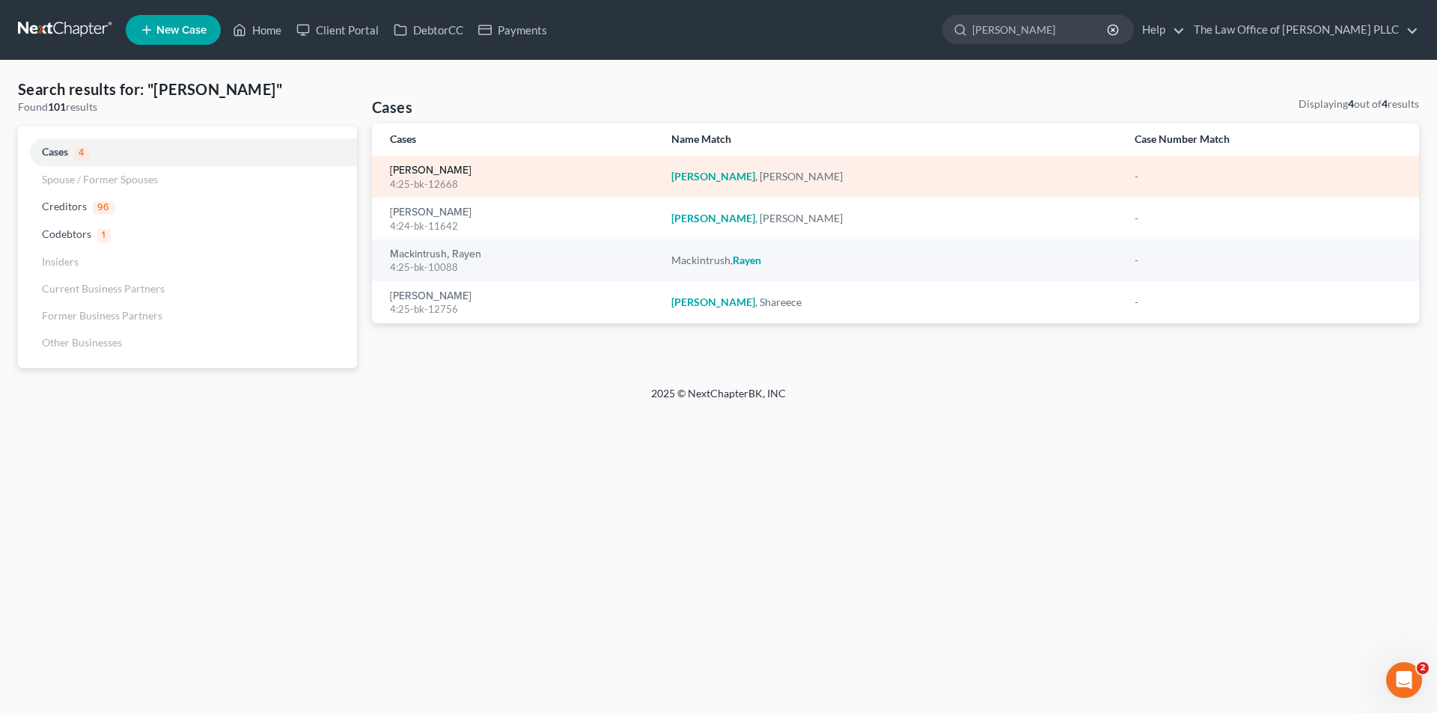
click at [422, 172] on link "[PERSON_NAME]" at bounding box center [431, 170] width 82 height 10
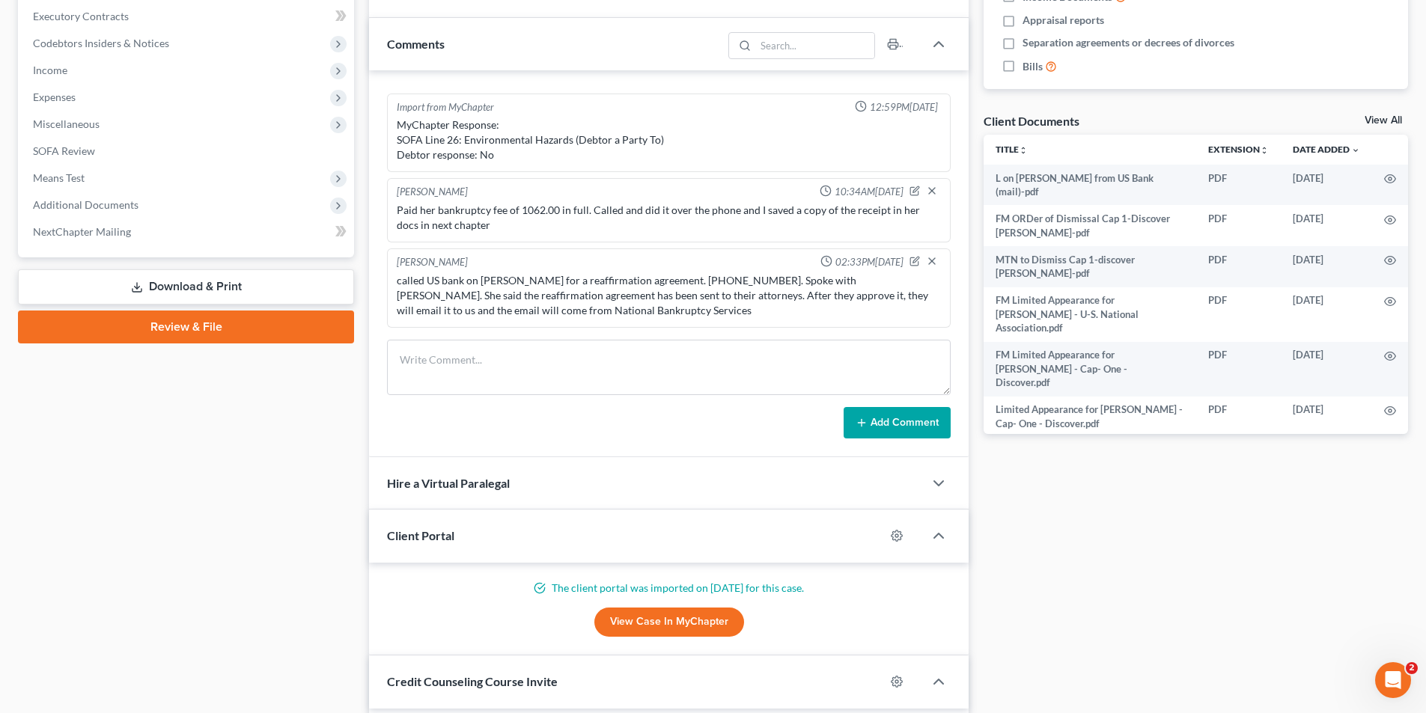
scroll to position [465, 0]
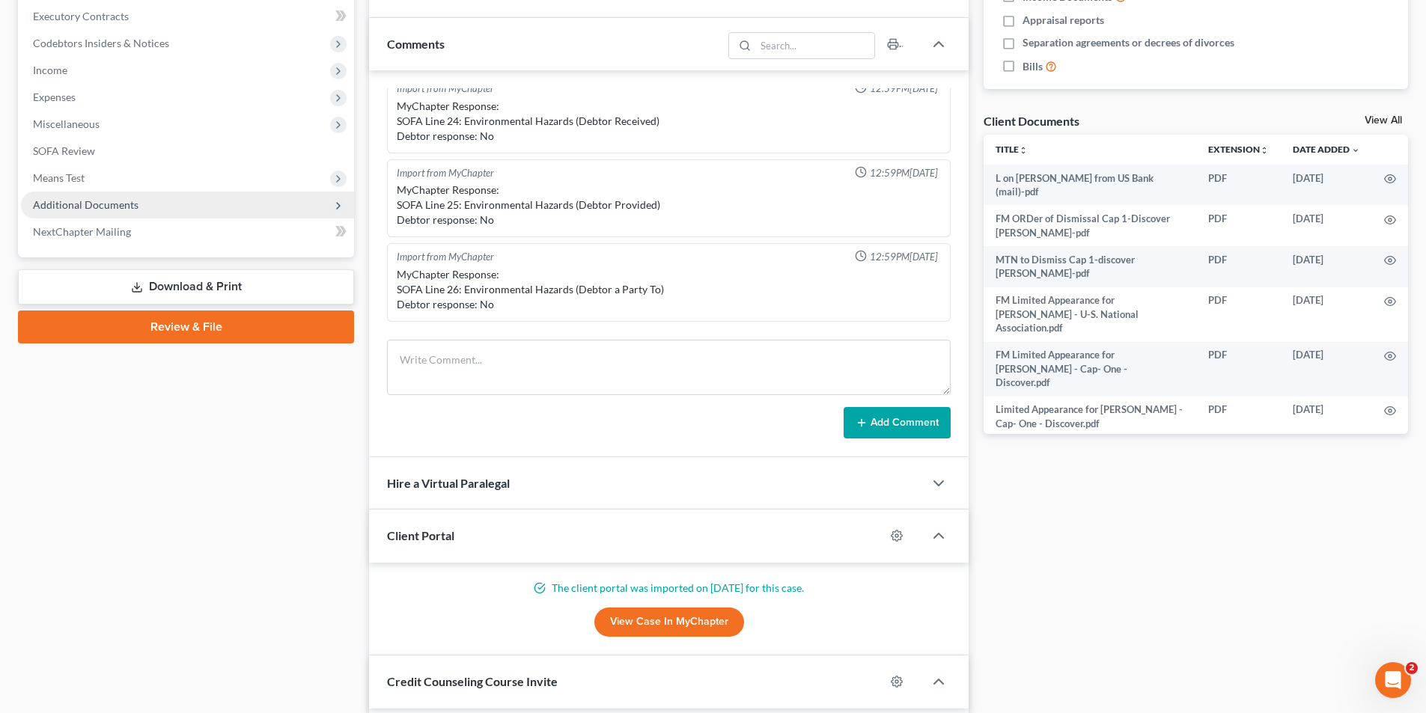
click at [88, 207] on span "Additional Documents" at bounding box center [86, 204] width 106 height 13
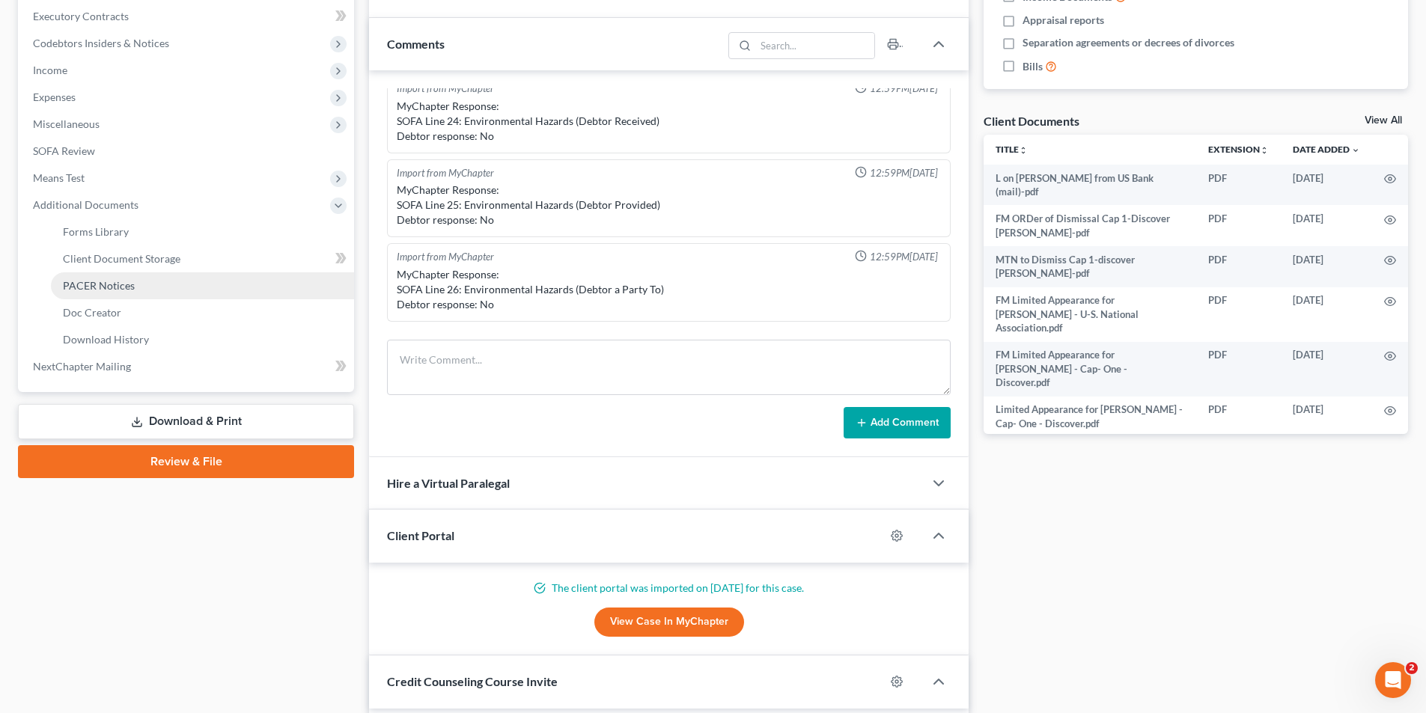
click at [106, 284] on span "PACER Notices" at bounding box center [99, 285] width 72 height 13
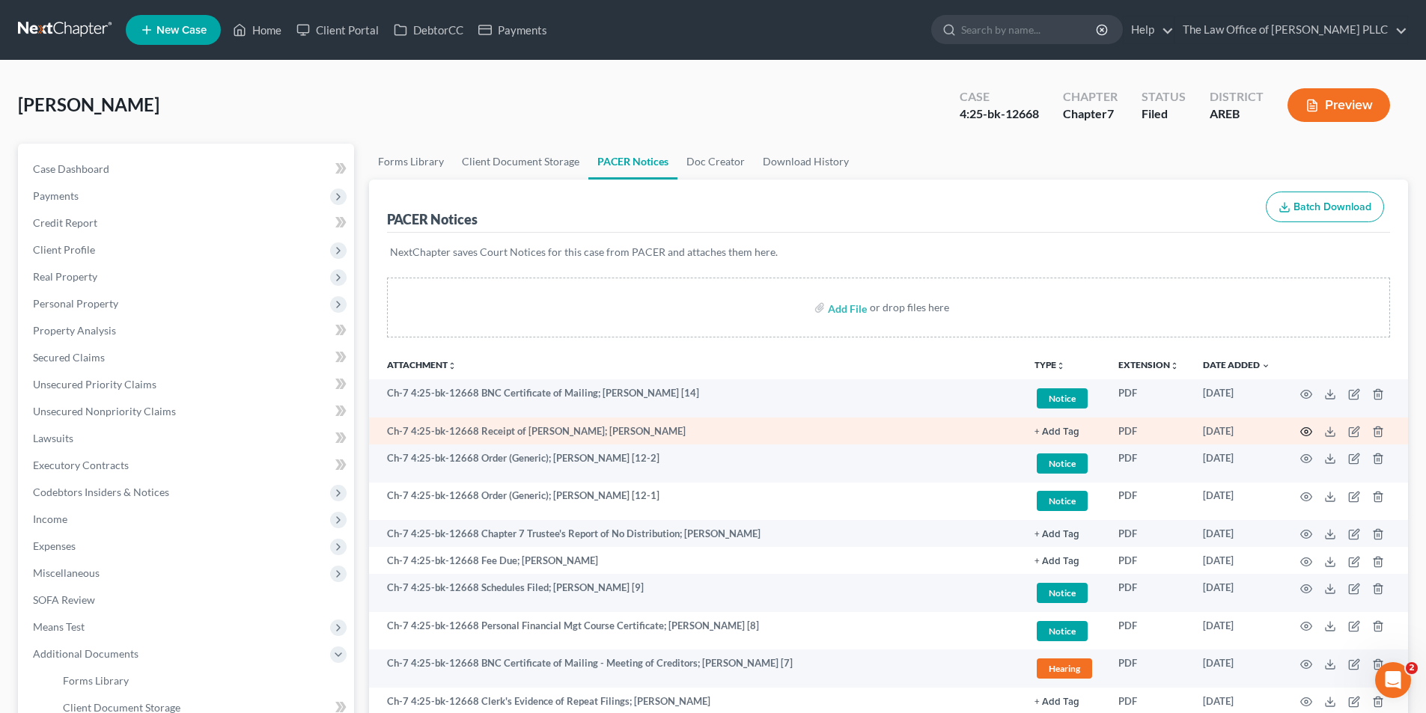
click at [798, 433] on icon "button" at bounding box center [1306, 432] width 12 height 12
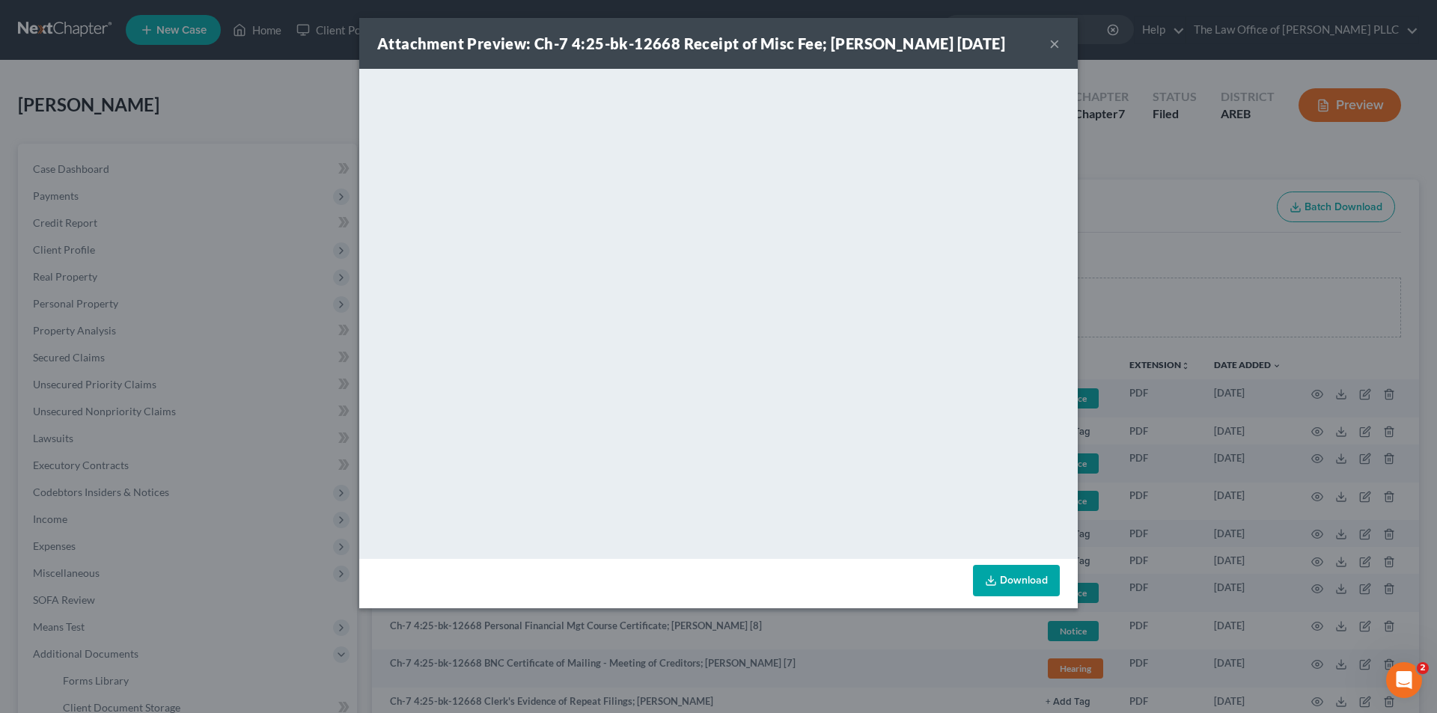
click at [798, 40] on button "×" at bounding box center [1055, 43] width 10 height 18
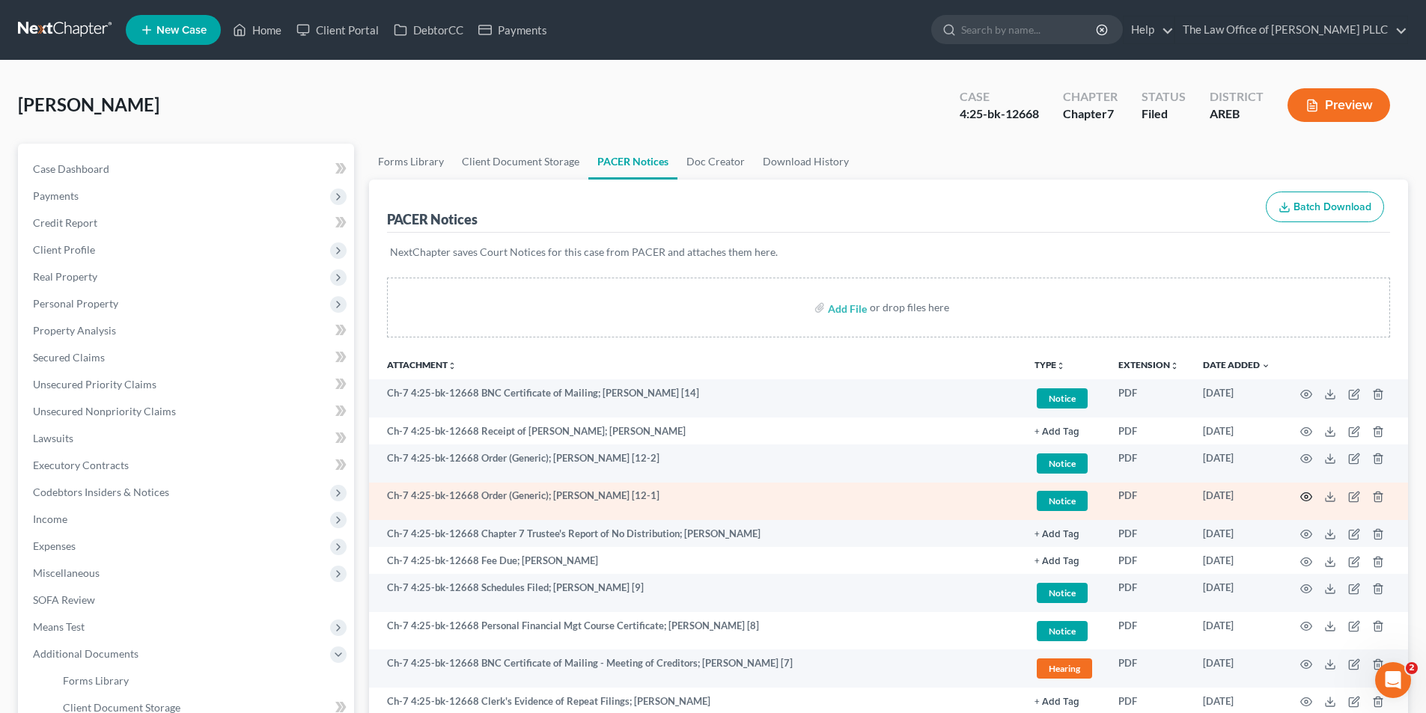
click at [798, 494] on icon "button" at bounding box center [1306, 497] width 12 height 12
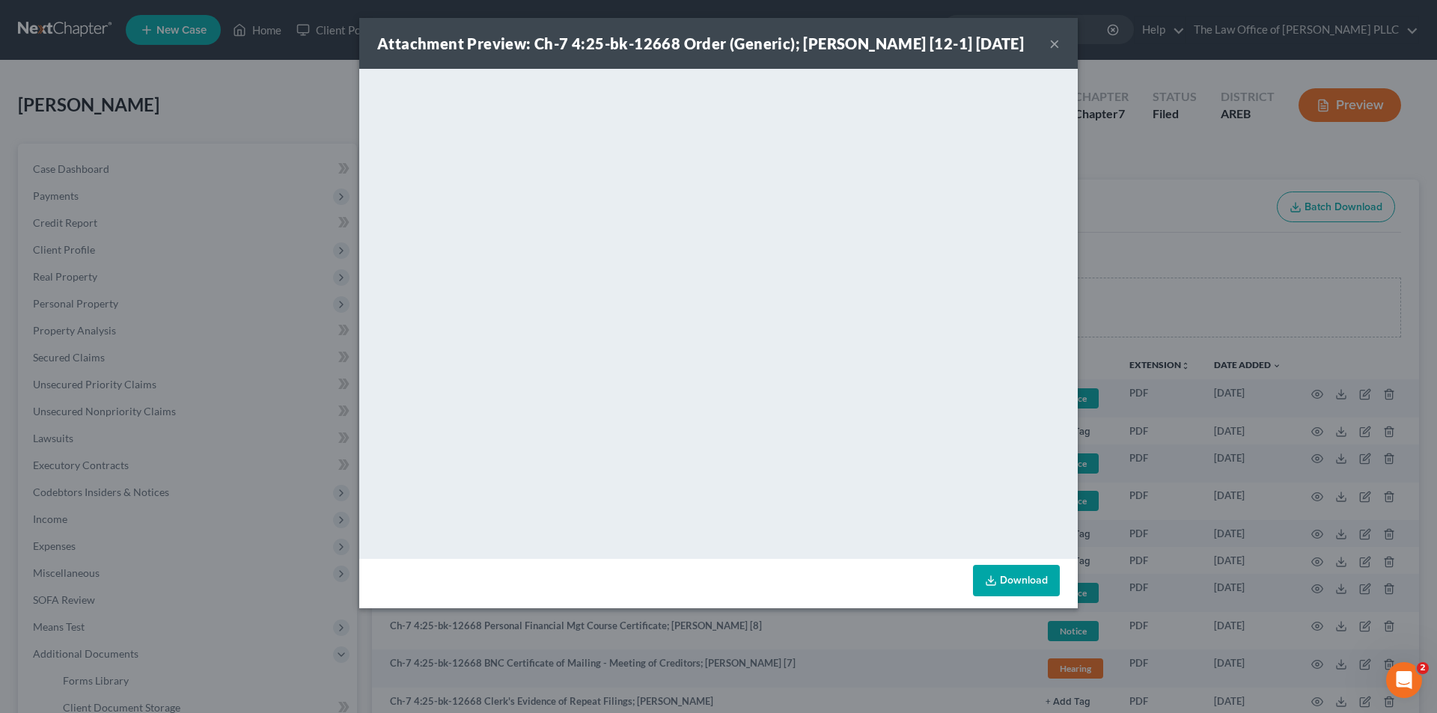
click at [798, 44] on div "Attachment Preview: Ch-7 4:25-bk-12668 Order (Generic); [PERSON_NAME] [12-1] [D…" at bounding box center [718, 43] width 719 height 51
click at [798, 40] on button "×" at bounding box center [1055, 43] width 10 height 18
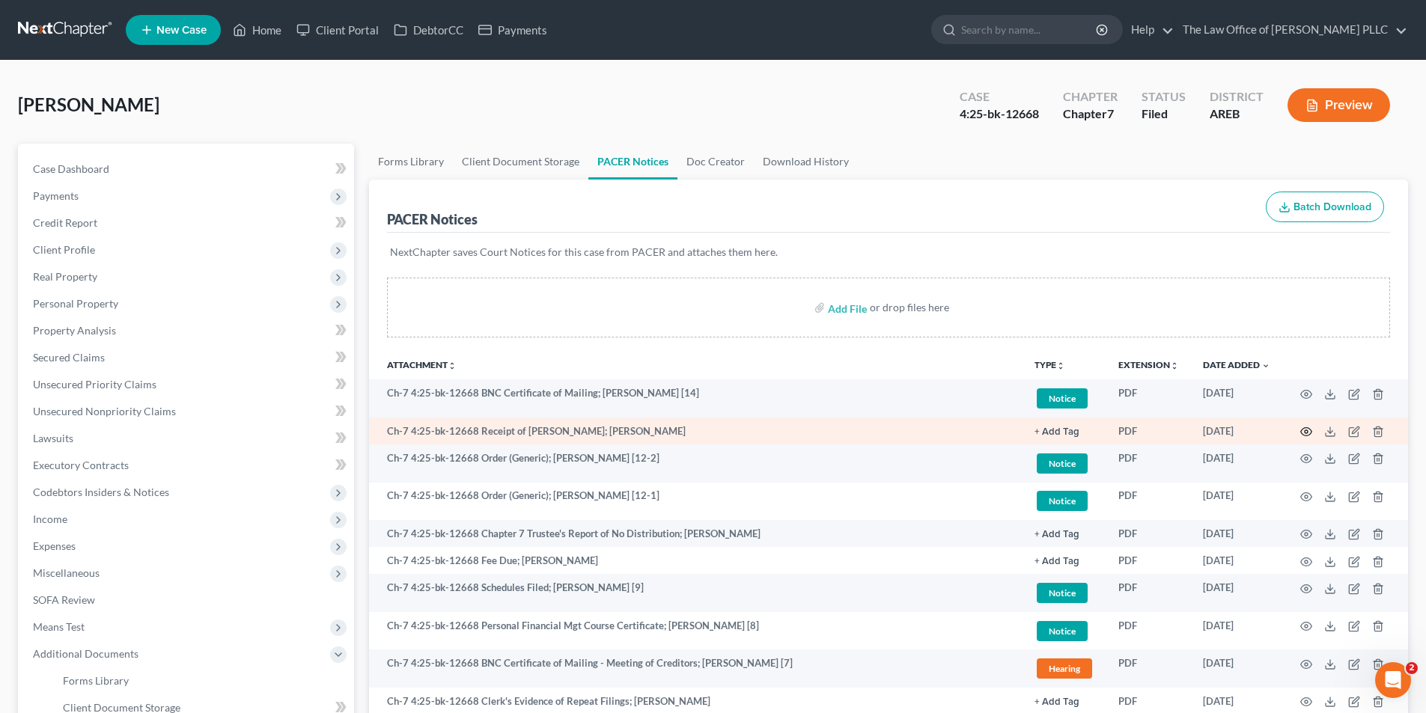
click at [798, 429] on icon "button" at bounding box center [1306, 432] width 12 height 12
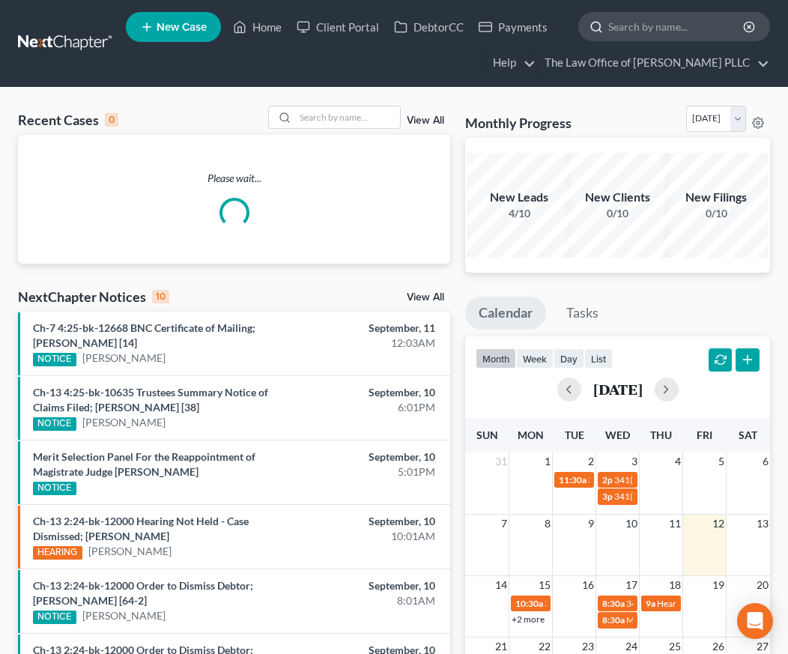
click at [648, 31] on input "search" at bounding box center [676, 27] width 137 height 28
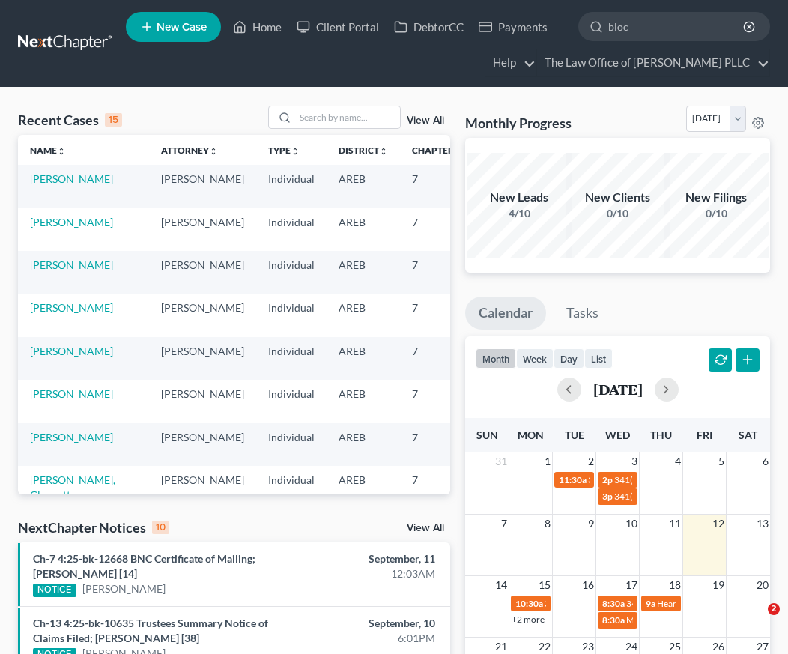
type input "block"
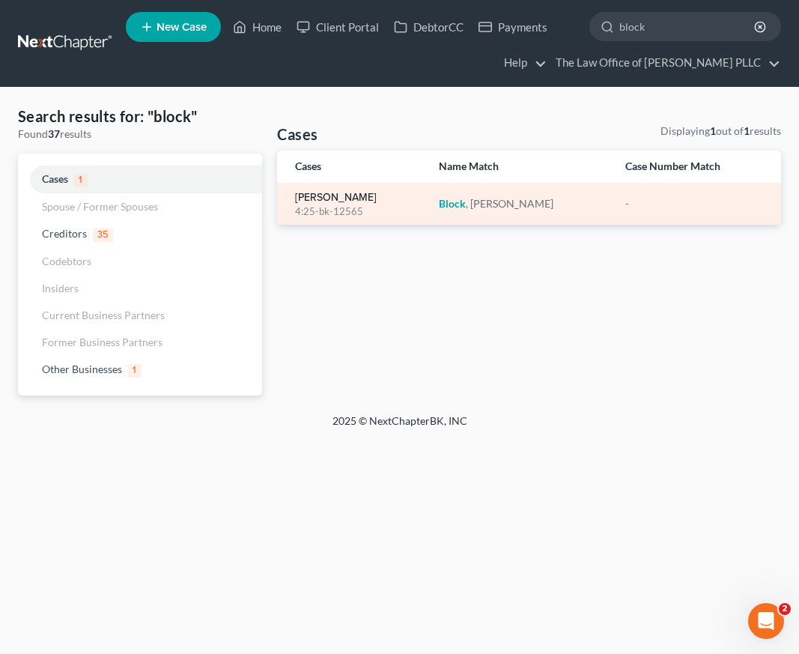
click at [320, 200] on link "[PERSON_NAME]" at bounding box center [336, 197] width 82 height 10
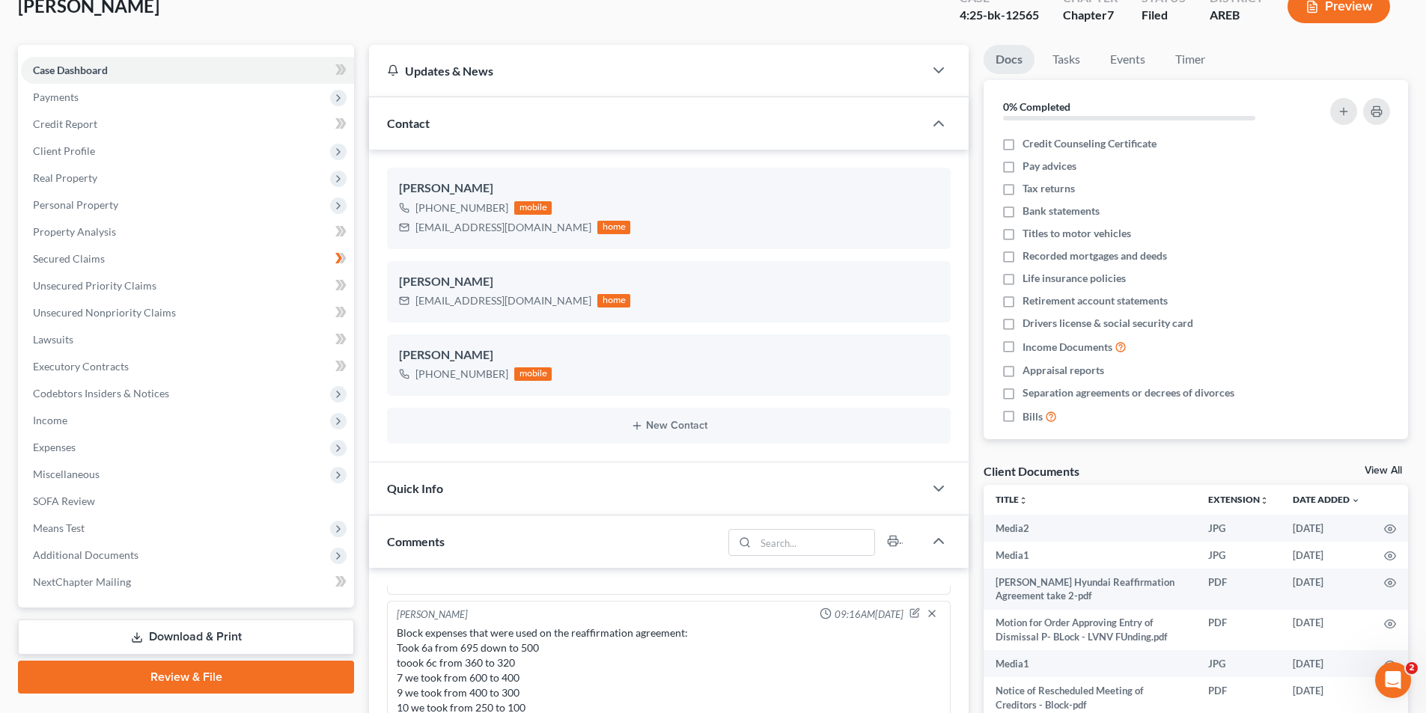
scroll to position [150, 0]
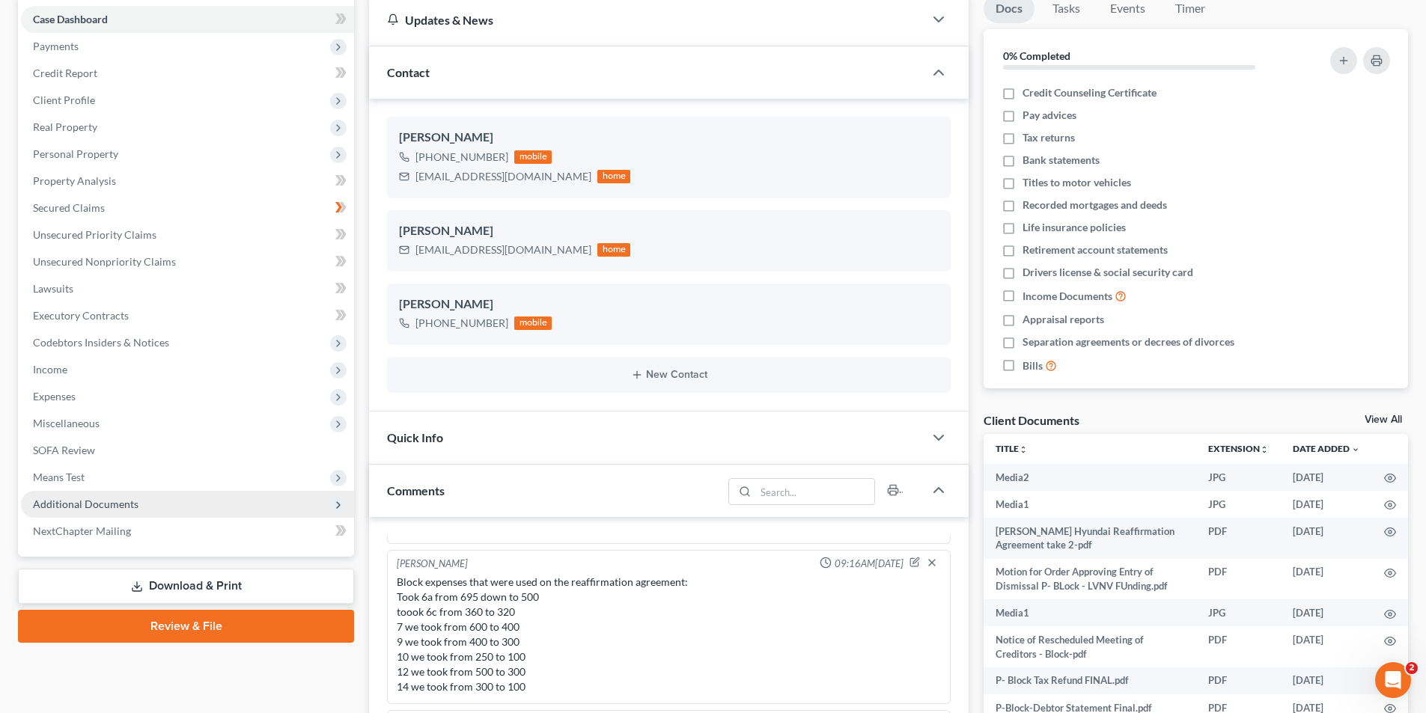
click at [115, 500] on span "Additional Documents" at bounding box center [86, 504] width 106 height 13
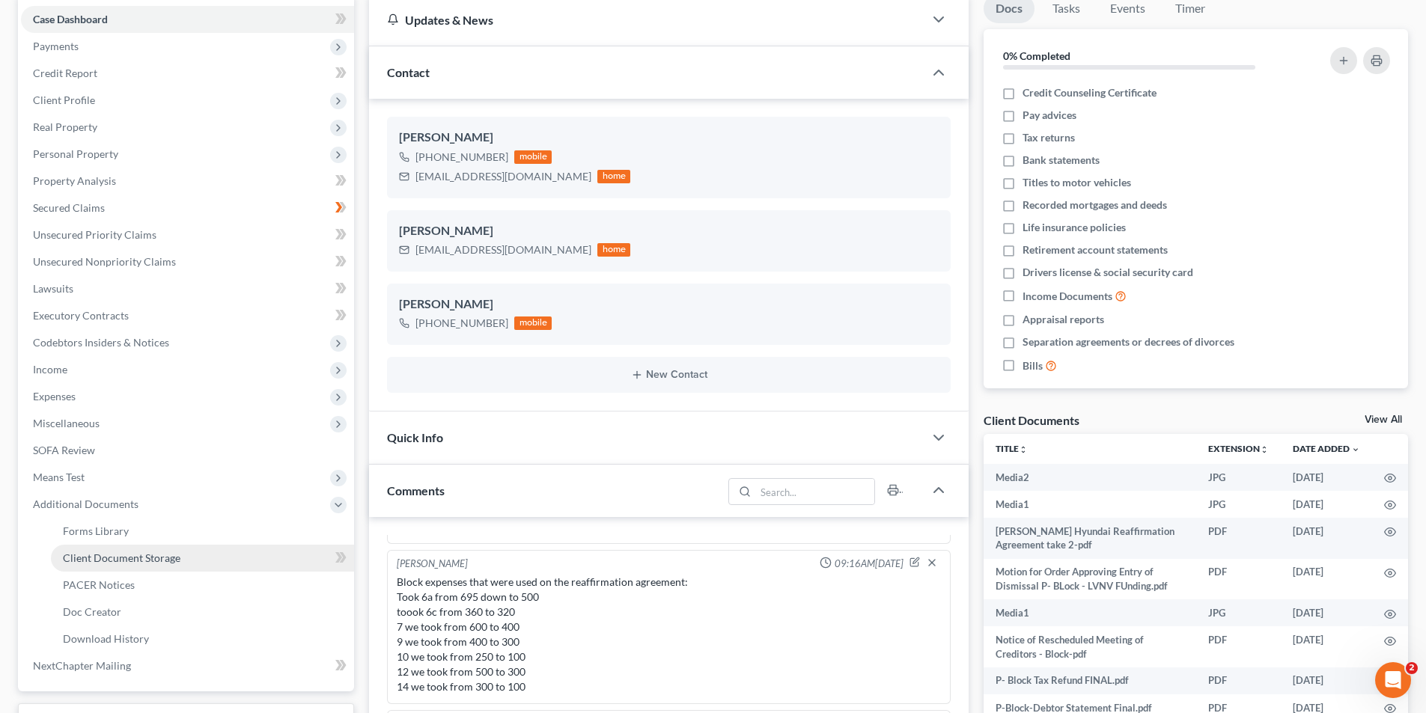
click at [140, 559] on span "Client Document Storage" at bounding box center [122, 558] width 118 height 13
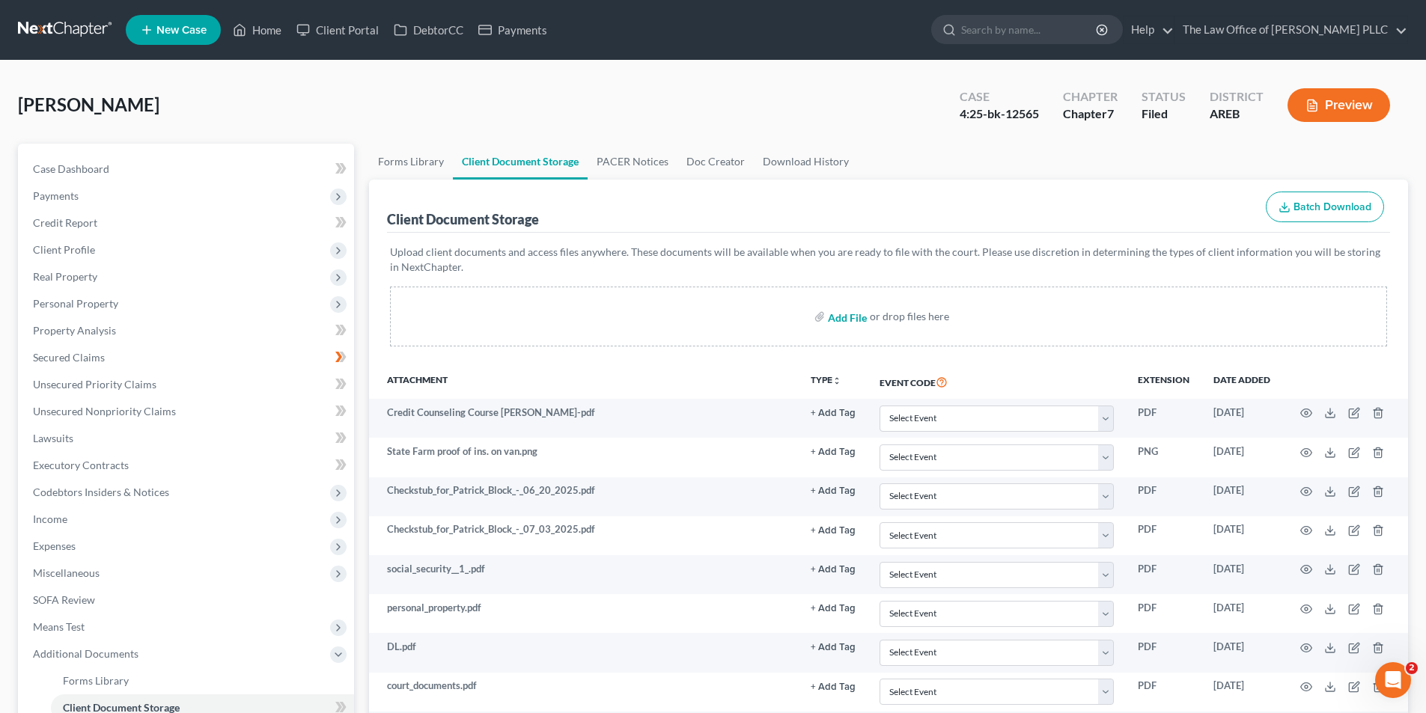
click at [798, 318] on input "file" at bounding box center [846, 316] width 36 height 27
type input "C:\fakepath\Block Address Change Servsol (1).pdf"
click at [798, 29] on input "search" at bounding box center [1029, 30] width 137 height 28
type input "hicks"
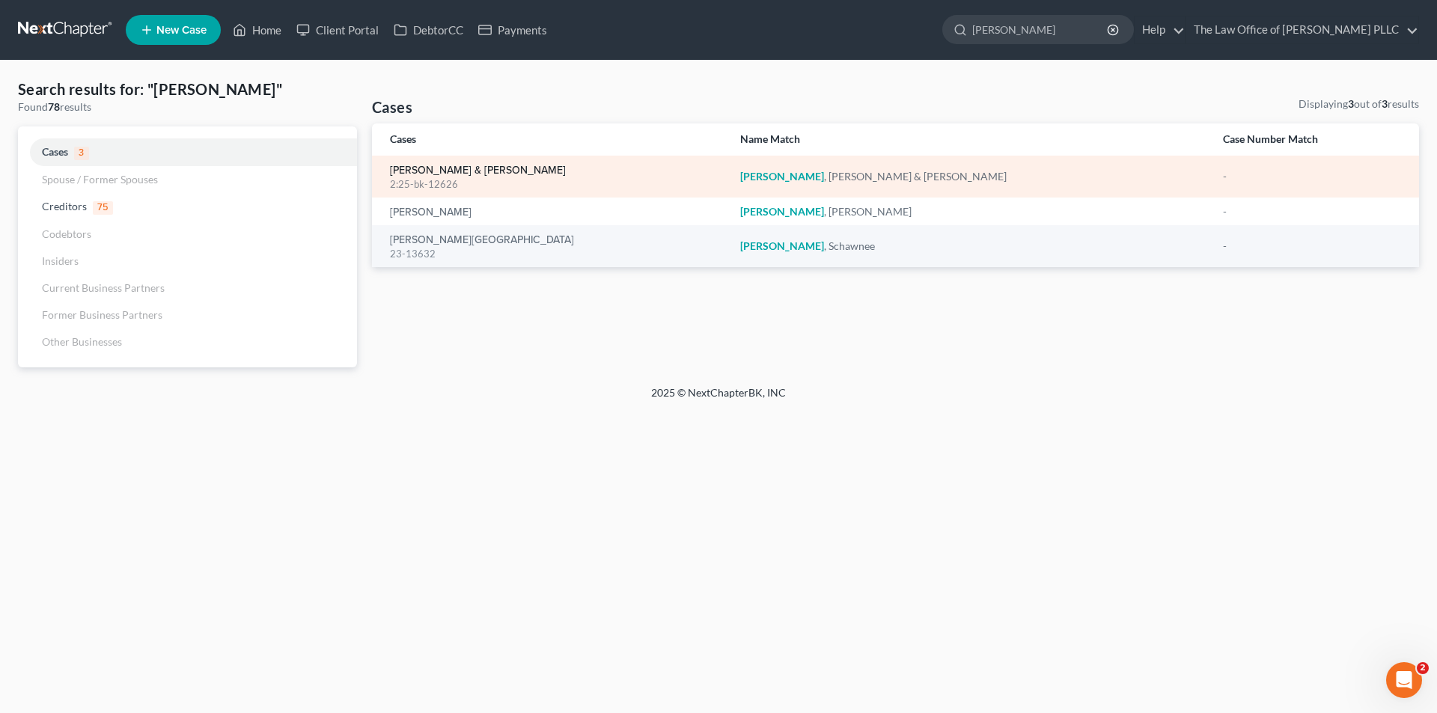
click at [501, 165] on link "Hicks, Cynthia & Terrance" at bounding box center [478, 170] width 176 height 10
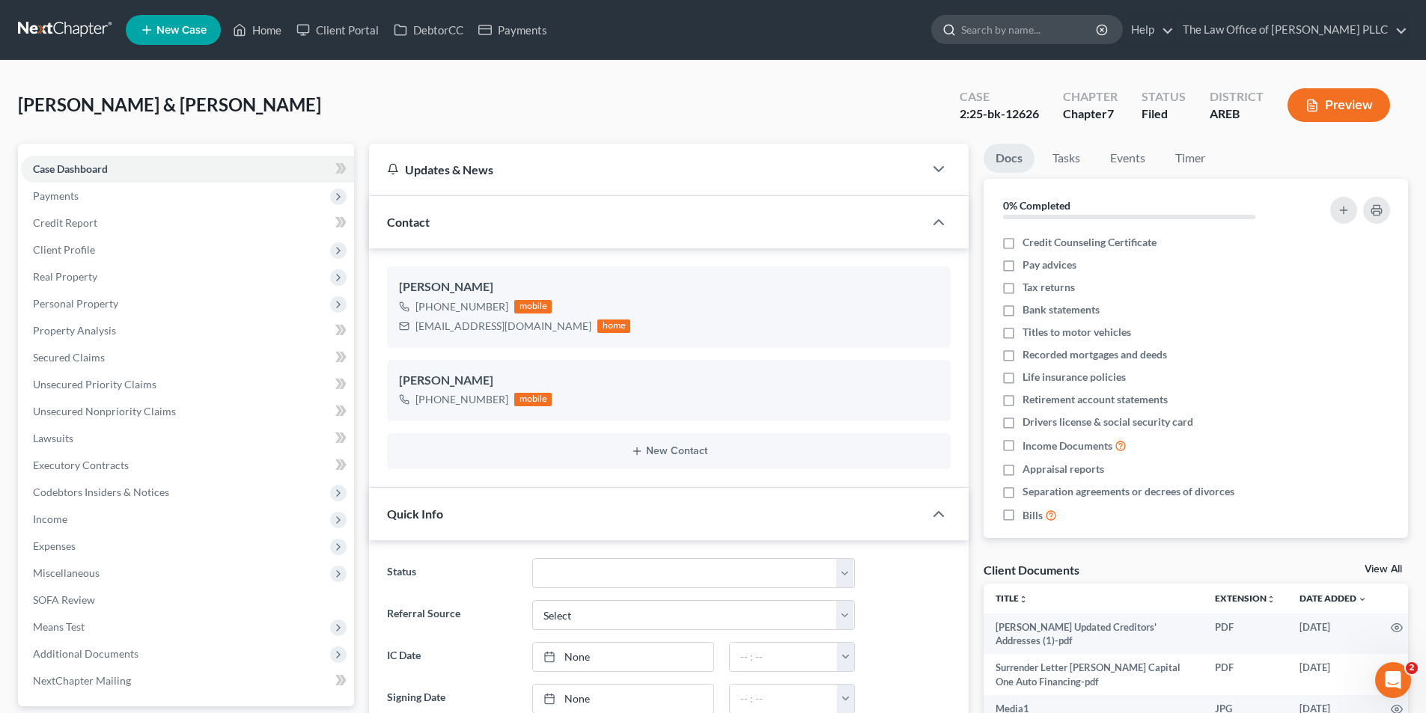
click at [798, 31] on input "search" at bounding box center [1029, 30] width 137 height 28
type input "Hicks"
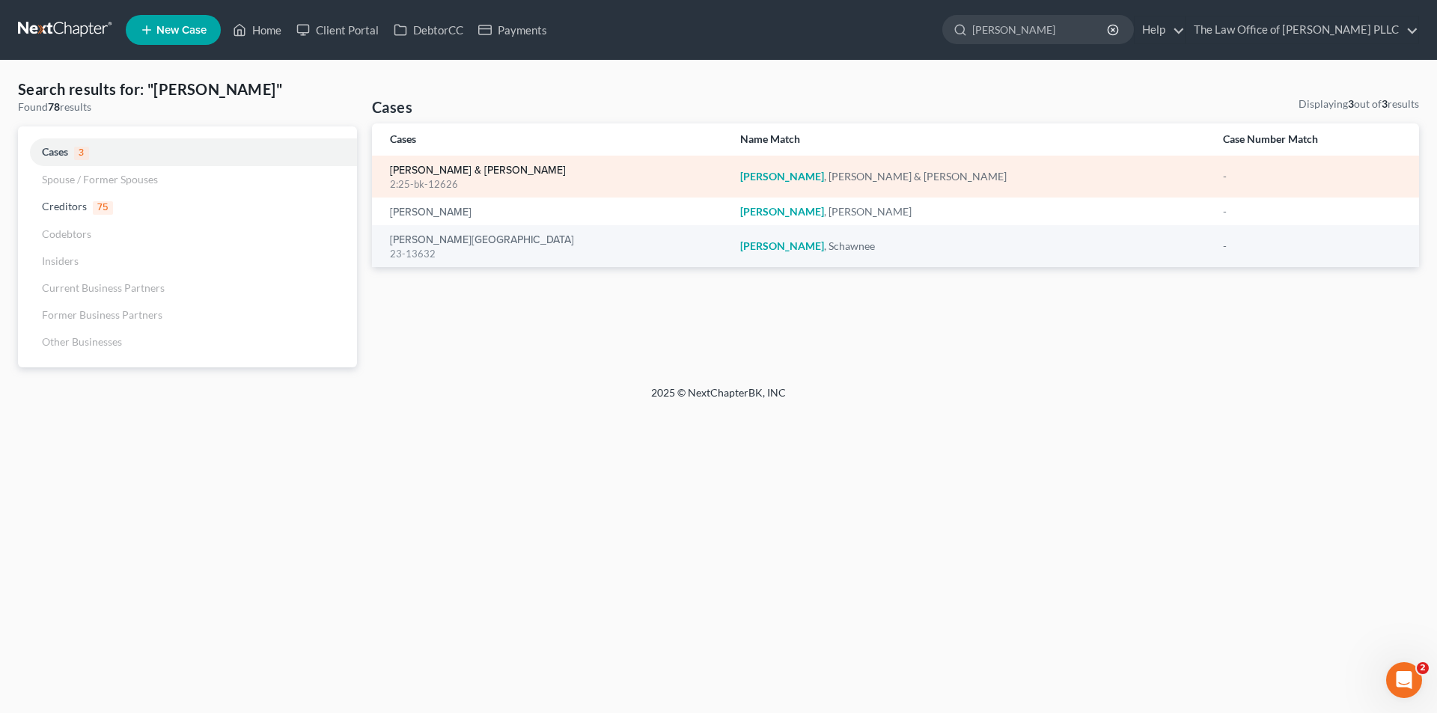
click at [433, 175] on link "Hicks, Cynthia & Terrance" at bounding box center [478, 170] width 176 height 10
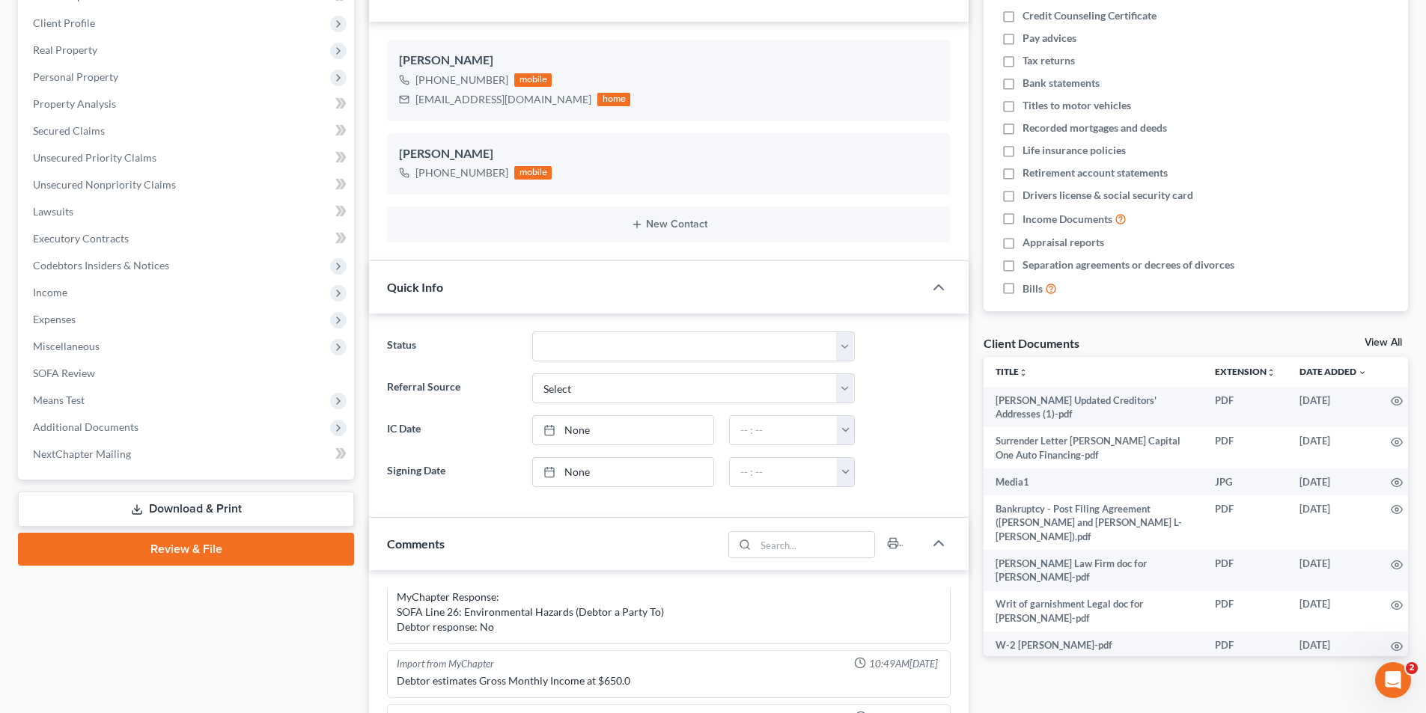
scroll to position [374, 0]
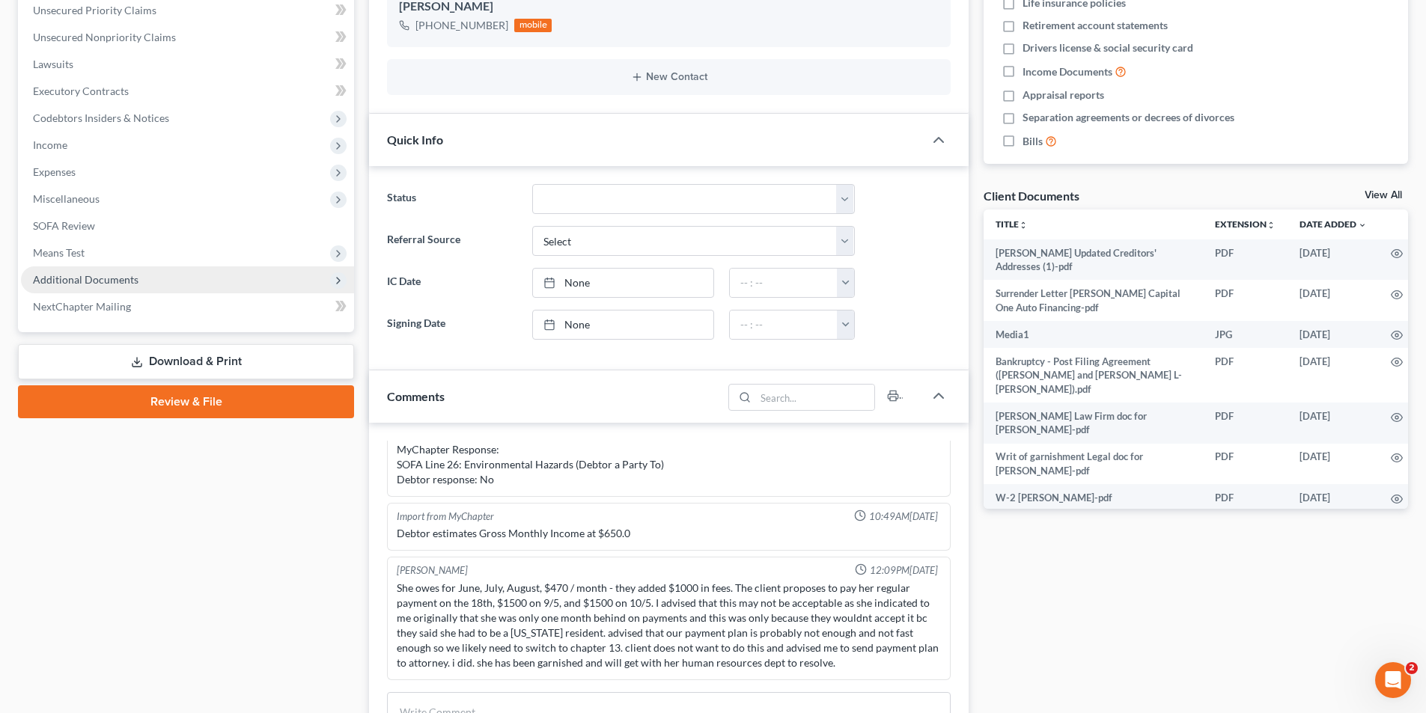
click at [77, 284] on span "Additional Documents" at bounding box center [86, 279] width 106 height 13
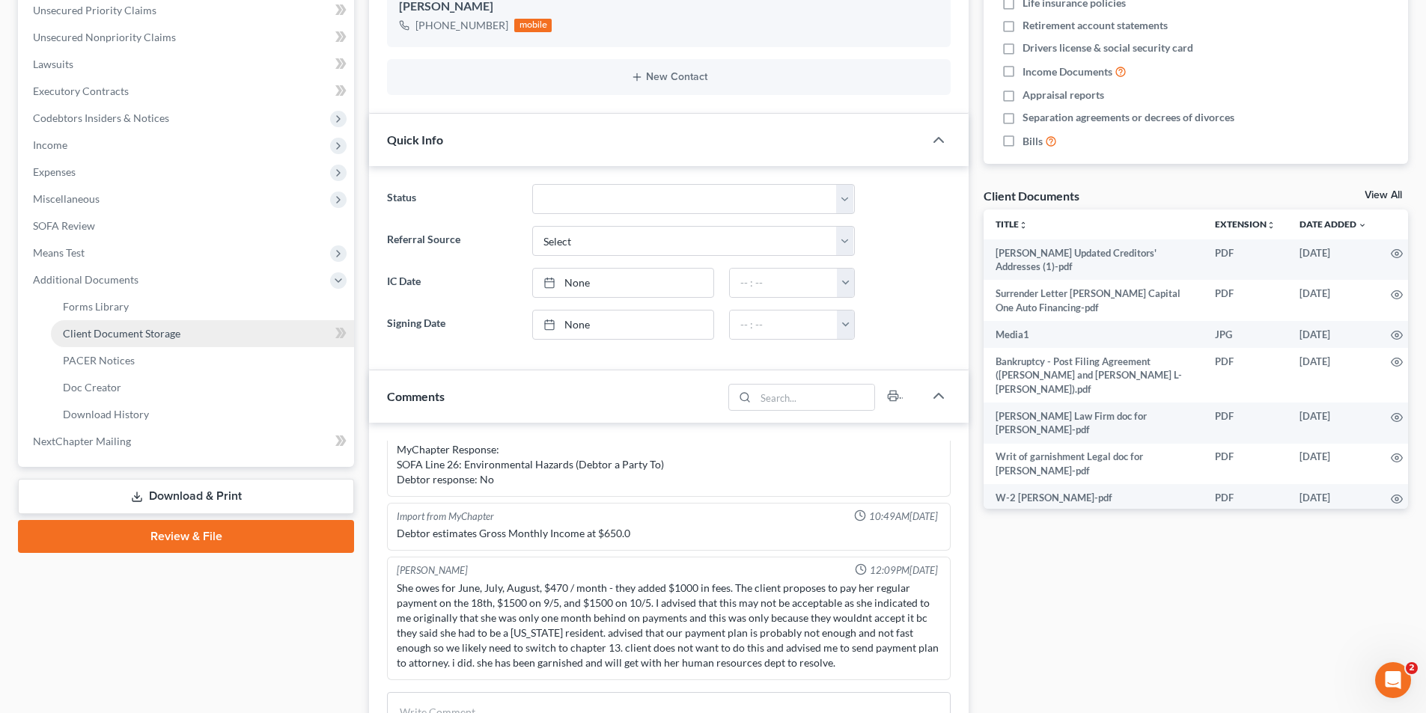
click at [99, 341] on link "Client Document Storage" at bounding box center [202, 333] width 303 height 27
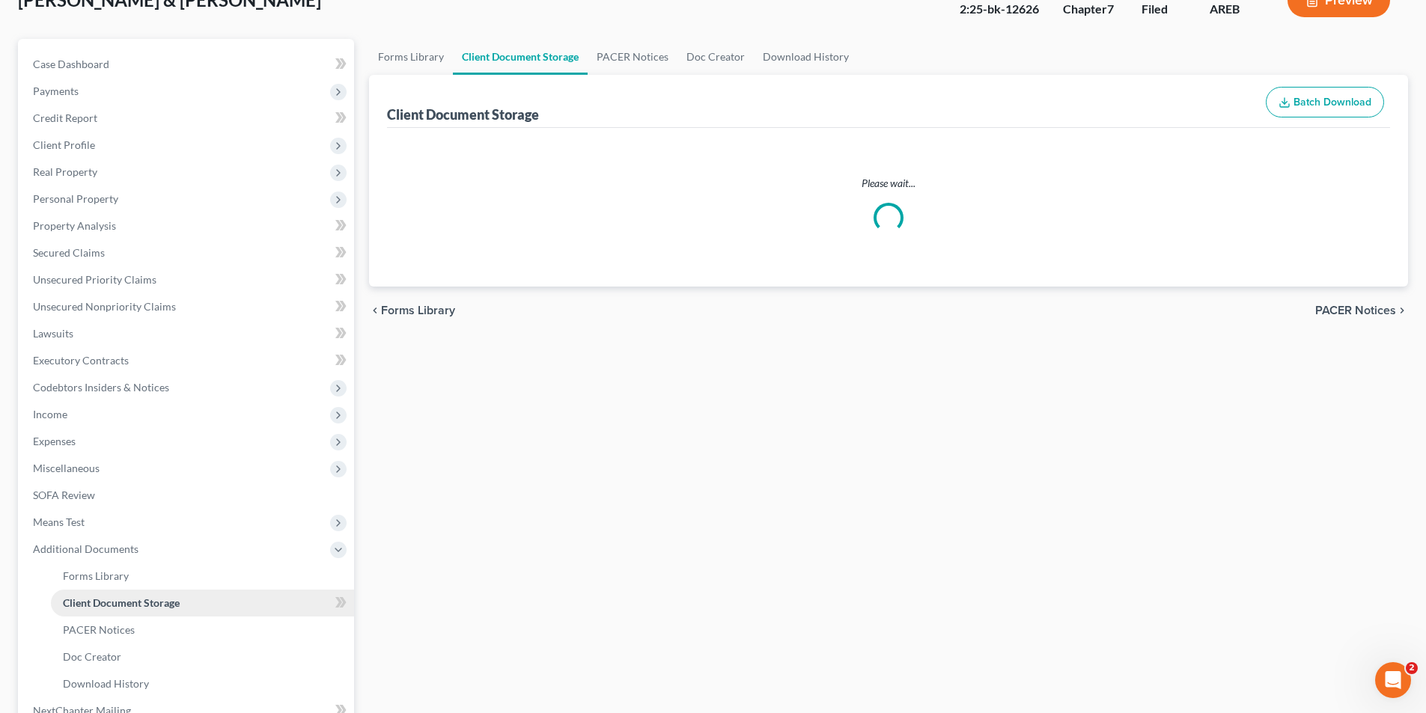
scroll to position [17, 0]
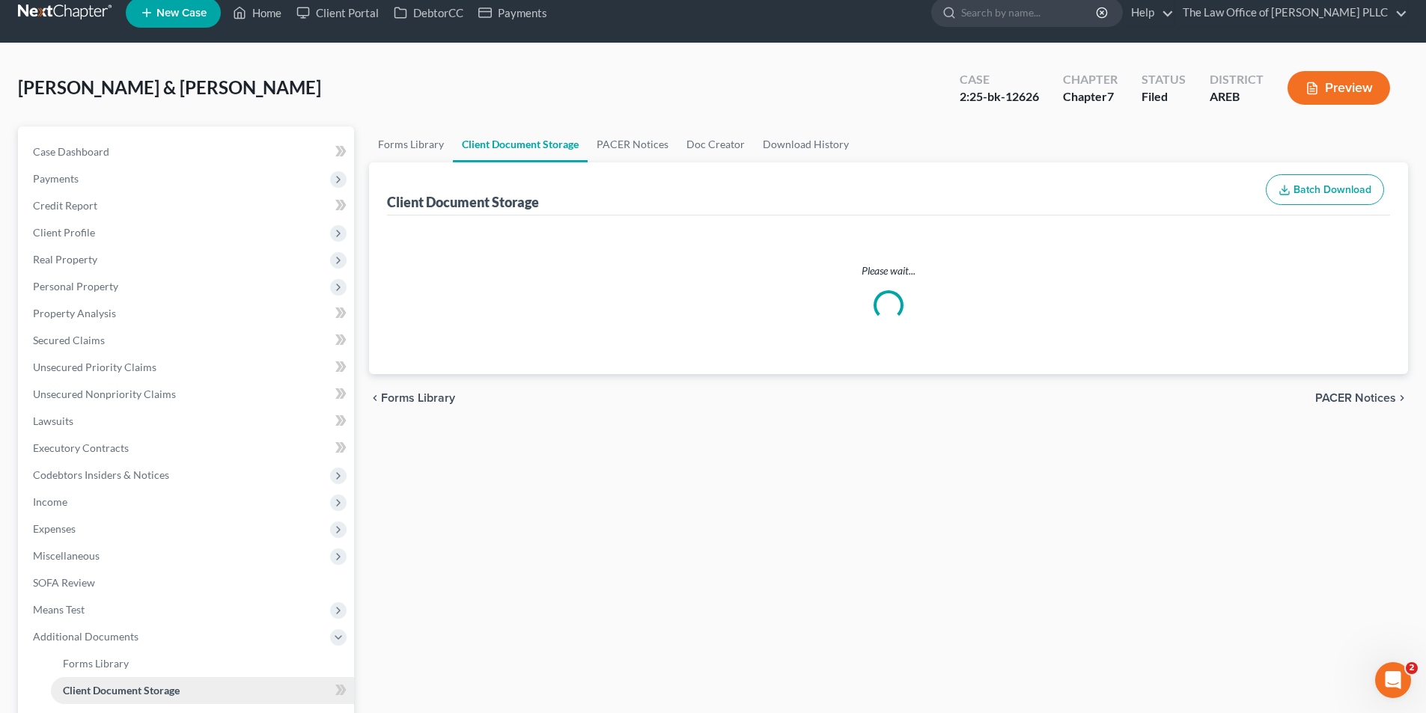
select select "1"
select select "0"
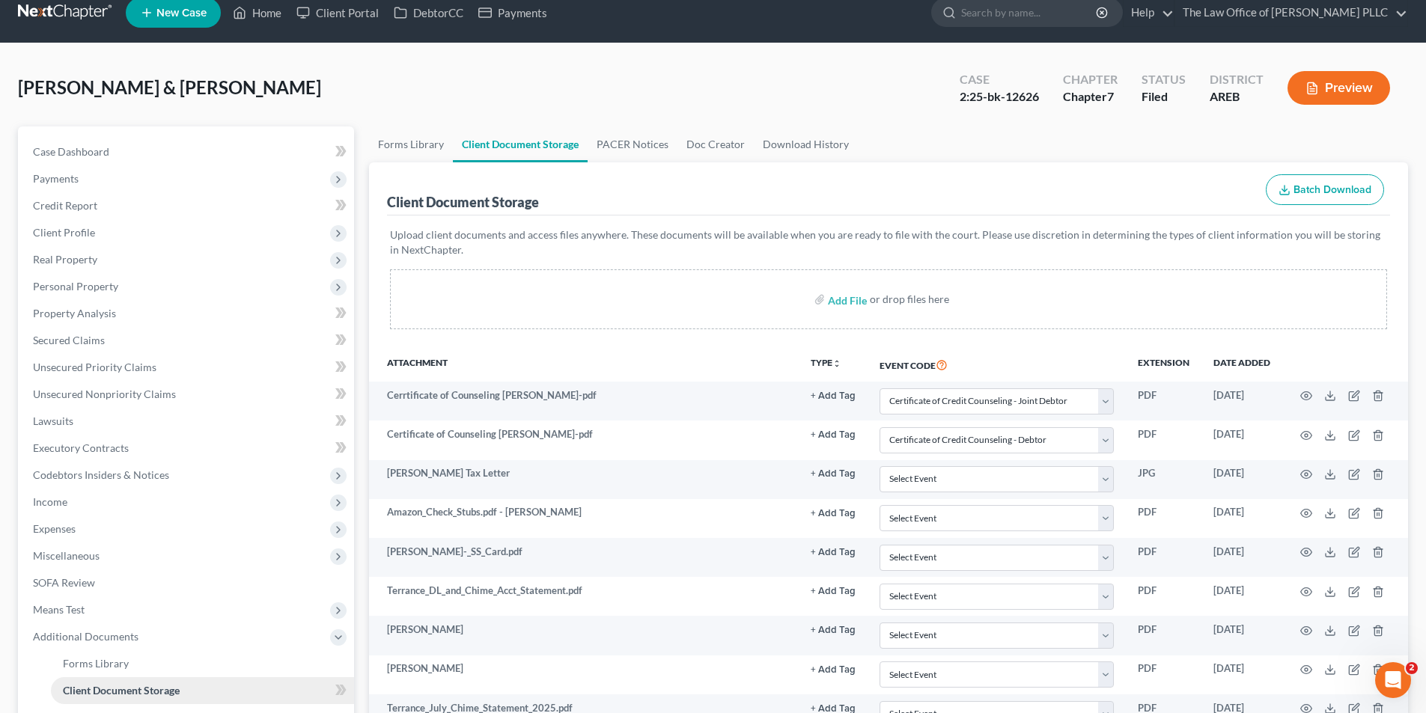
scroll to position [0, 0]
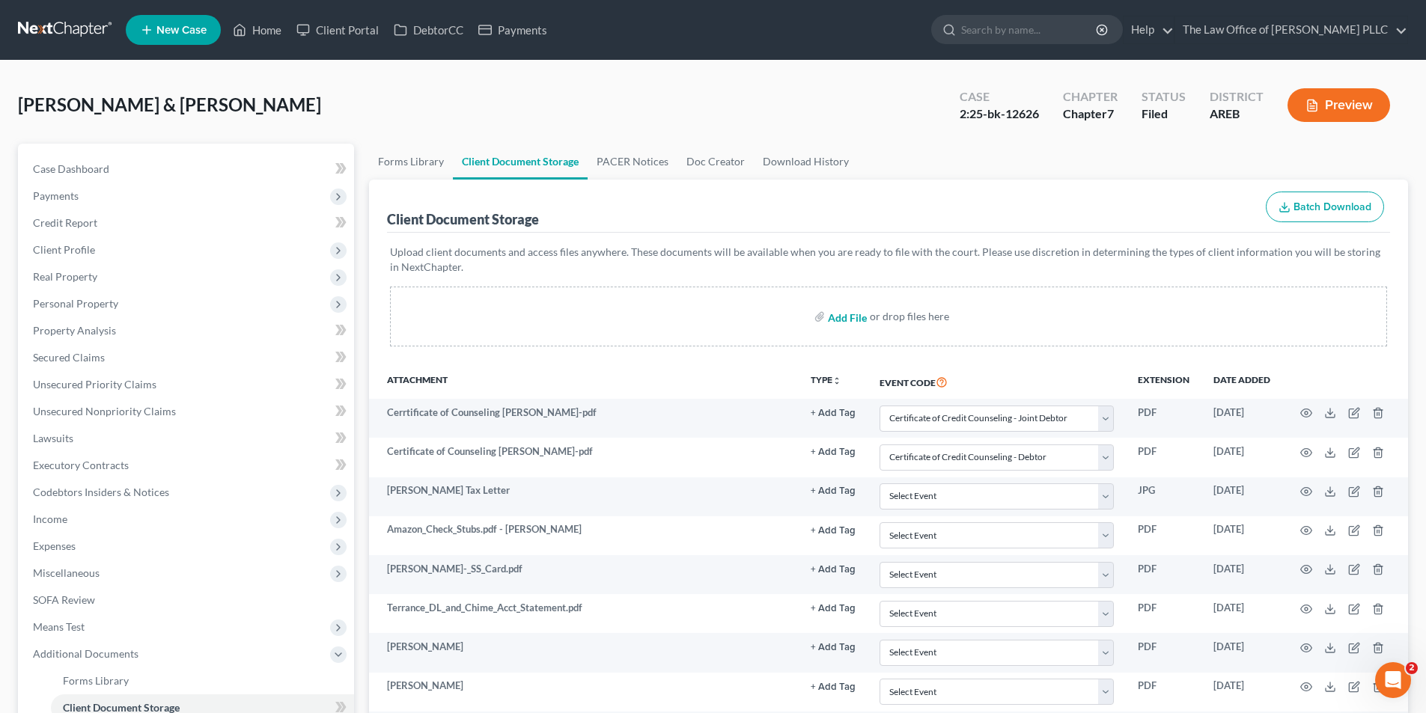
click at [798, 311] on input "file" at bounding box center [846, 316] width 36 height 27
type input "C:\fakepath\Hicks Change of Address (1).pdf"
select select "1"
select select "0"
click at [798, 28] on input "search" at bounding box center [1029, 30] width 137 height 28
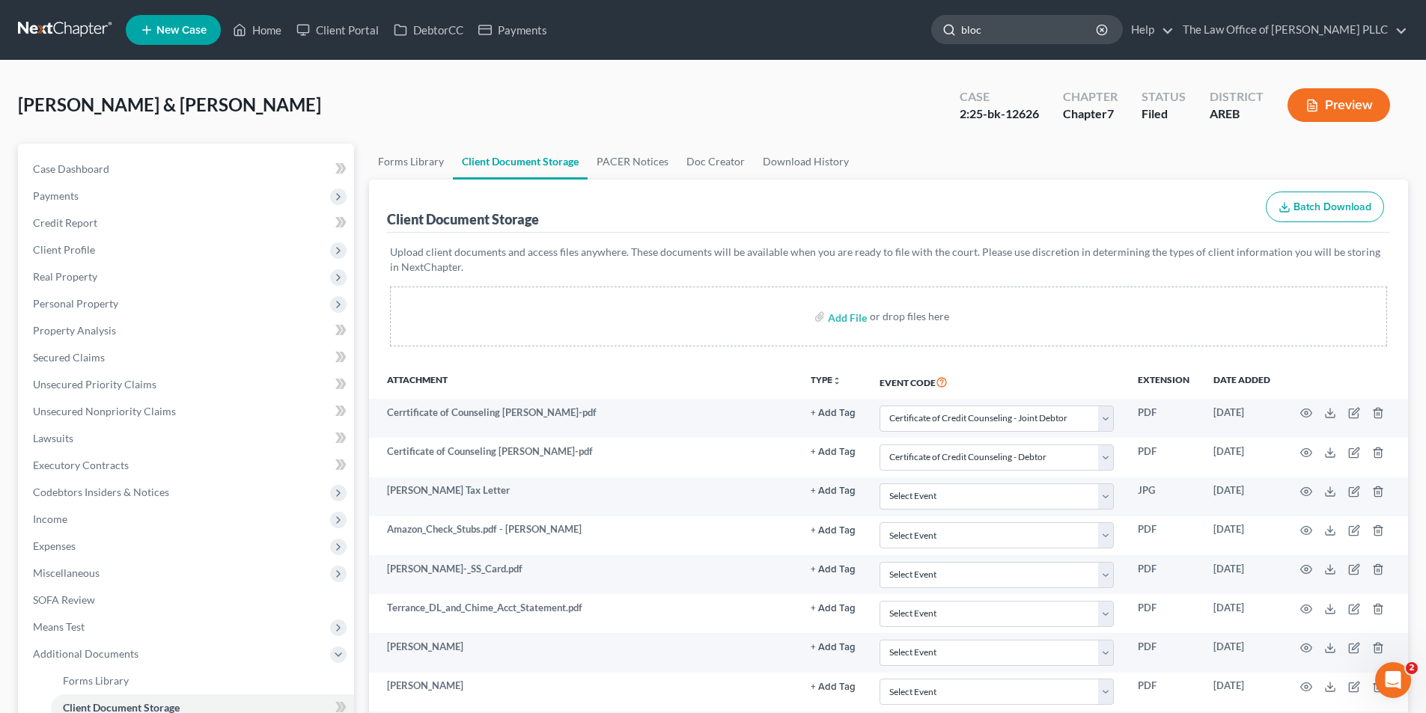
type input "block"
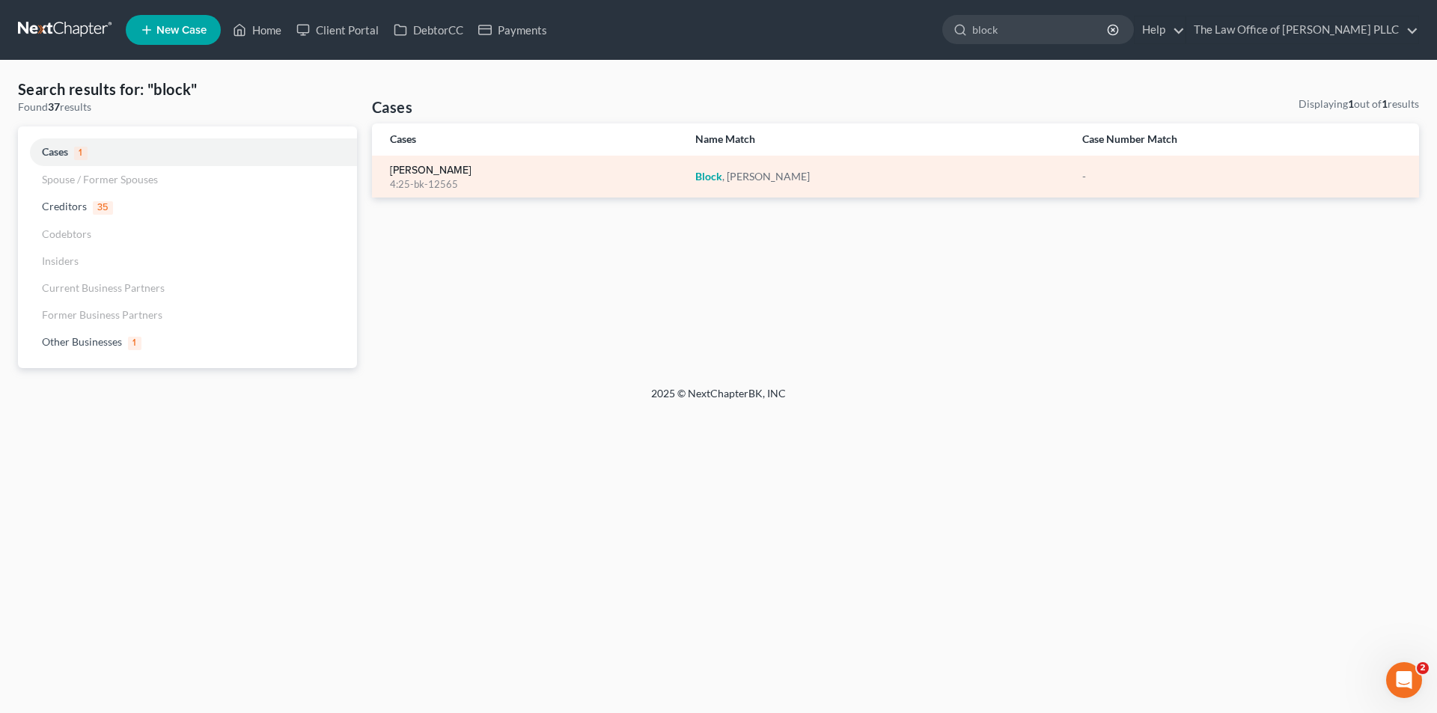
click at [433, 168] on link "[PERSON_NAME]" at bounding box center [431, 170] width 82 height 10
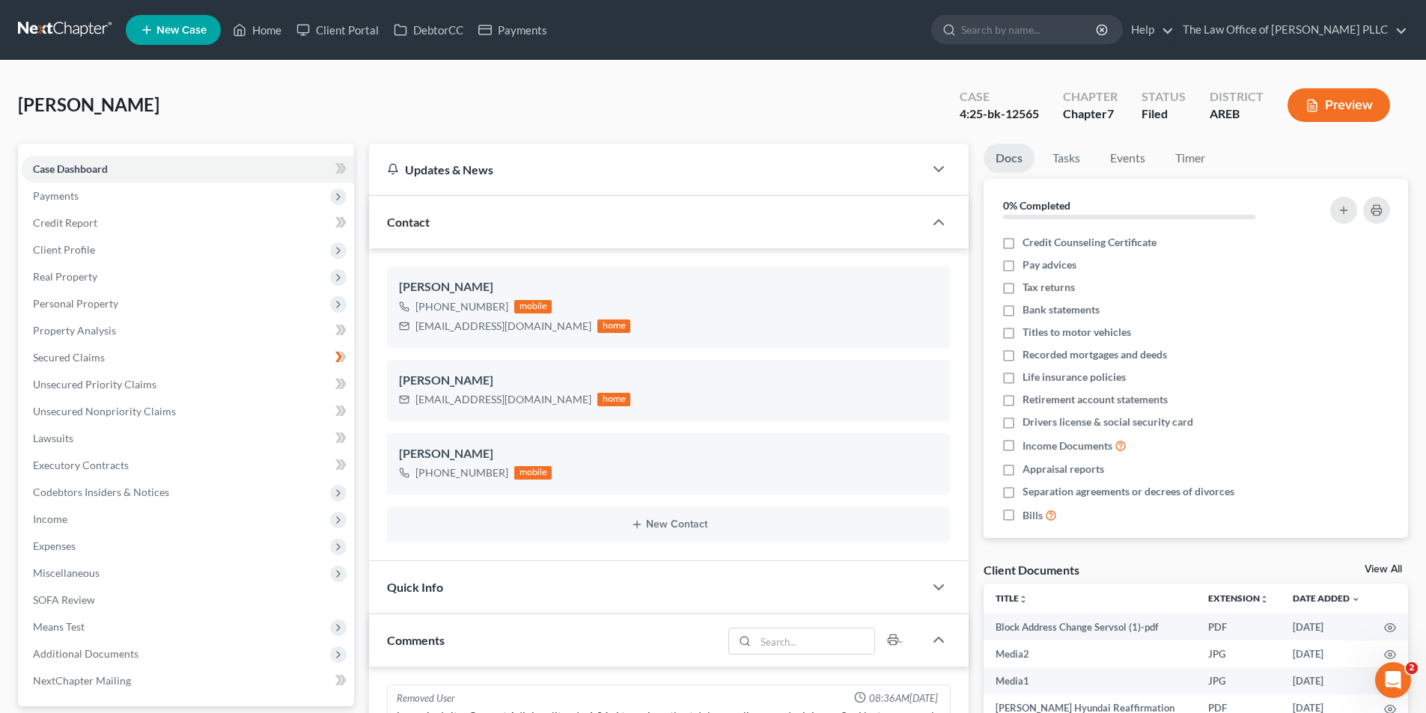
scroll to position [1443, 0]
click at [97, 228] on link "Credit Report" at bounding box center [187, 223] width 333 height 27
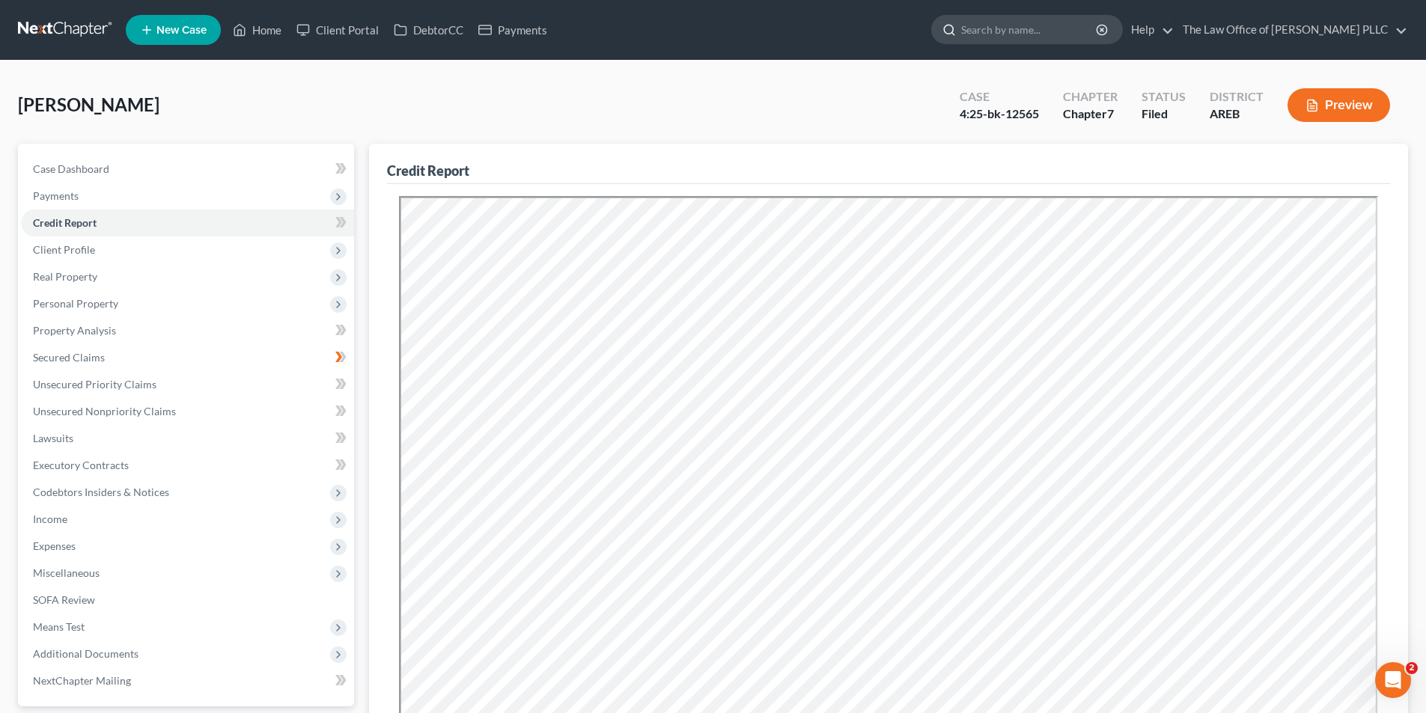
click at [798, 27] on input "search" at bounding box center [1029, 30] width 137 height 28
type input "gant"
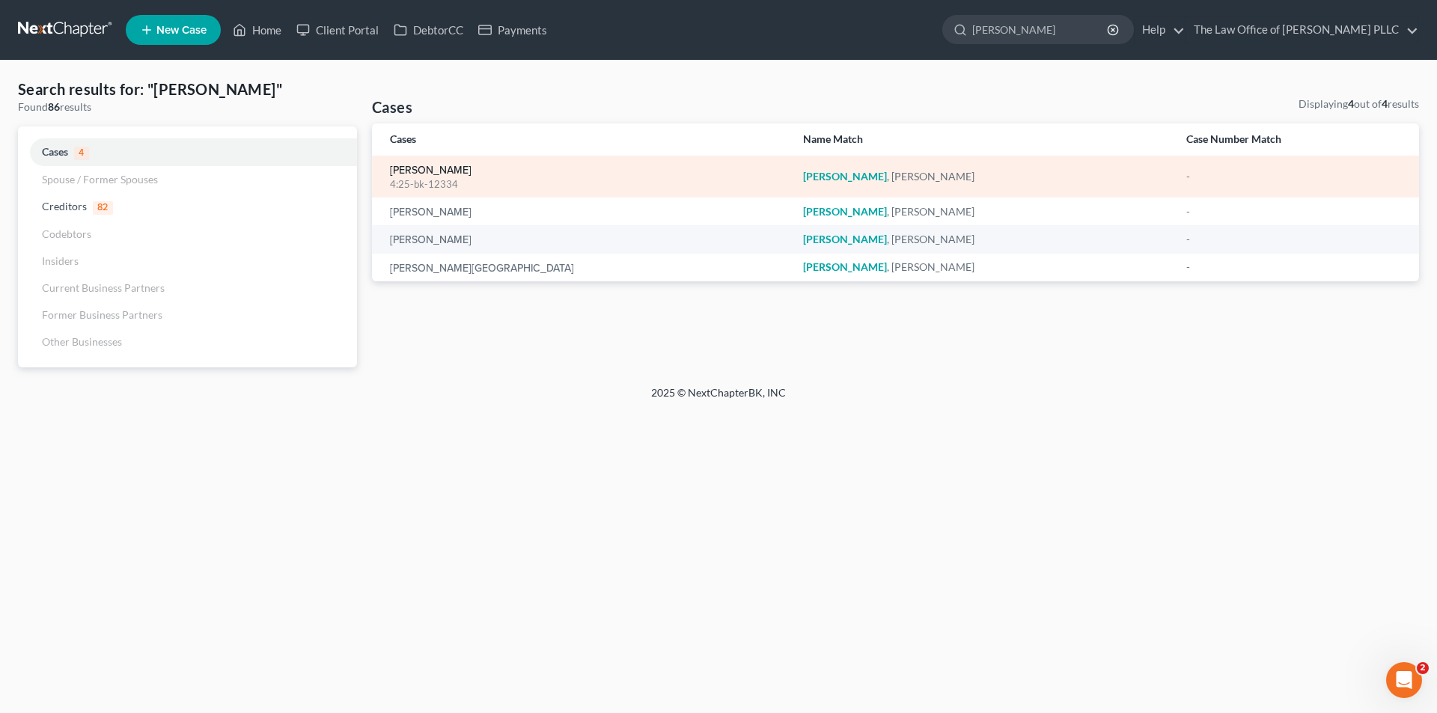
click at [435, 171] on link "[PERSON_NAME]" at bounding box center [431, 170] width 82 height 10
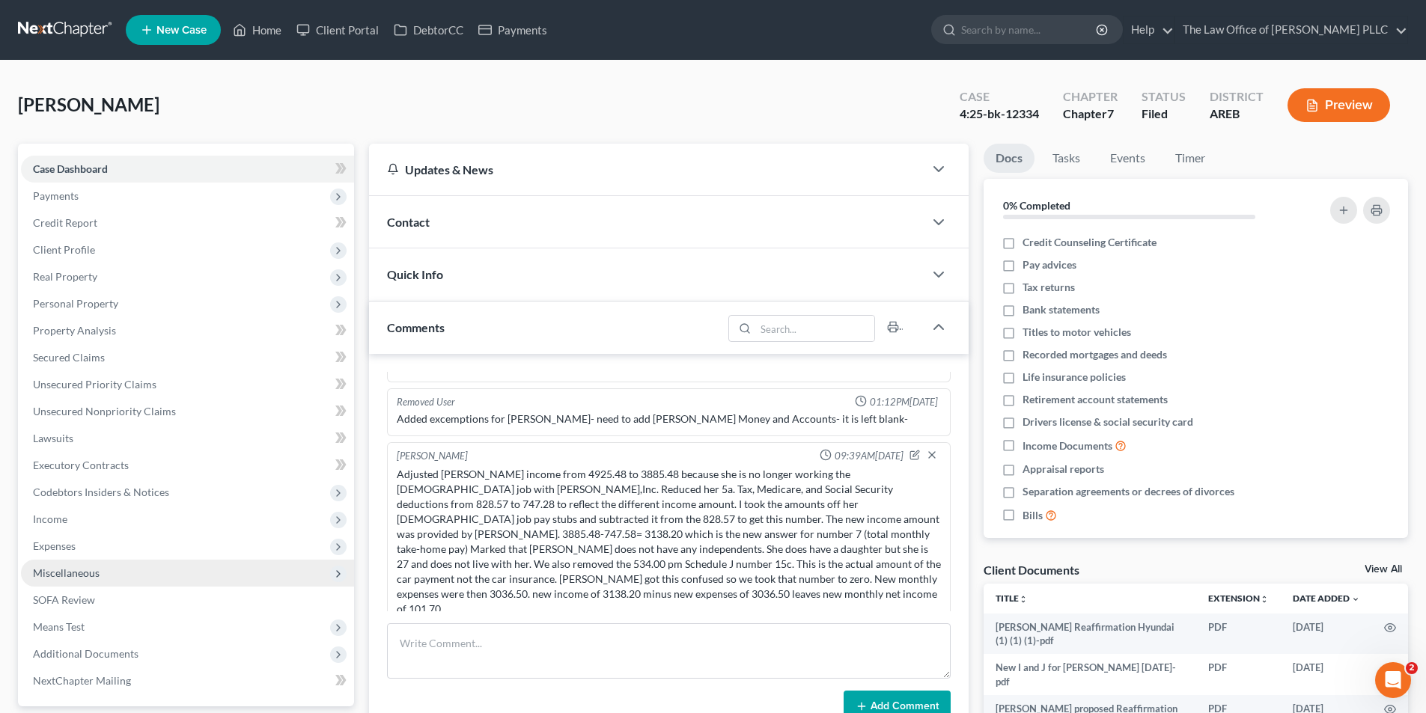
scroll to position [3524, 0]
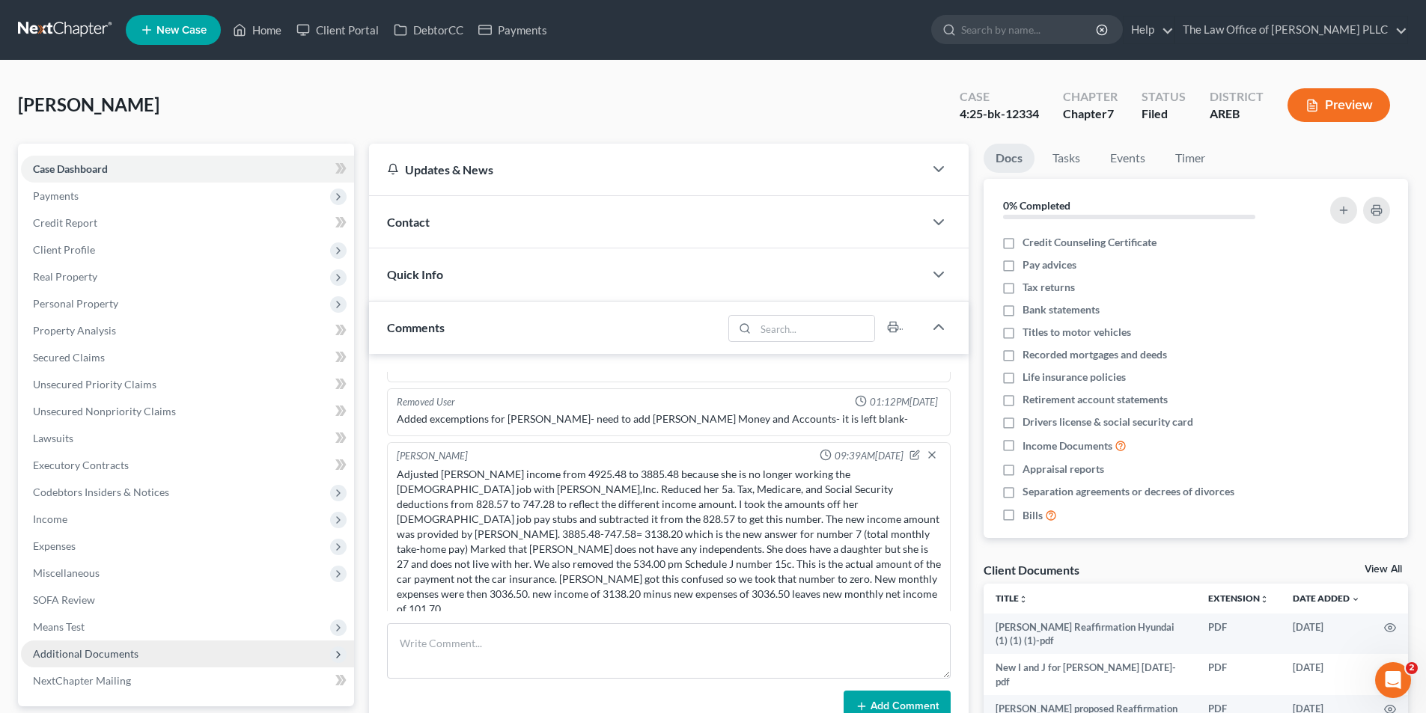
click at [107, 648] on span "Additional Documents" at bounding box center [86, 654] width 106 height 13
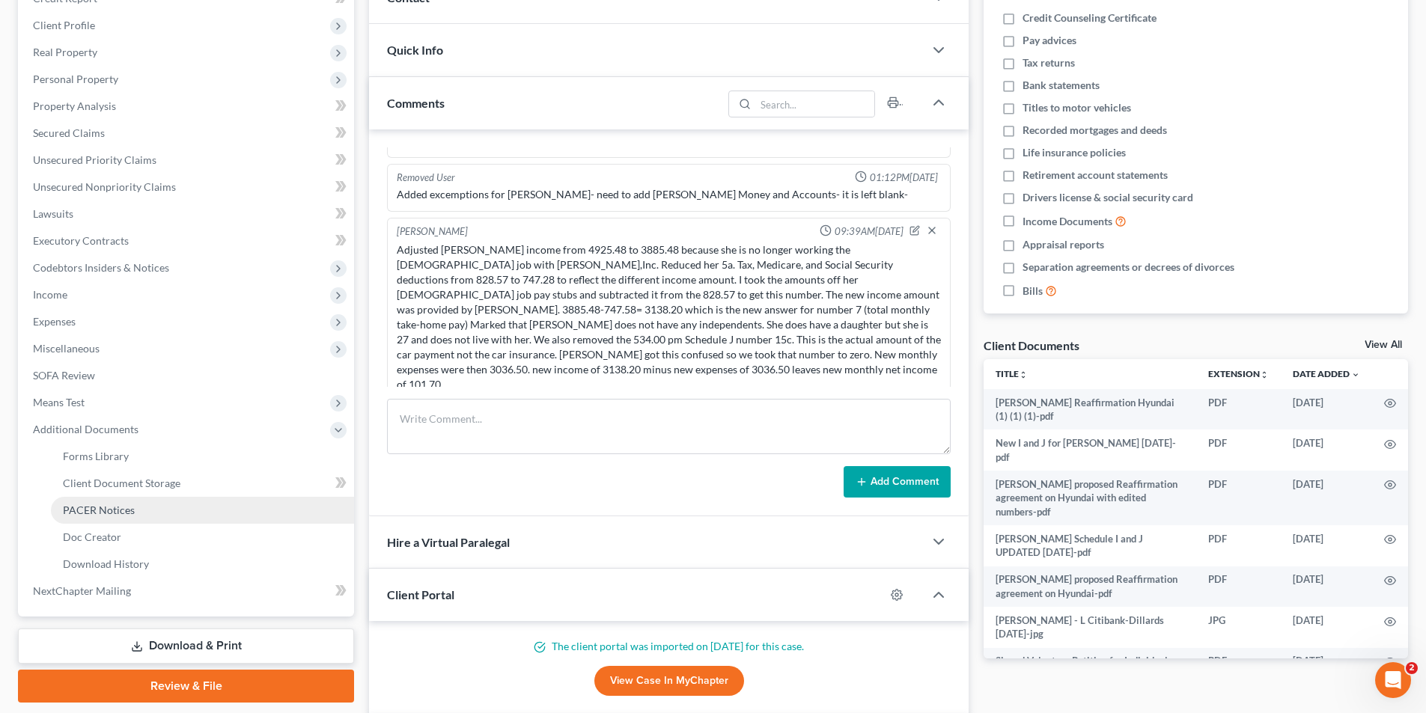
click at [123, 508] on span "PACER Notices" at bounding box center [99, 510] width 72 height 13
